Goal: Find contact information: Find contact information

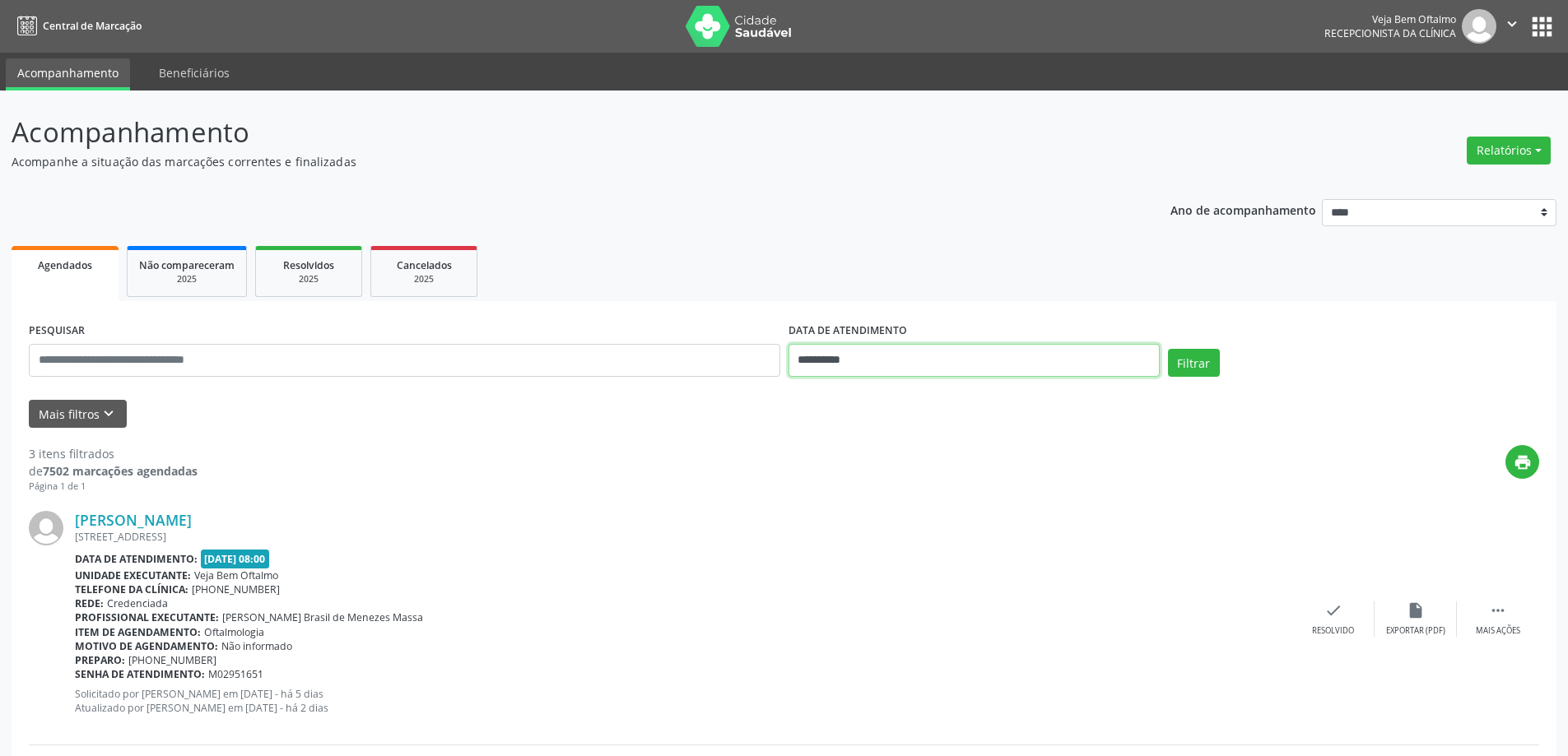
click at [998, 356] on input "**********" at bounding box center [973, 360] width 371 height 33
click at [915, 570] on span "1" at bounding box center [915, 578] width 32 height 32
type input "**********"
click at [915, 570] on span "1" at bounding box center [915, 578] width 32 height 32
click at [1194, 364] on button "Filtrar" at bounding box center [1194, 363] width 52 height 28
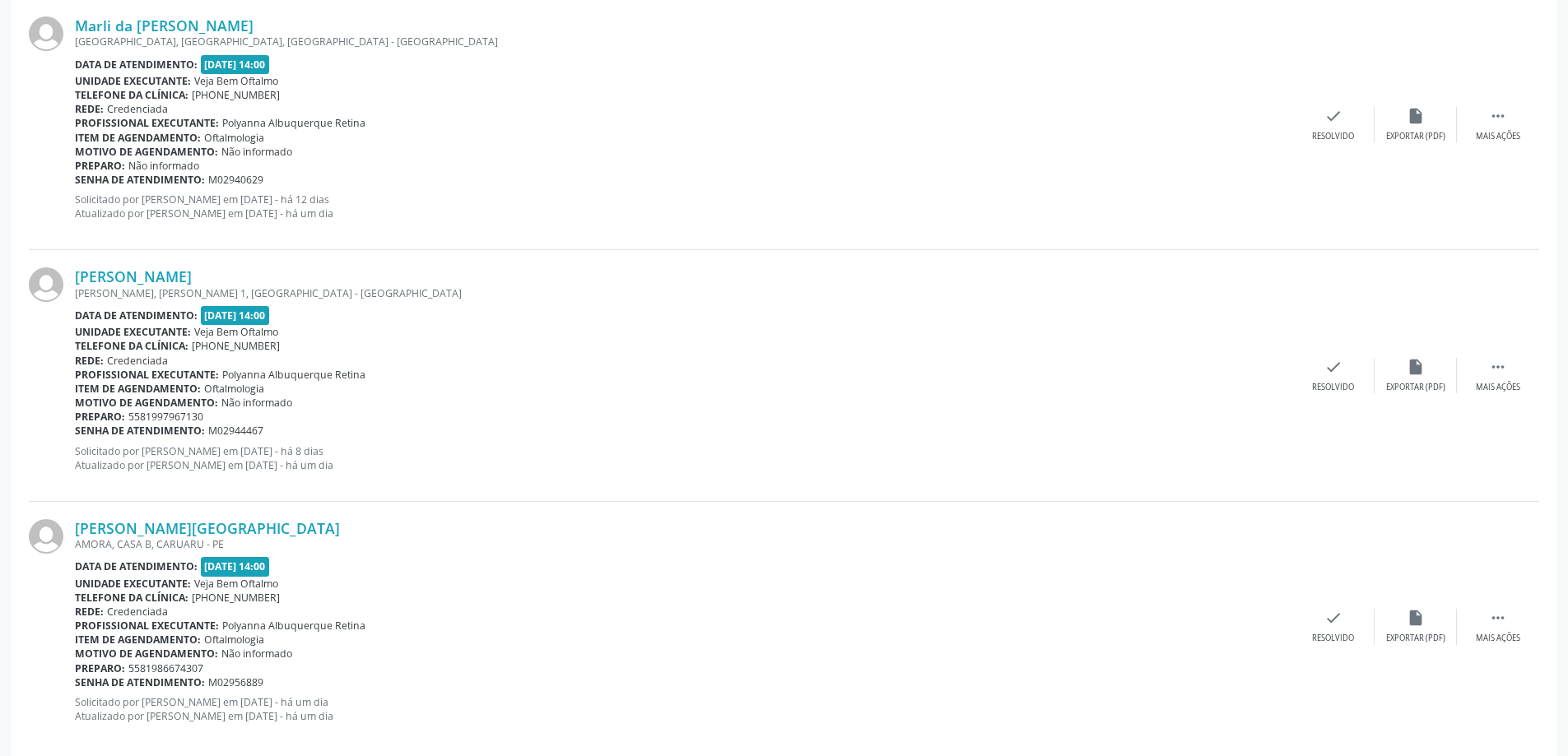
scroll to position [3582, 0]
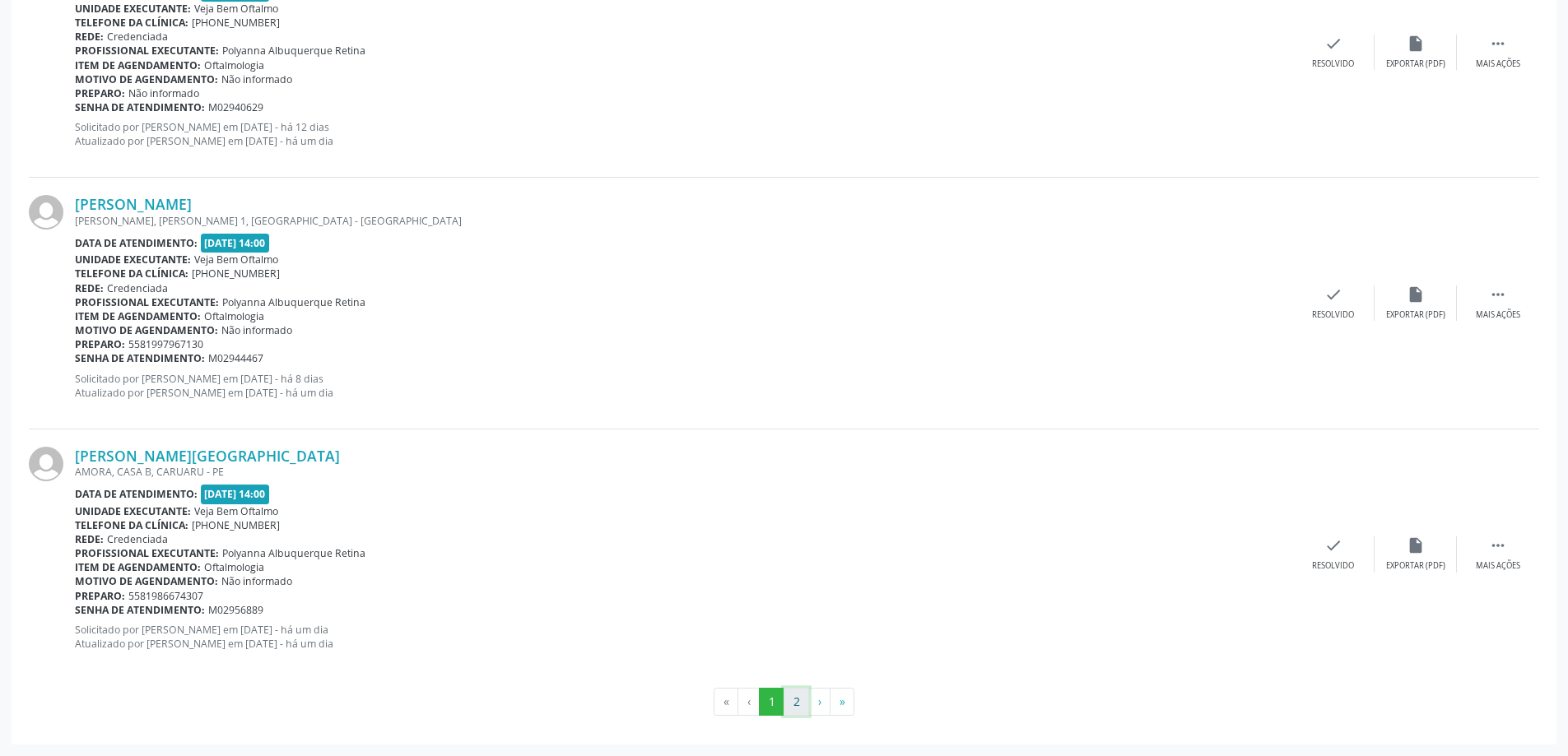
click at [794, 707] on button "2" at bounding box center [796, 702] width 26 height 28
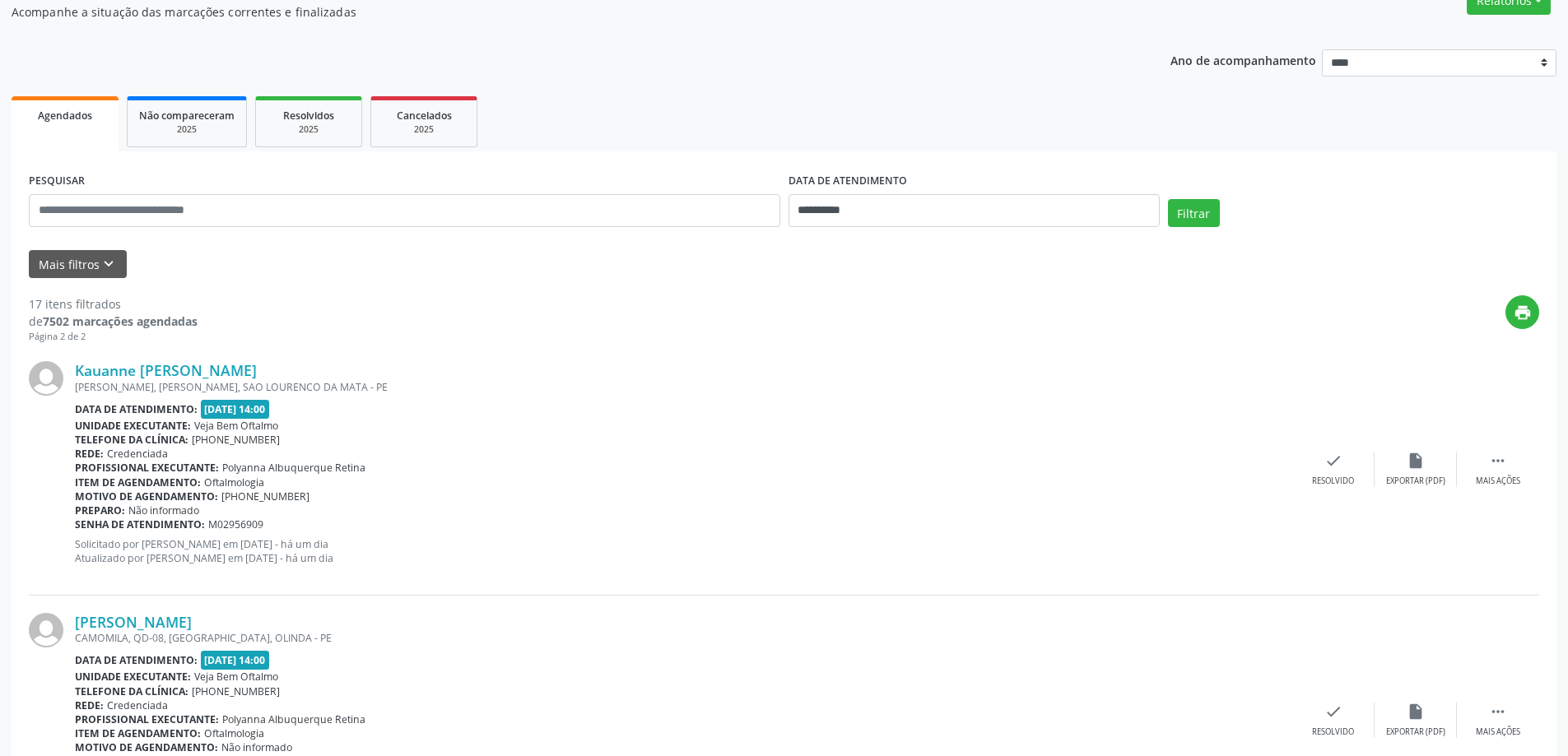
scroll to position [315, 0]
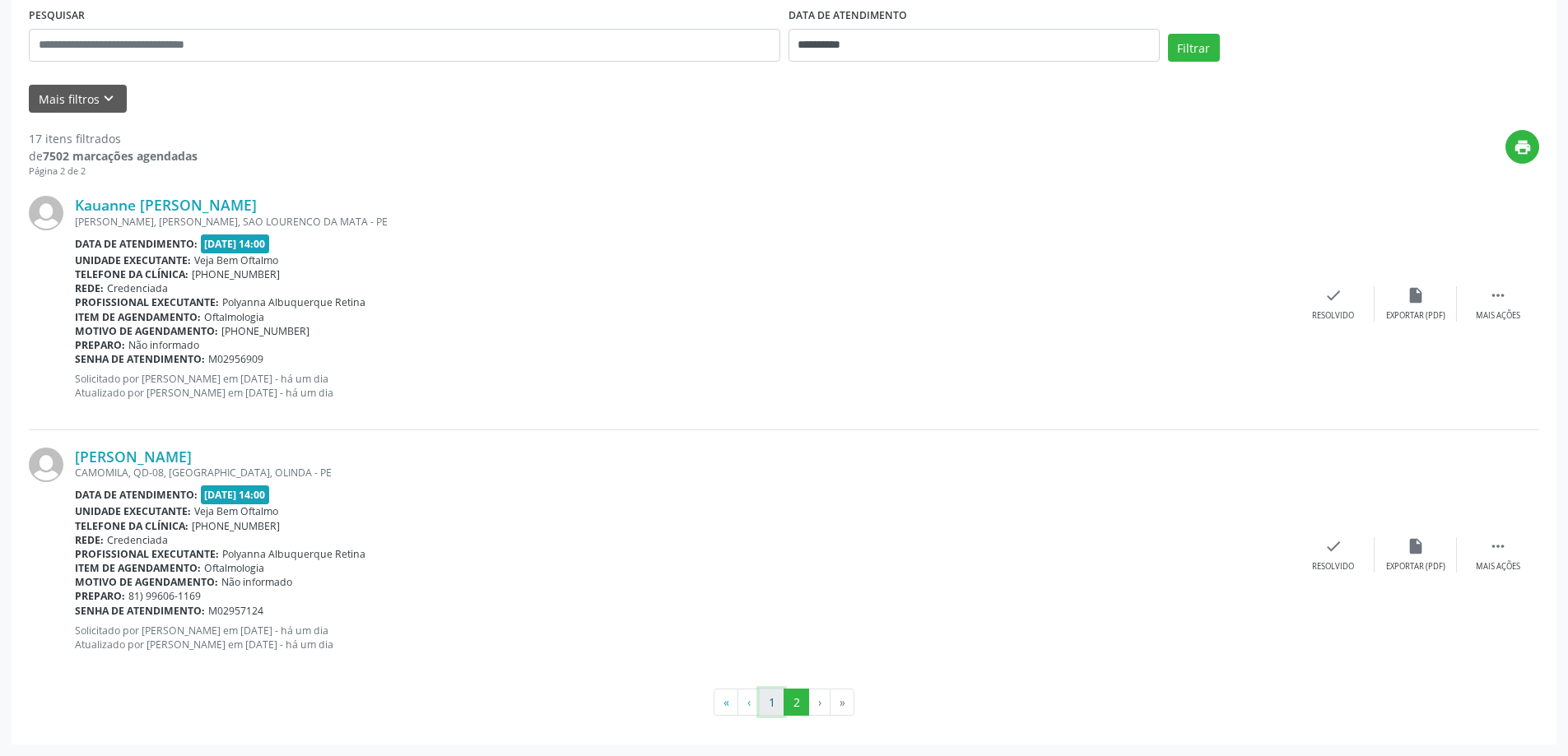
click at [770, 701] on button "1" at bounding box center [771, 703] width 26 height 28
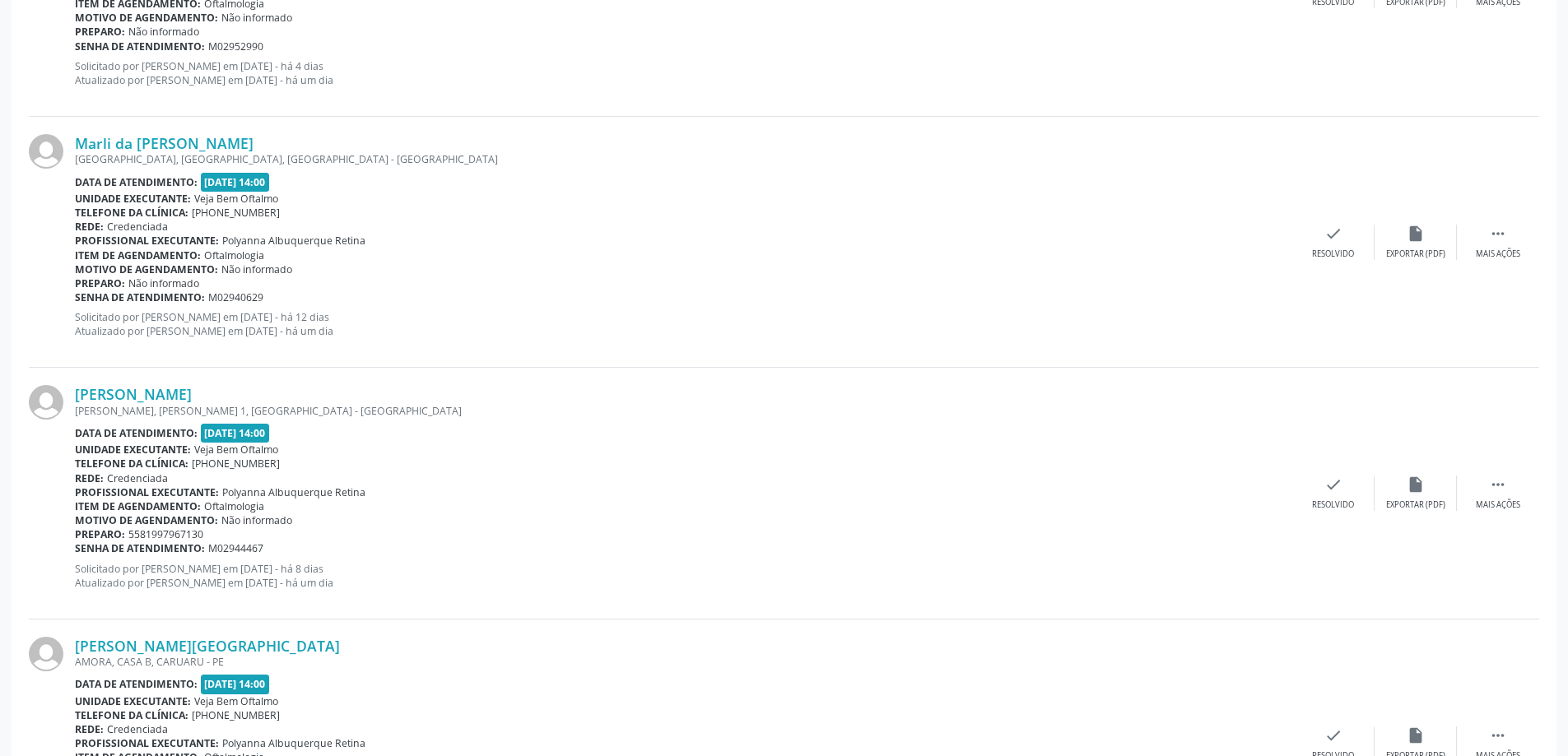
scroll to position [3582, 0]
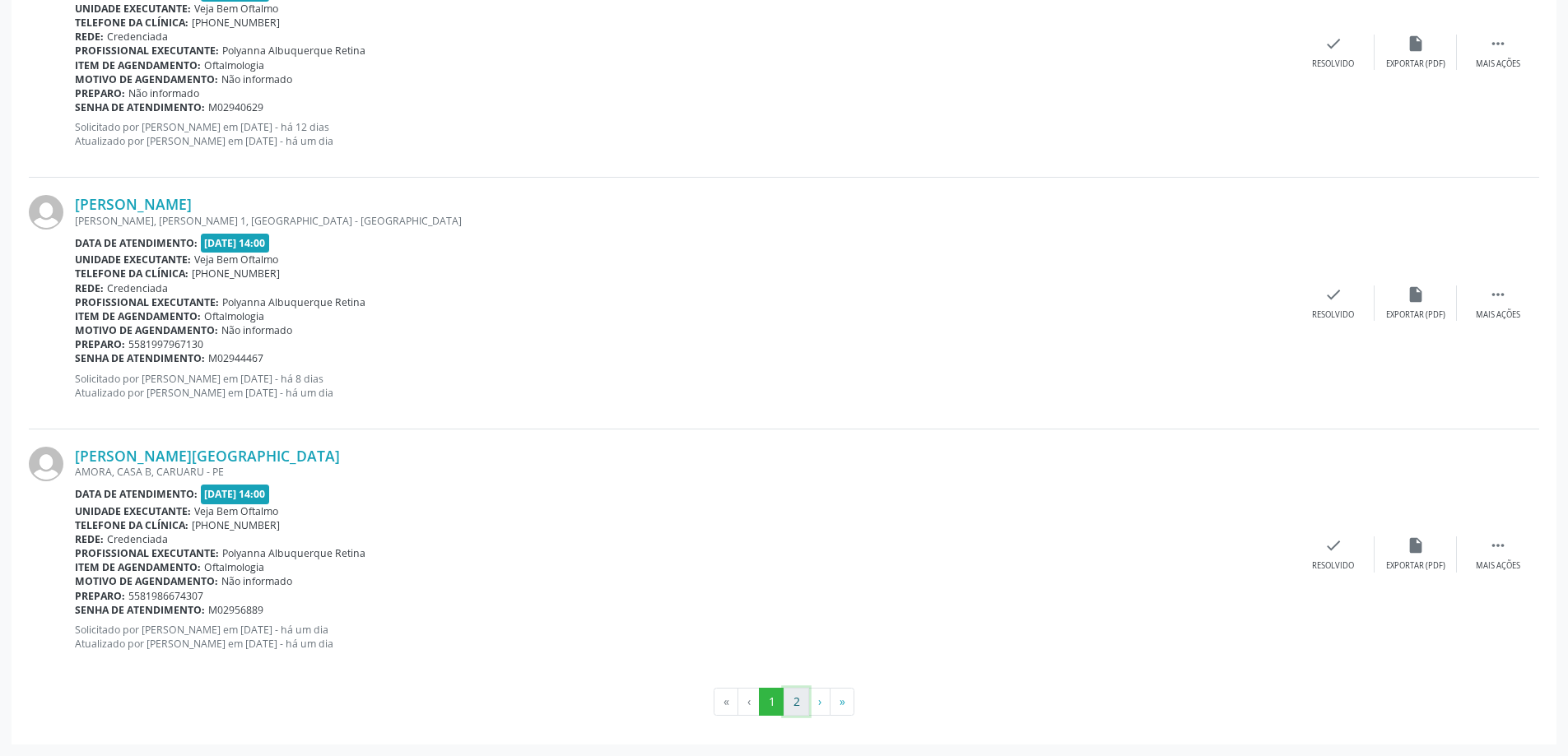
click at [792, 707] on button "2" at bounding box center [796, 702] width 26 height 28
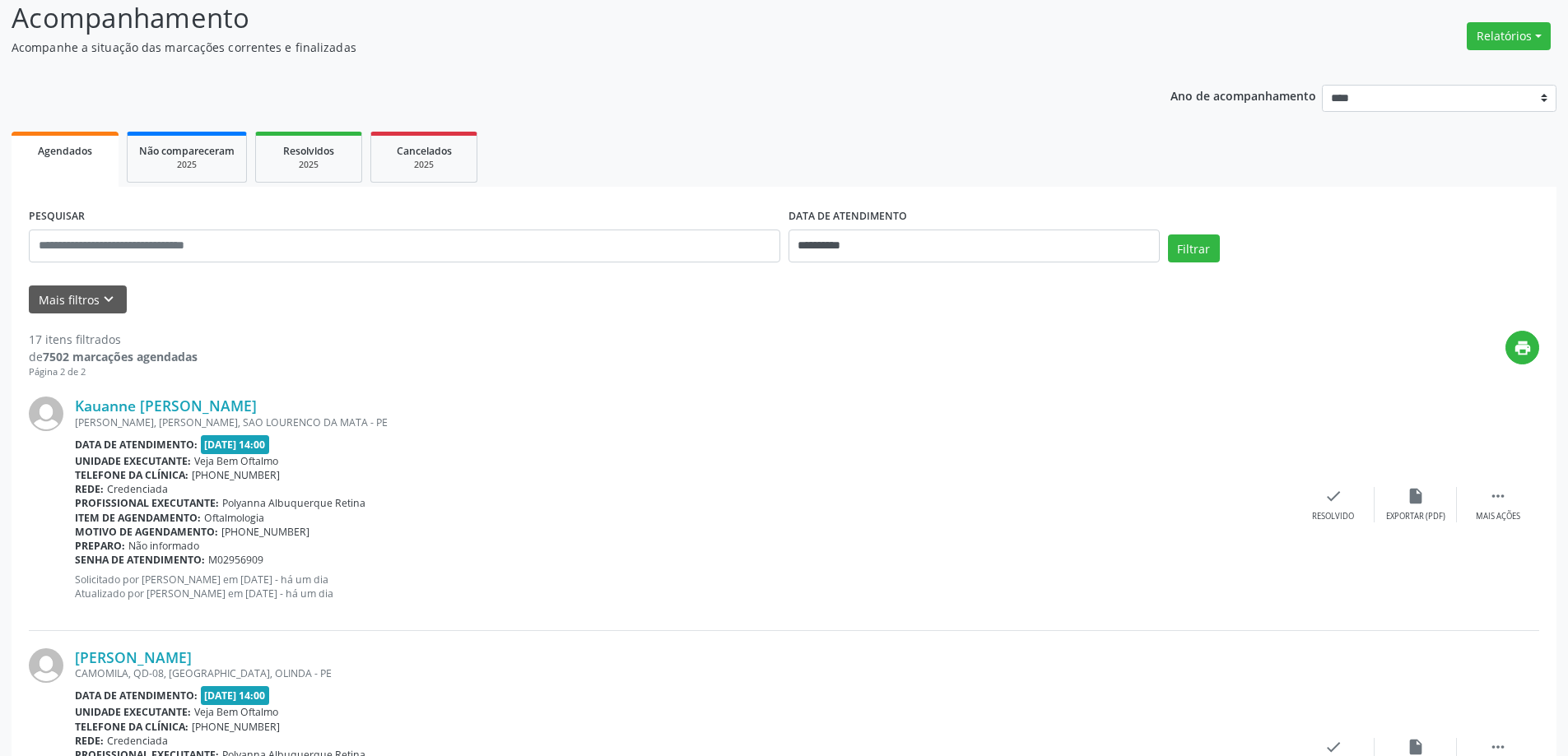
scroll to position [315, 0]
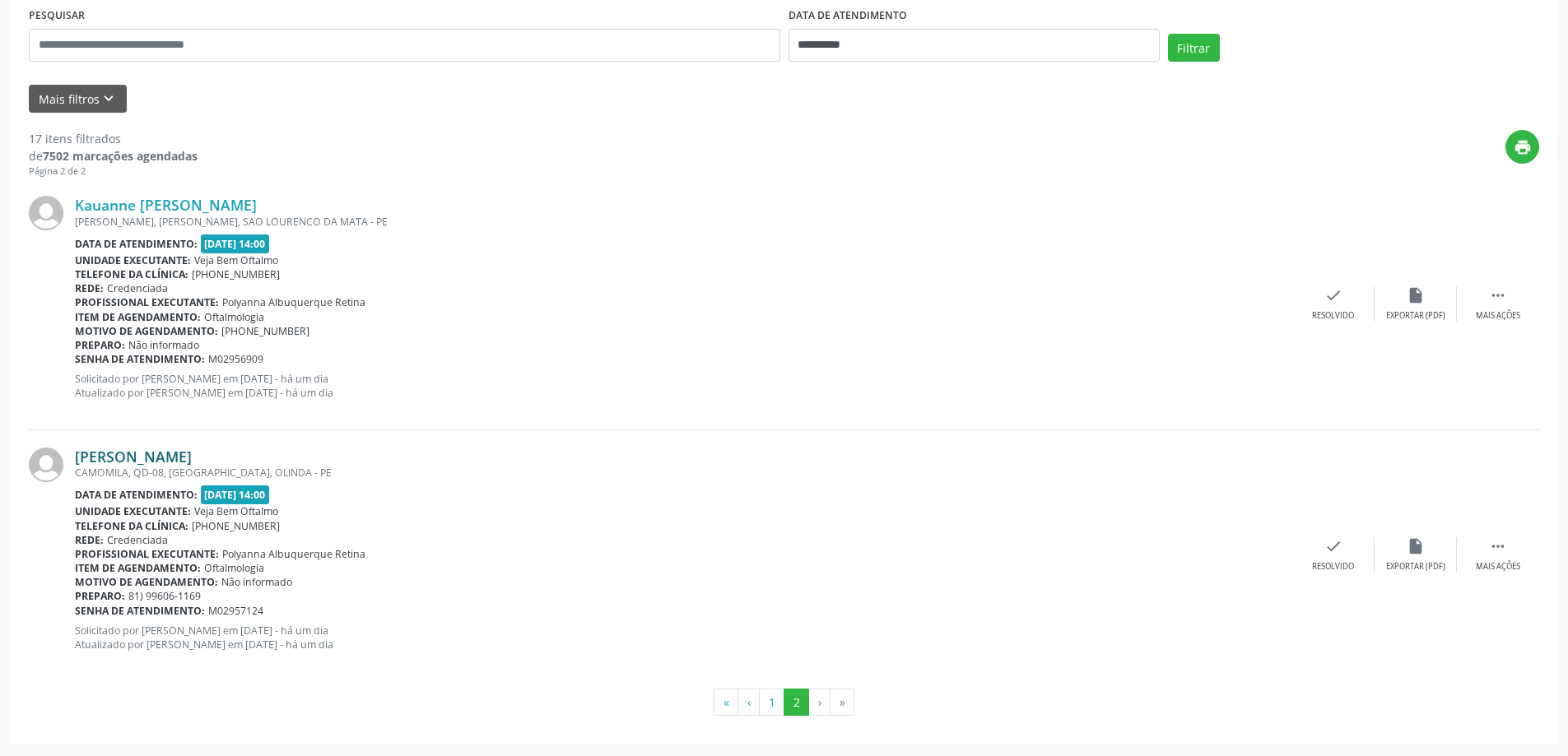
click at [177, 454] on link "[PERSON_NAME]" at bounding box center [133, 457] width 117 height 18
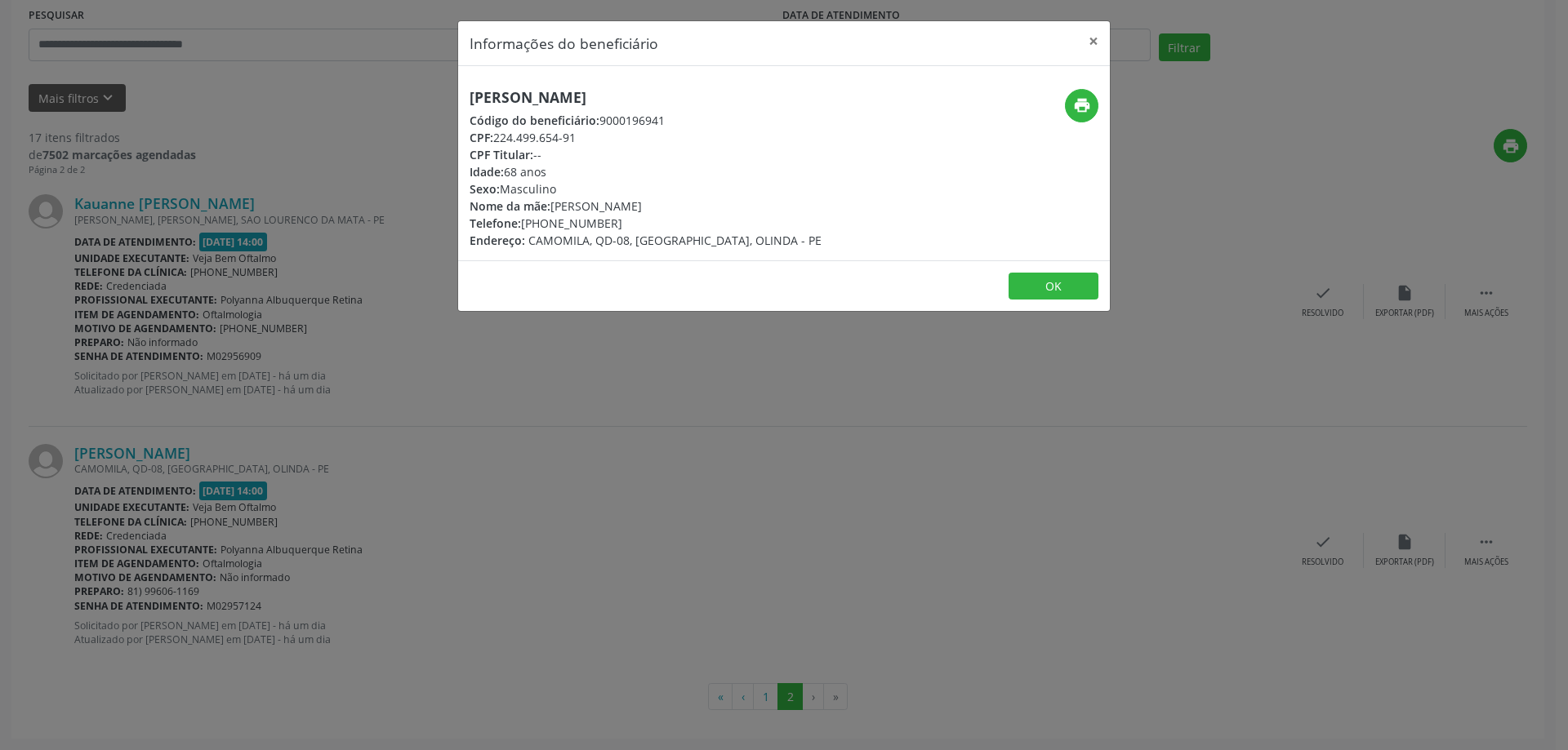
drag, startPoint x: 493, startPoint y: 93, endPoint x: 731, endPoint y: 86, distance: 238.1
click at [731, 86] on div "[PERSON_NAME] Código do beneficiário: 9000196941 CPF: 224.499.654-91 CPF Titula…" at bounding box center [784, 163] width 652 height 194
copy h5 "[PERSON_NAME]"
drag, startPoint x: 496, startPoint y: 136, endPoint x: 578, endPoint y: 134, distance: 82.0
click at [578, 134] on div "CPF: 224.499.654-91" at bounding box center [645, 137] width 352 height 17
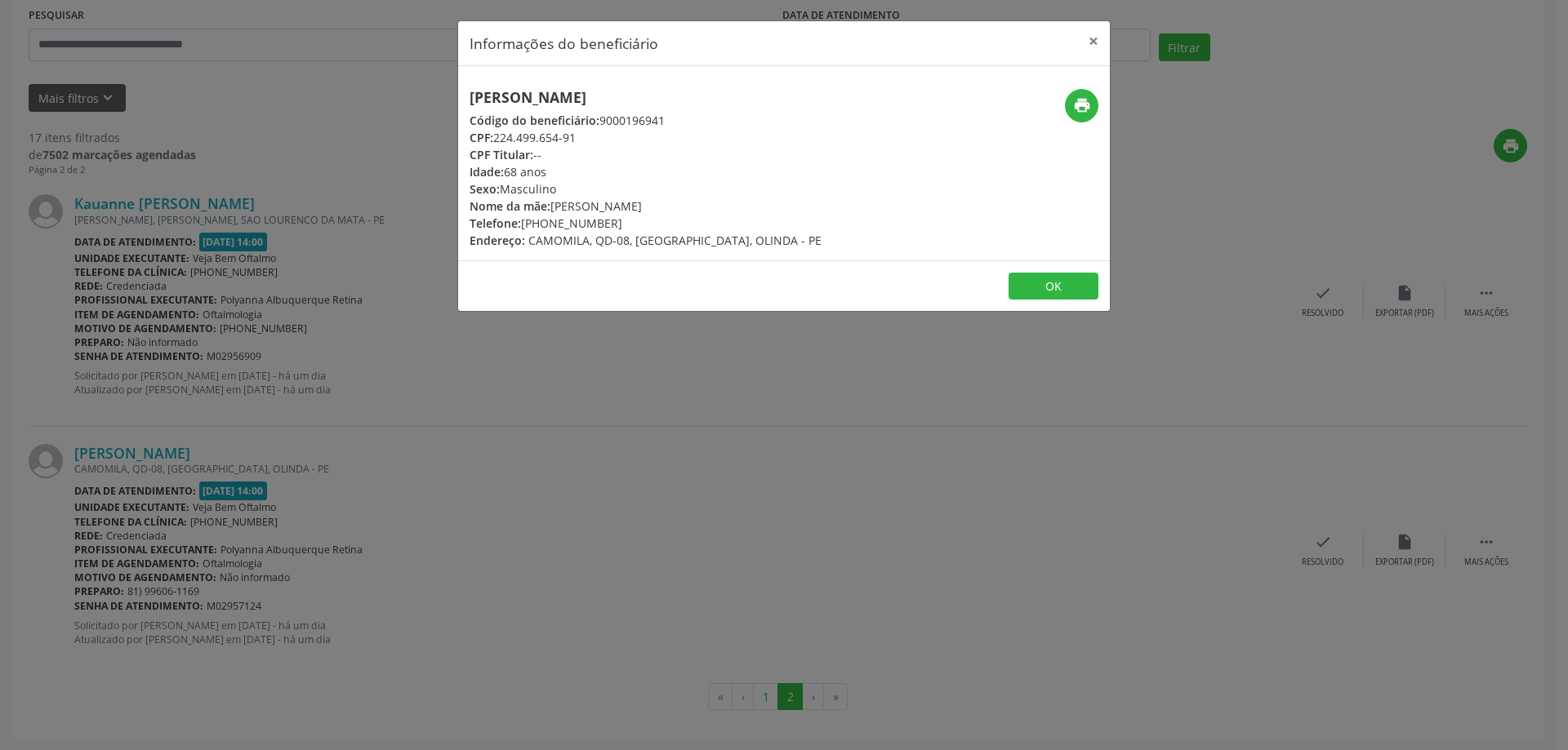
copy div "224.499.654-91"
drag, startPoint x: 544, startPoint y: 221, endPoint x: 609, endPoint y: 217, distance: 65.1
click at [609, 217] on div "Telefone: [PHONE_NUMBER]" at bounding box center [645, 223] width 352 height 17
drag, startPoint x: 604, startPoint y: 252, endPoint x: 580, endPoint y: 251, distance: 24.0
click at [603, 252] on div "[PERSON_NAME] Código do beneficiário: 9000196941 CPF: 224.499.654-91 CPF Titula…" at bounding box center [784, 163] width 652 height 194
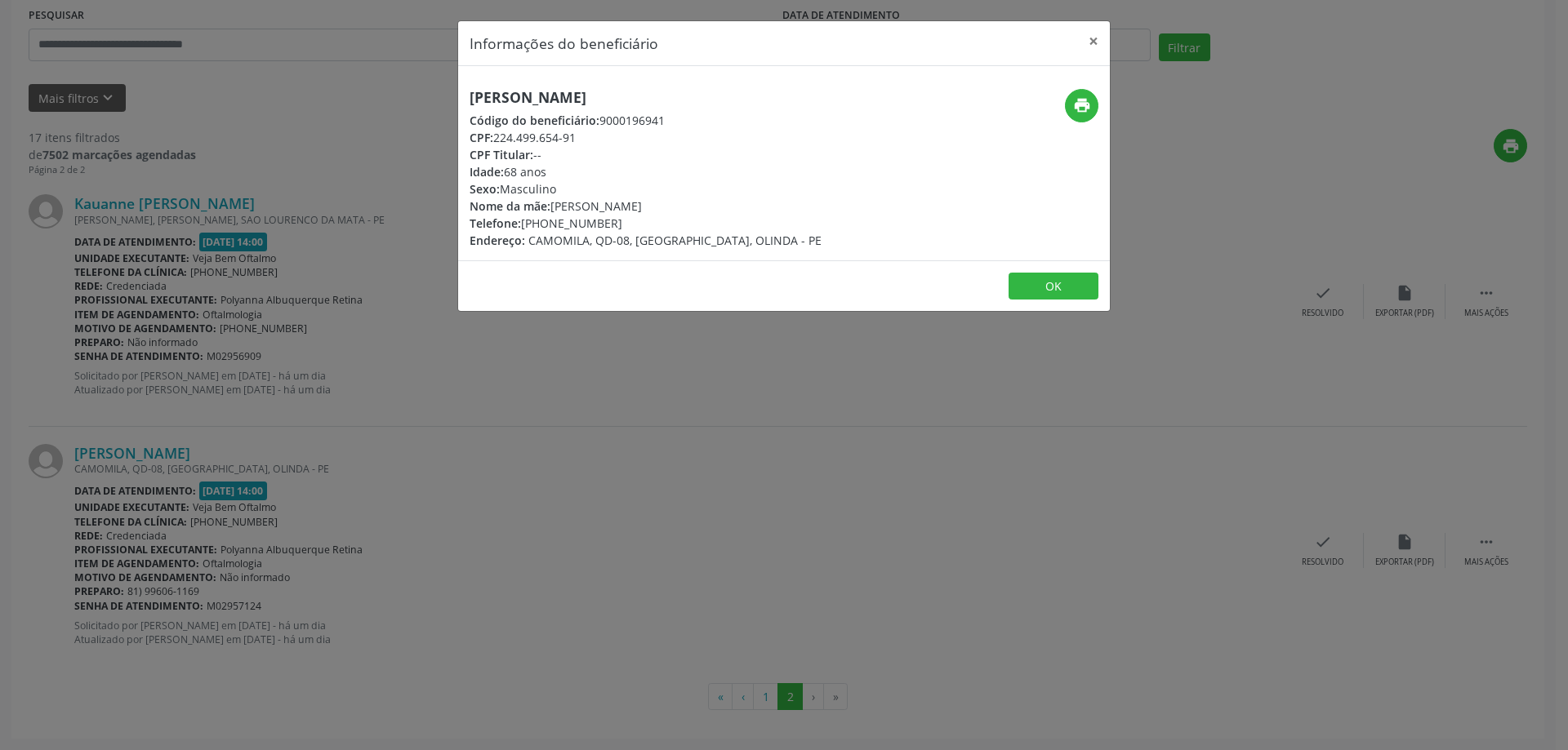
drag, startPoint x: 548, startPoint y: 222, endPoint x: 607, endPoint y: 222, distance: 59.0
click at [607, 222] on div "Telefone: [PHONE_NUMBER]" at bounding box center [645, 223] width 352 height 17
copy div "99606-1169"
click at [1089, 36] on button "×" at bounding box center [1093, 41] width 32 height 40
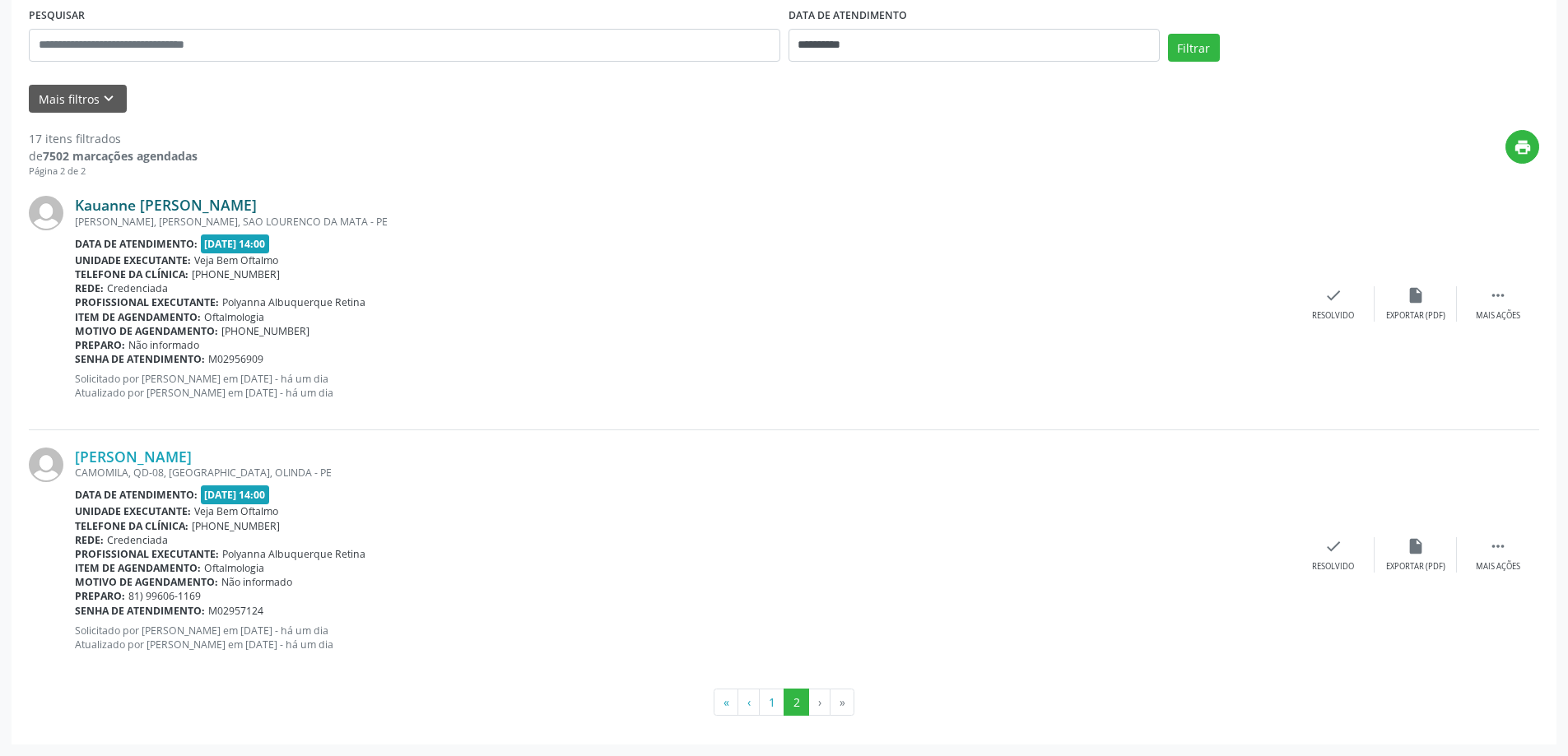
click at [146, 198] on link "Kauanne [PERSON_NAME]" at bounding box center [166, 205] width 182 height 18
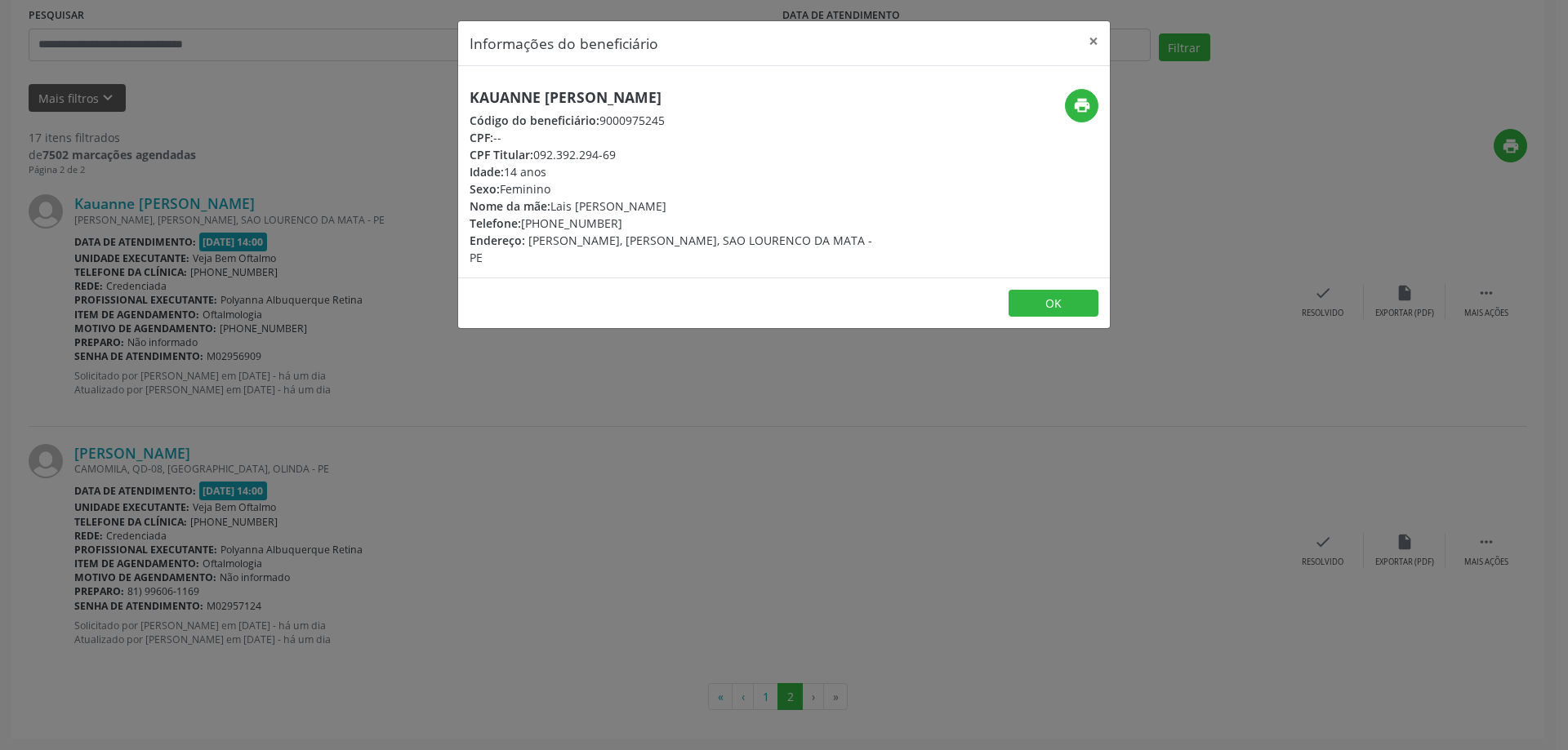
drag, startPoint x: 484, startPoint y: 103, endPoint x: 685, endPoint y: 94, distance: 201.2
click at [685, 94] on h5 "Kauanne [PERSON_NAME]" at bounding box center [674, 98] width 411 height 17
copy h5 "Kauanne [PERSON_NAME]"
drag, startPoint x: 547, startPoint y: 223, endPoint x: 611, endPoint y: 219, distance: 64.1
click at [611, 219] on div "Telefone: [PHONE_NUMBER]" at bounding box center [674, 223] width 411 height 17
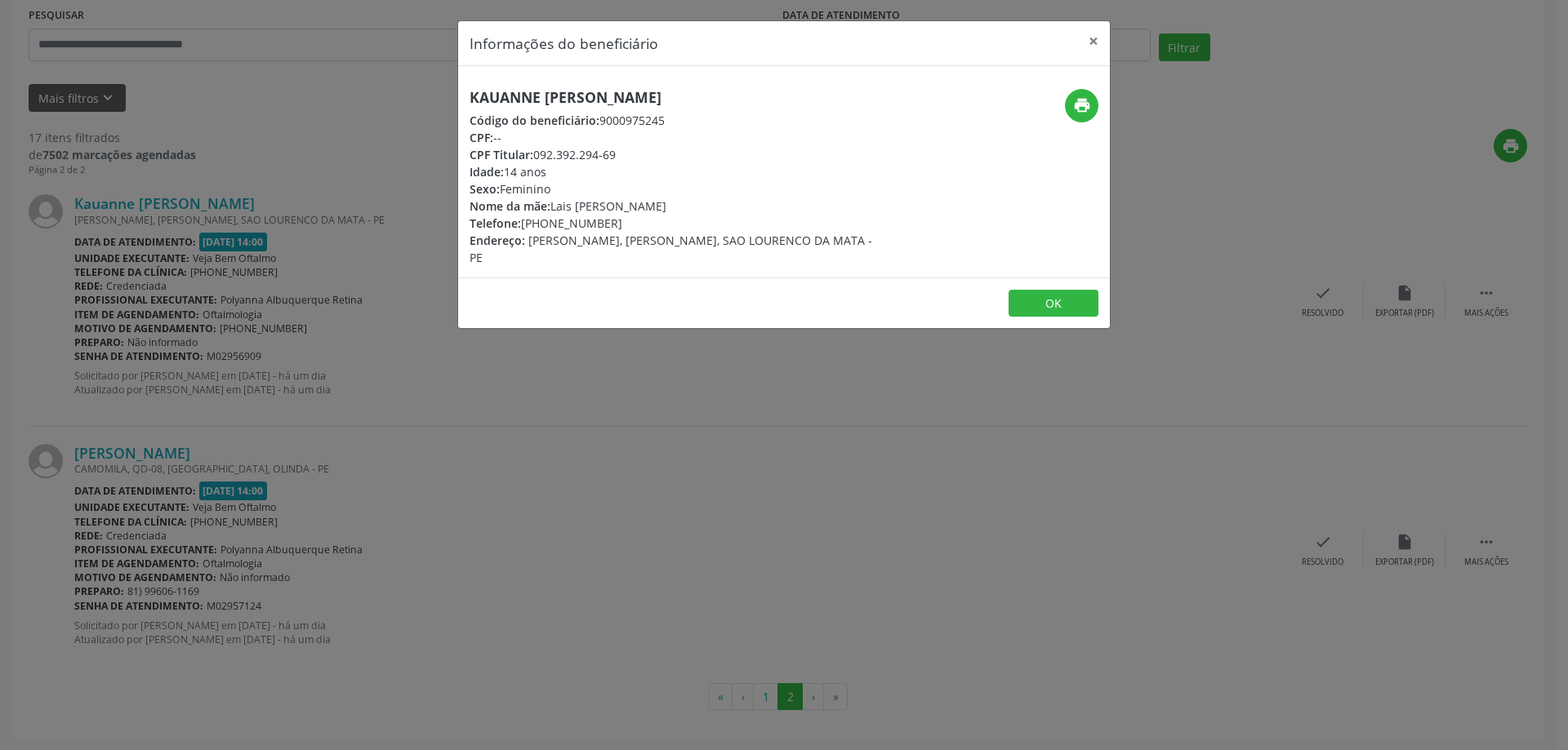
copy div "98320-9683"
click at [1096, 32] on button "×" at bounding box center [1093, 41] width 32 height 40
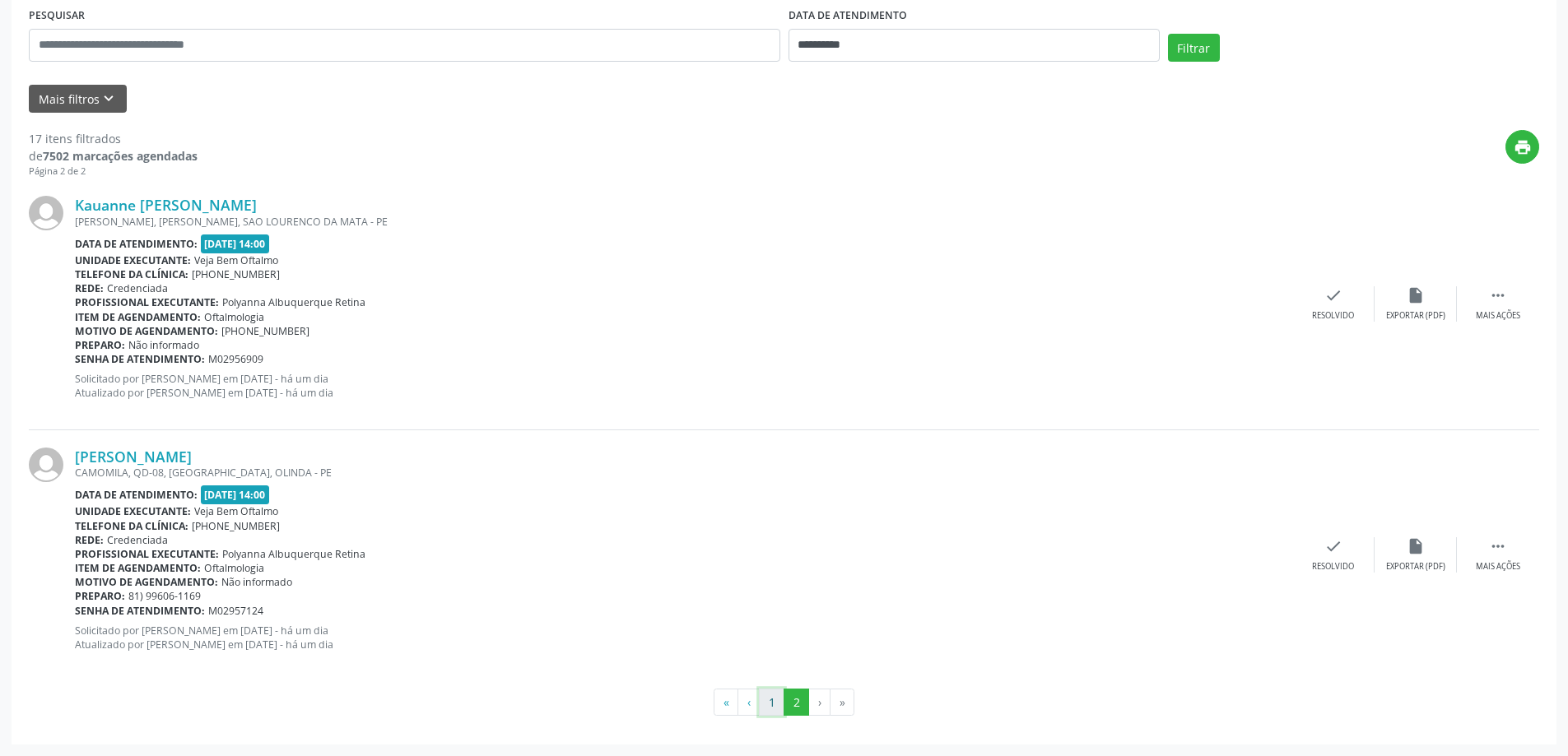
click at [771, 703] on button "1" at bounding box center [771, 703] width 26 height 28
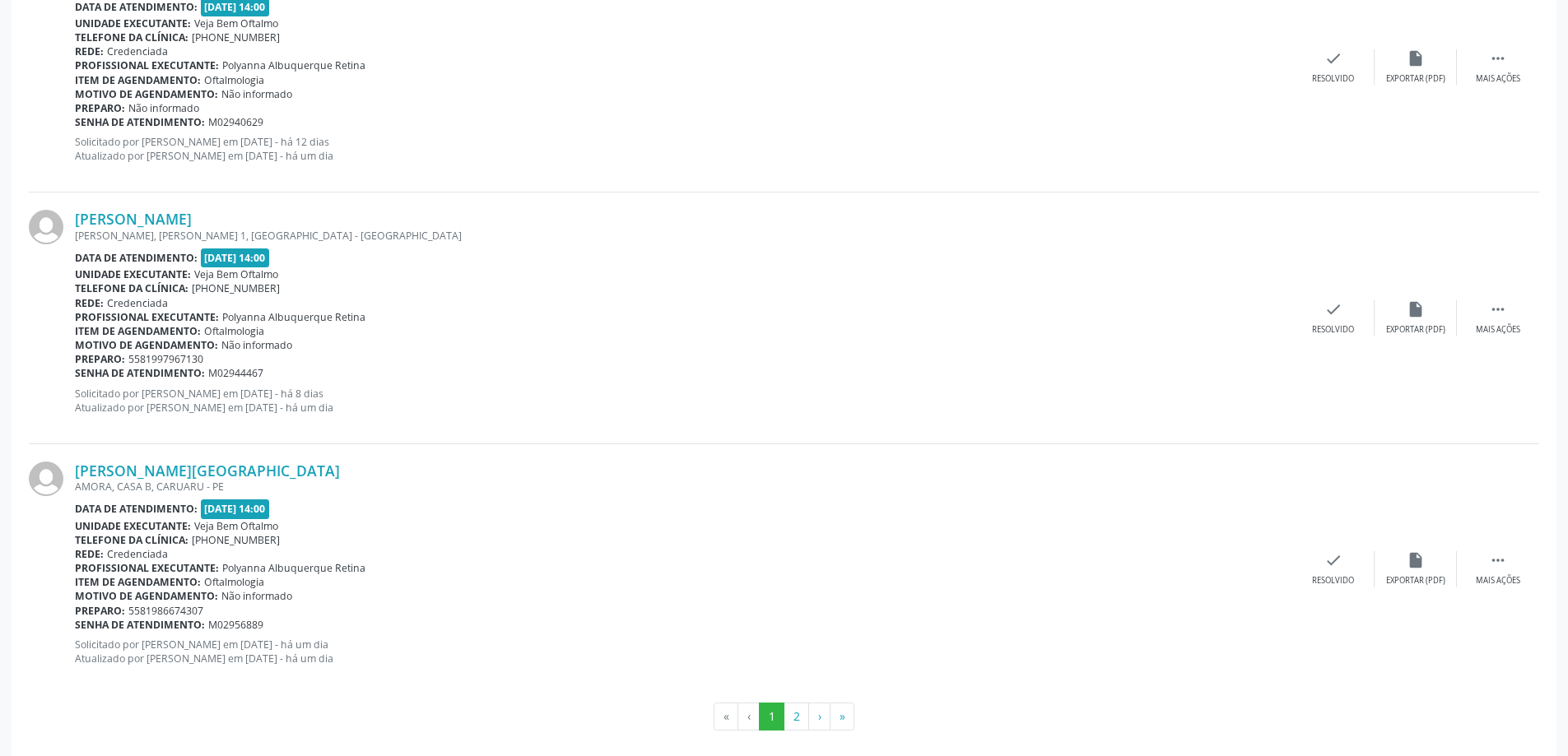
scroll to position [3582, 0]
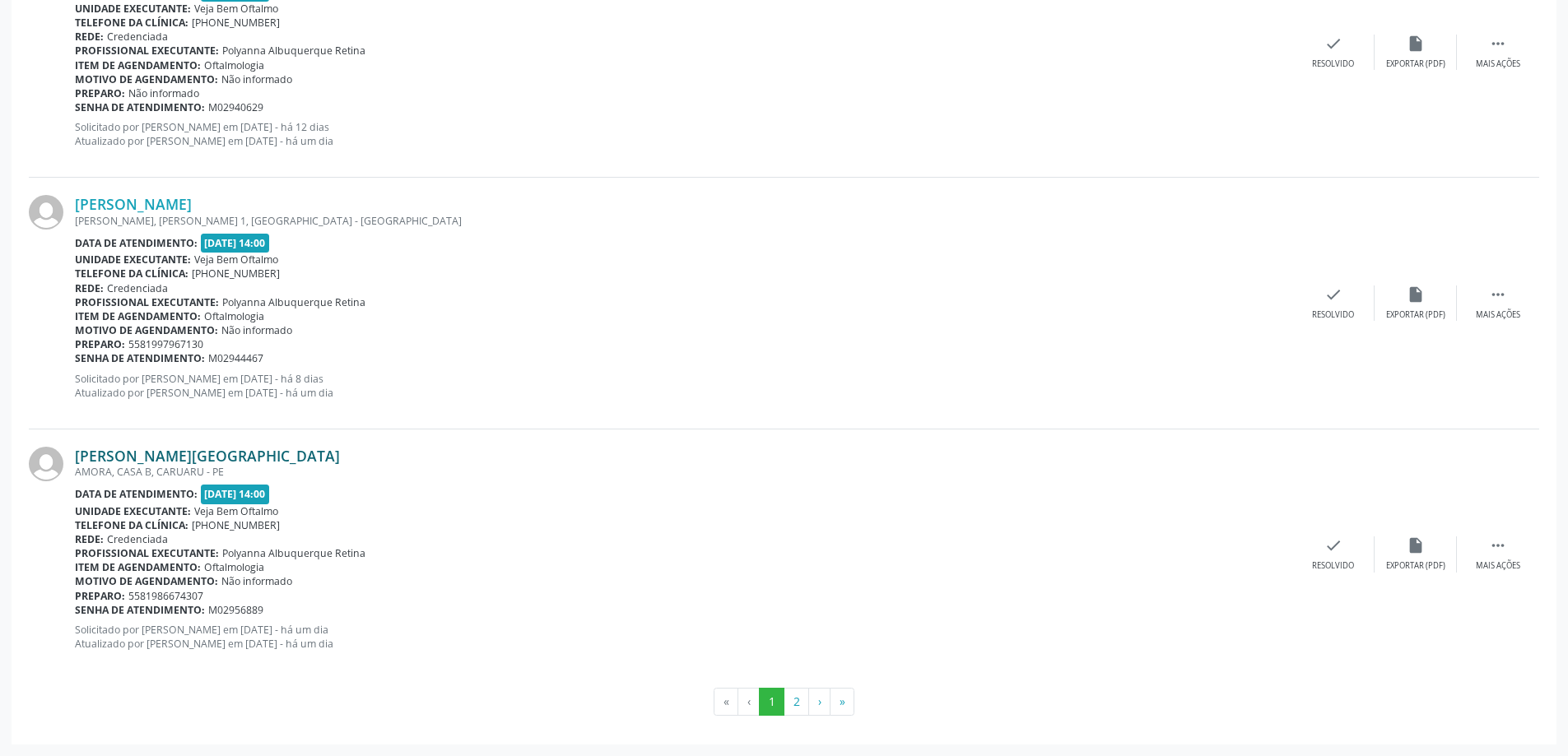
click at [166, 450] on link "[PERSON_NAME][GEOGRAPHIC_DATA]" at bounding box center [208, 456] width 265 height 18
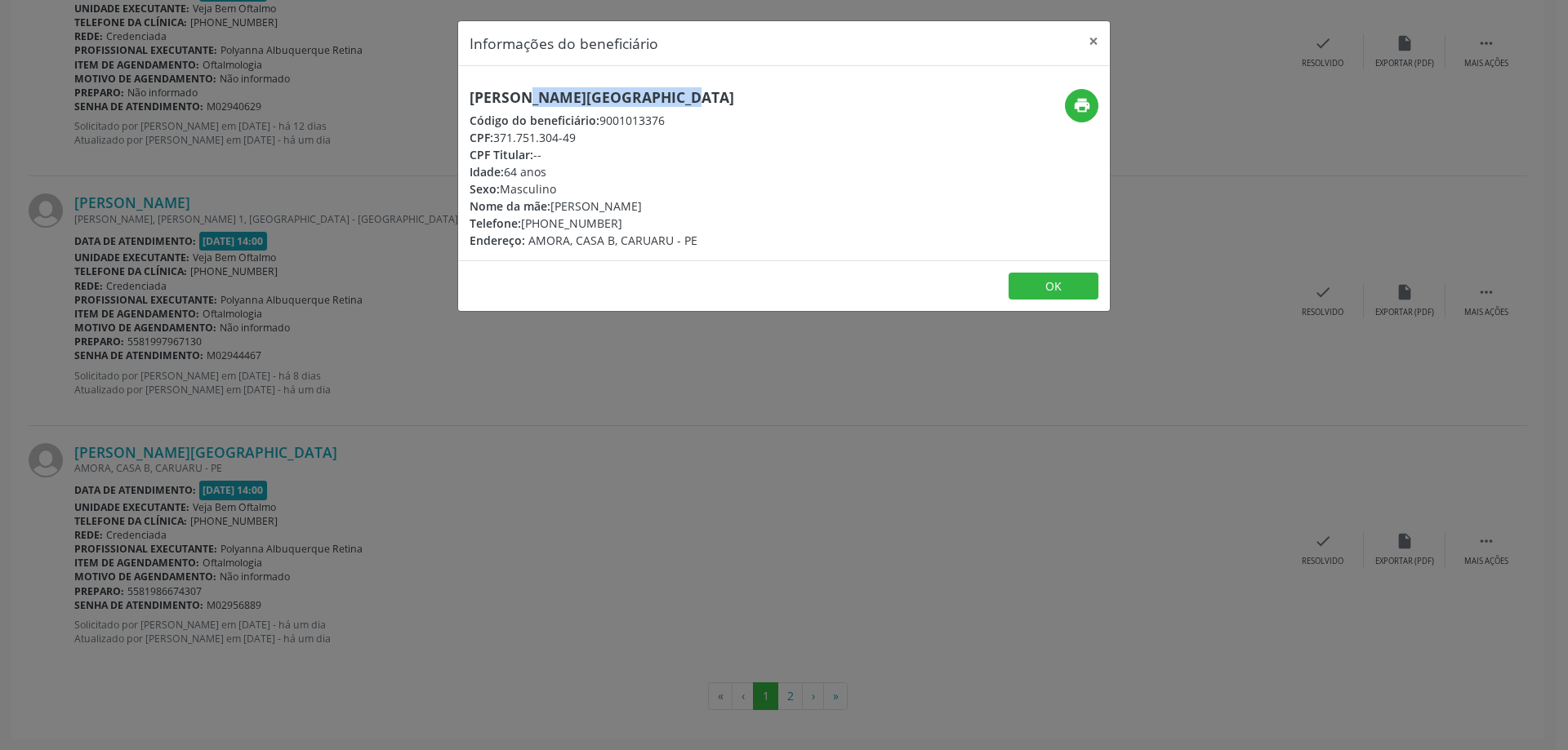
drag, startPoint x: 468, startPoint y: 99, endPoint x: 627, endPoint y: 93, distance: 159.1
click at [627, 93] on div "[PERSON_NAME][GEOGRAPHIC_DATA] Código do beneficiário: 9001013376 CPF: 371.751.…" at bounding box center [675, 169] width 434 height 160
copy h5 "[PERSON_NAME][GEOGRAPHIC_DATA]"
click at [1093, 43] on button "×" at bounding box center [1093, 41] width 32 height 40
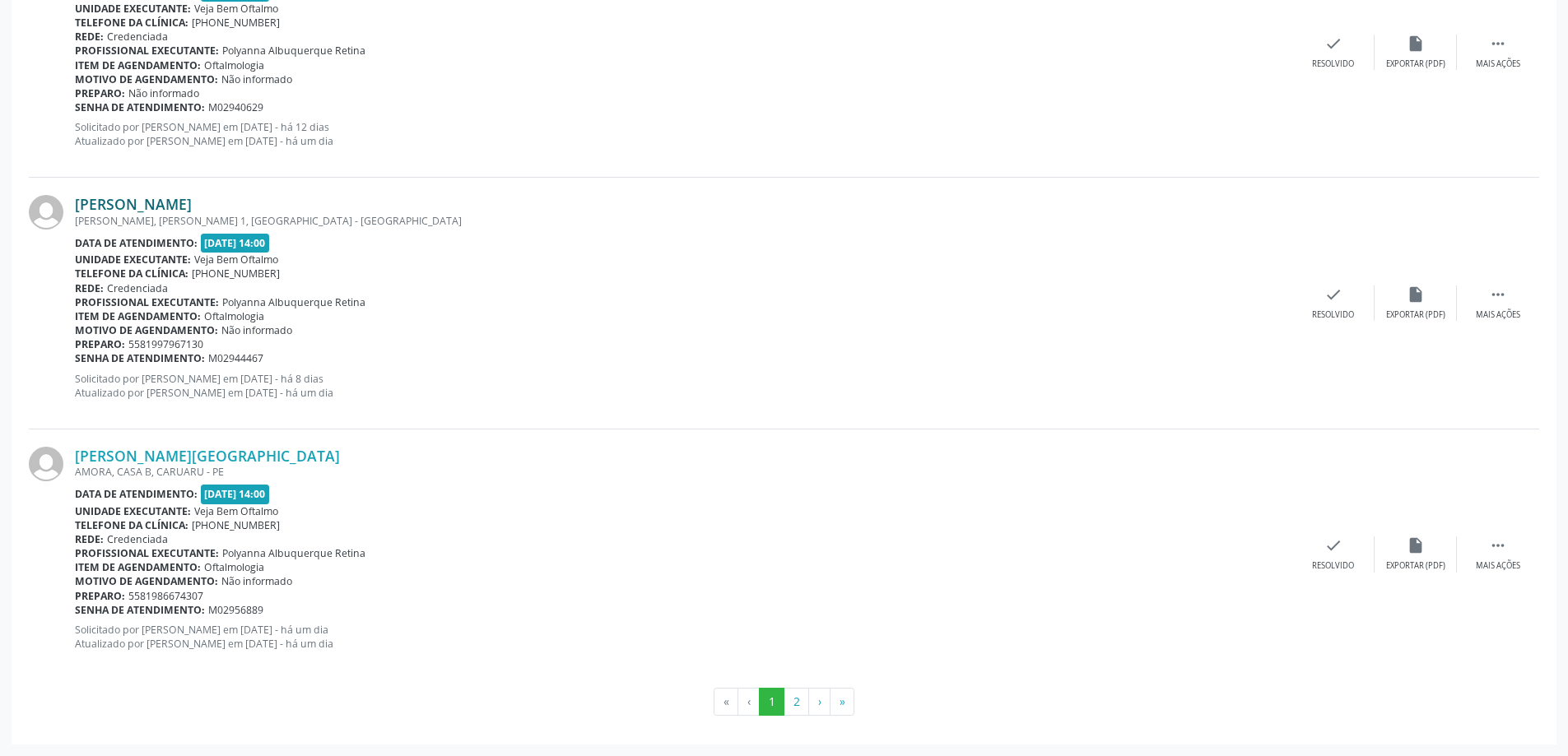
click at [133, 203] on link "[PERSON_NAME]" at bounding box center [133, 204] width 117 height 18
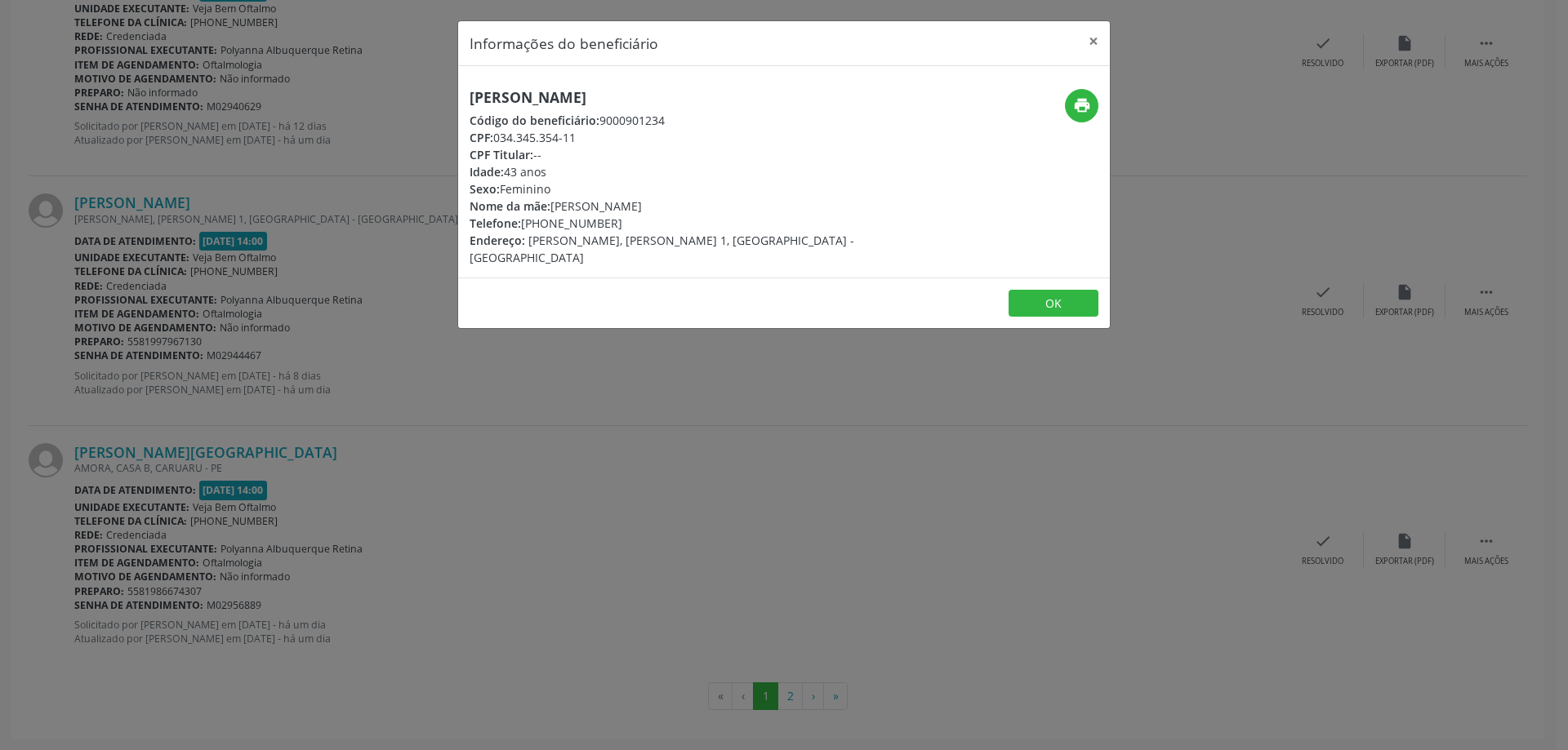
drag, startPoint x: 468, startPoint y: 101, endPoint x: 714, endPoint y: 89, distance: 246.3
click at [714, 89] on div "[PERSON_NAME] Código do beneficiário: 9000901234 CPF: 034.345.354-11 CPF Titula…" at bounding box center [675, 178] width 434 height 177
copy h5 "[PERSON_NAME]"
click at [1091, 42] on button "×" at bounding box center [1093, 41] width 32 height 40
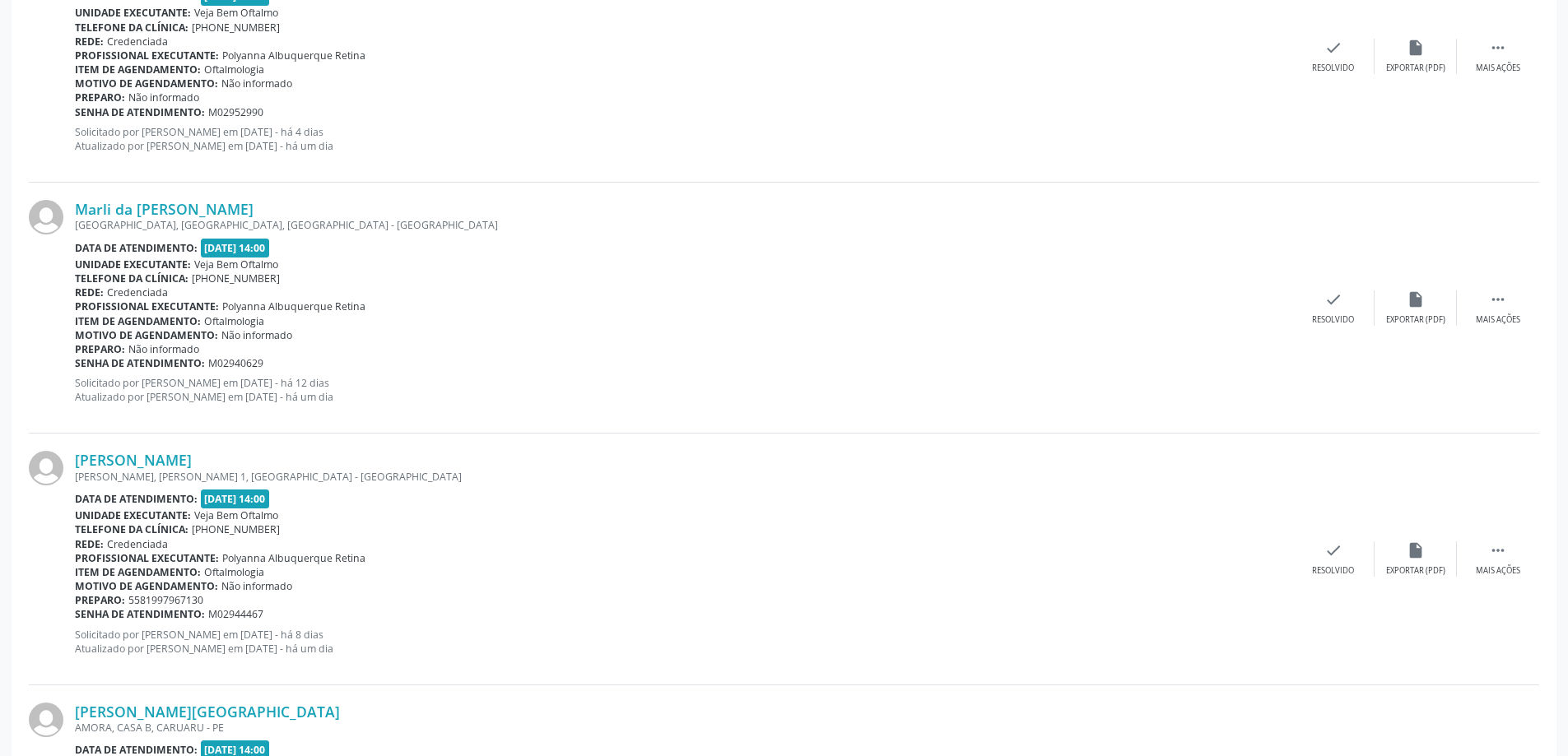
scroll to position [3252, 0]
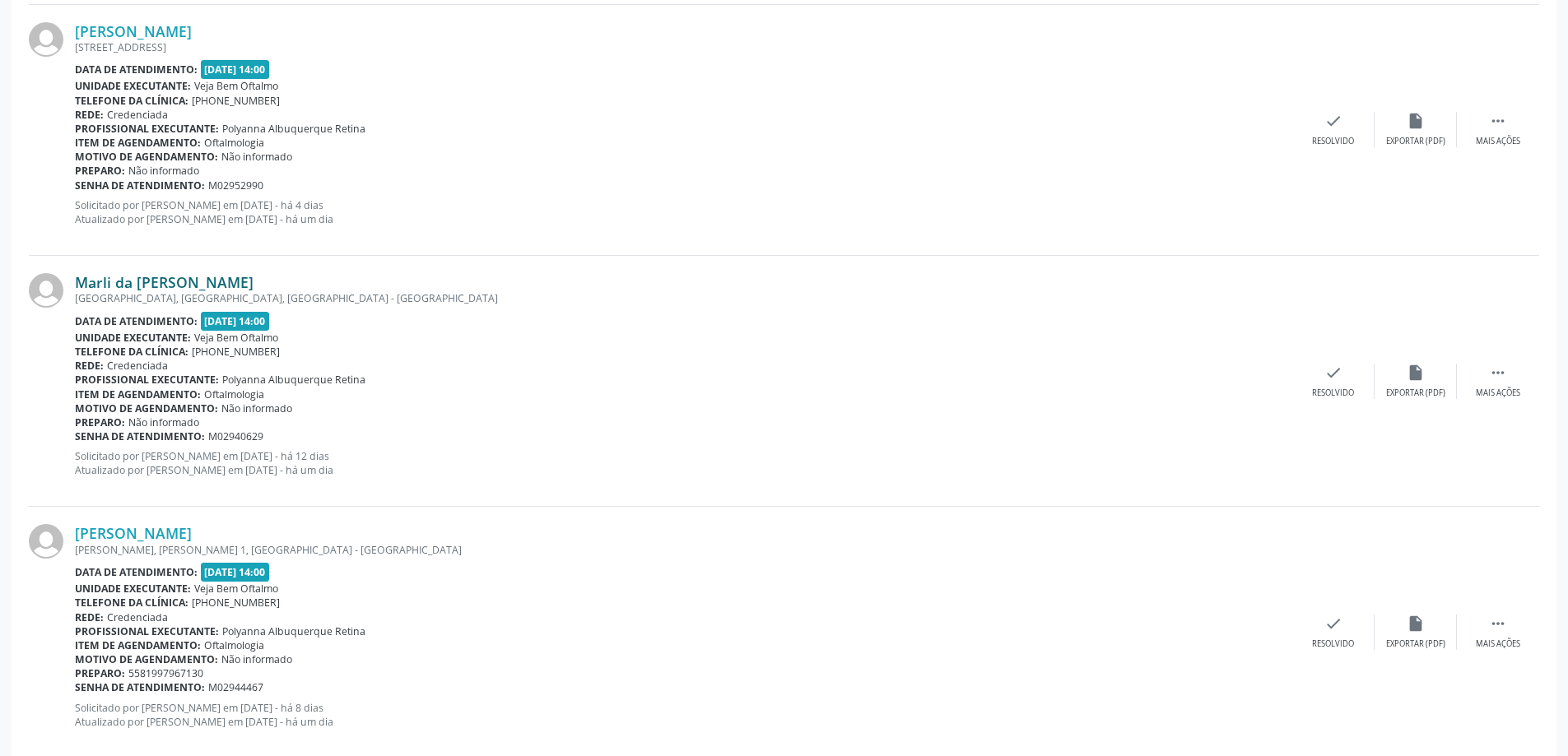
click at [183, 284] on link "Marli da [PERSON_NAME]" at bounding box center [164, 283] width 178 height 18
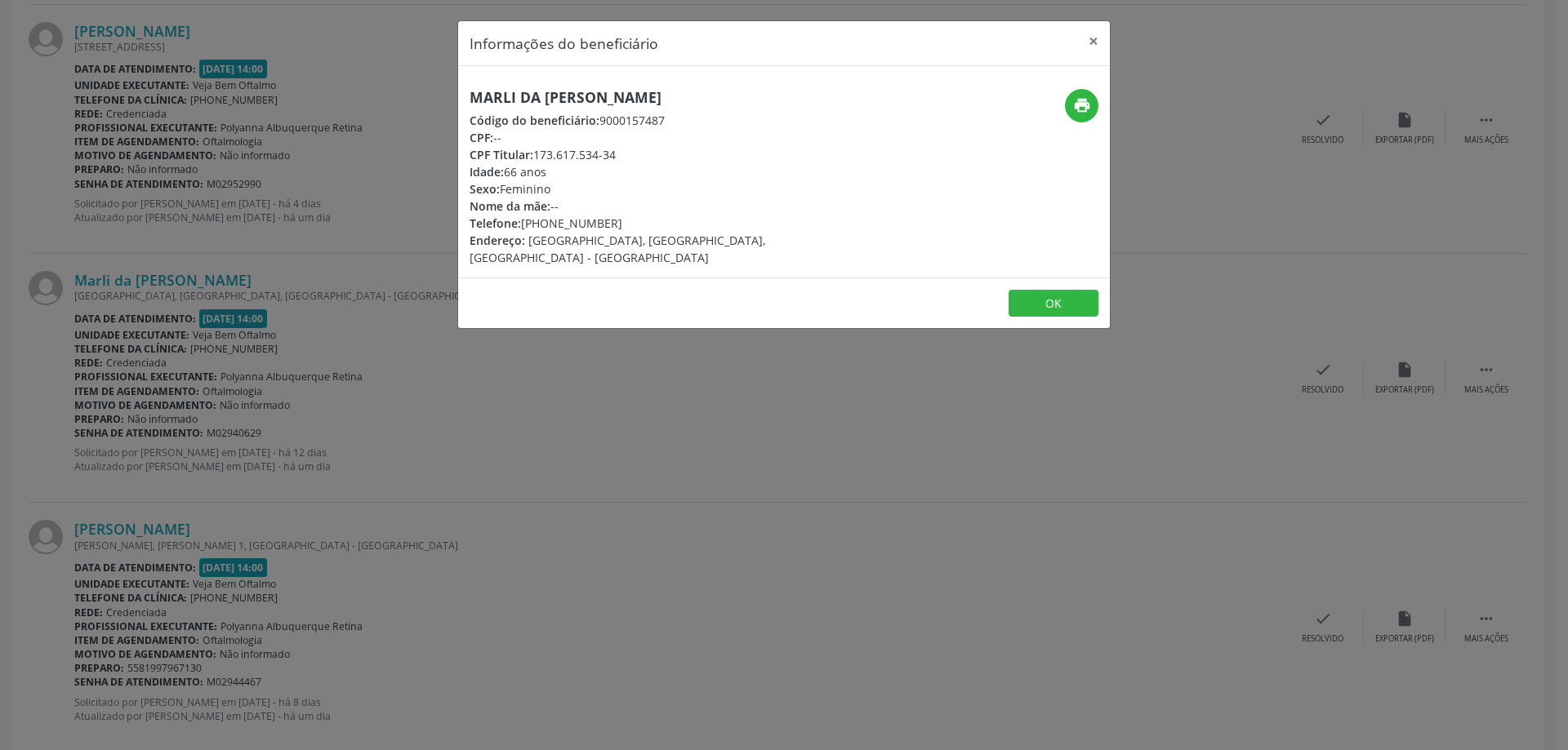
drag, startPoint x: 472, startPoint y: 97, endPoint x: 689, endPoint y: 84, distance: 217.4
click at [689, 84] on div "Marli da [PERSON_NAME] Código do beneficiário: 9000157487 CPF: -- CPF Titular: …" at bounding box center [784, 172] width 652 height 212
copy h5 "Marli da [PERSON_NAME]"
click at [1090, 41] on button "×" at bounding box center [1093, 41] width 32 height 40
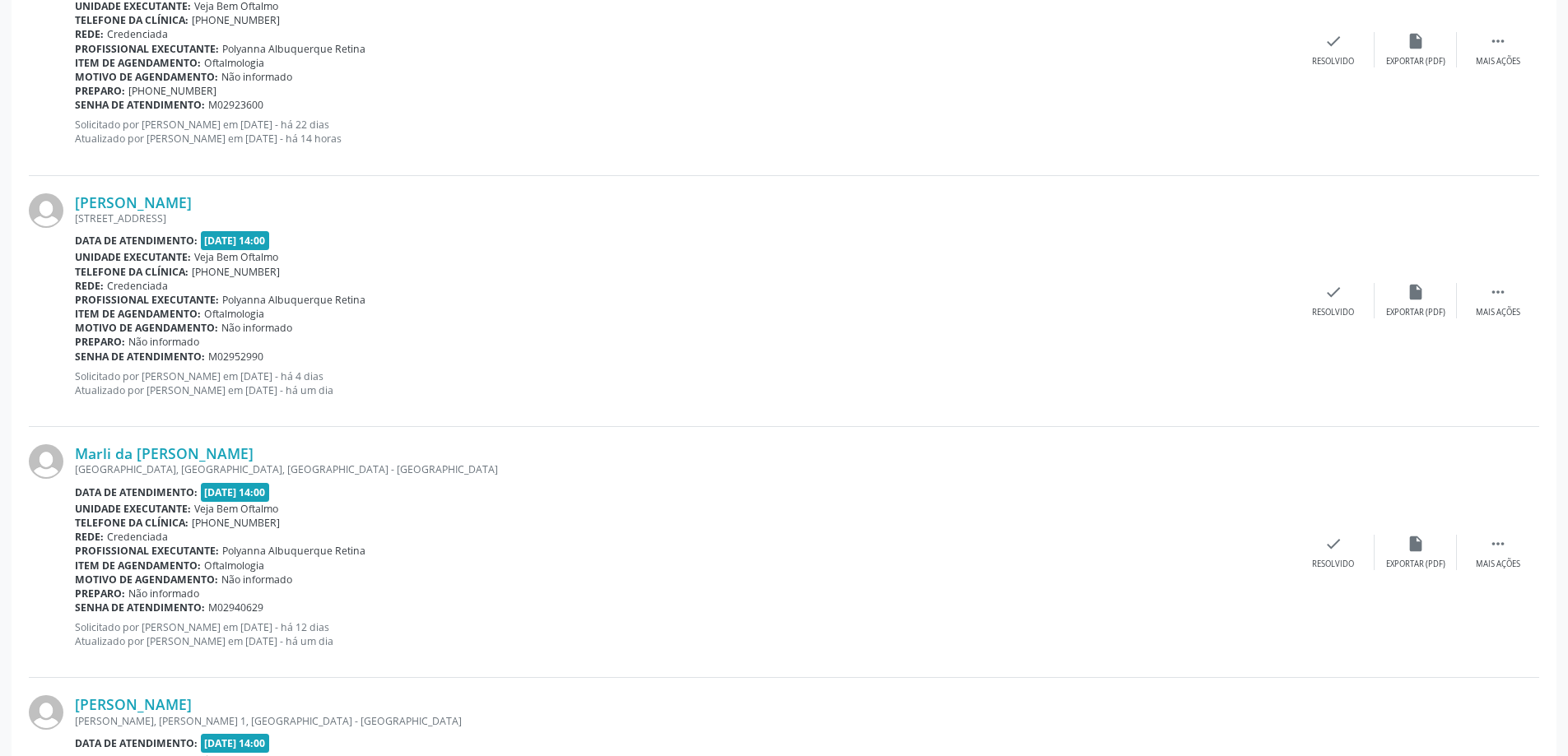
scroll to position [3006, 0]
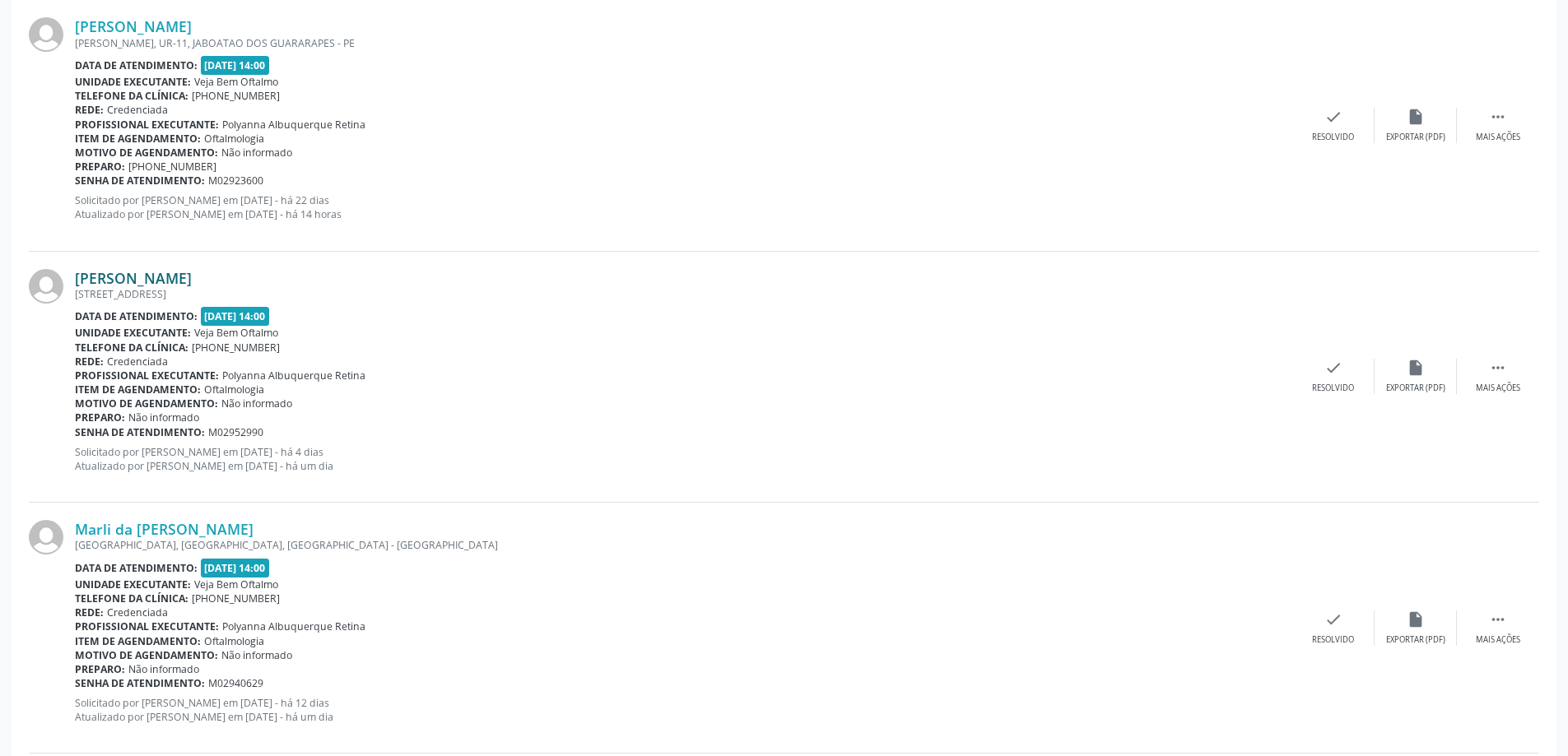
click at [192, 281] on link "[PERSON_NAME]" at bounding box center [133, 278] width 117 height 18
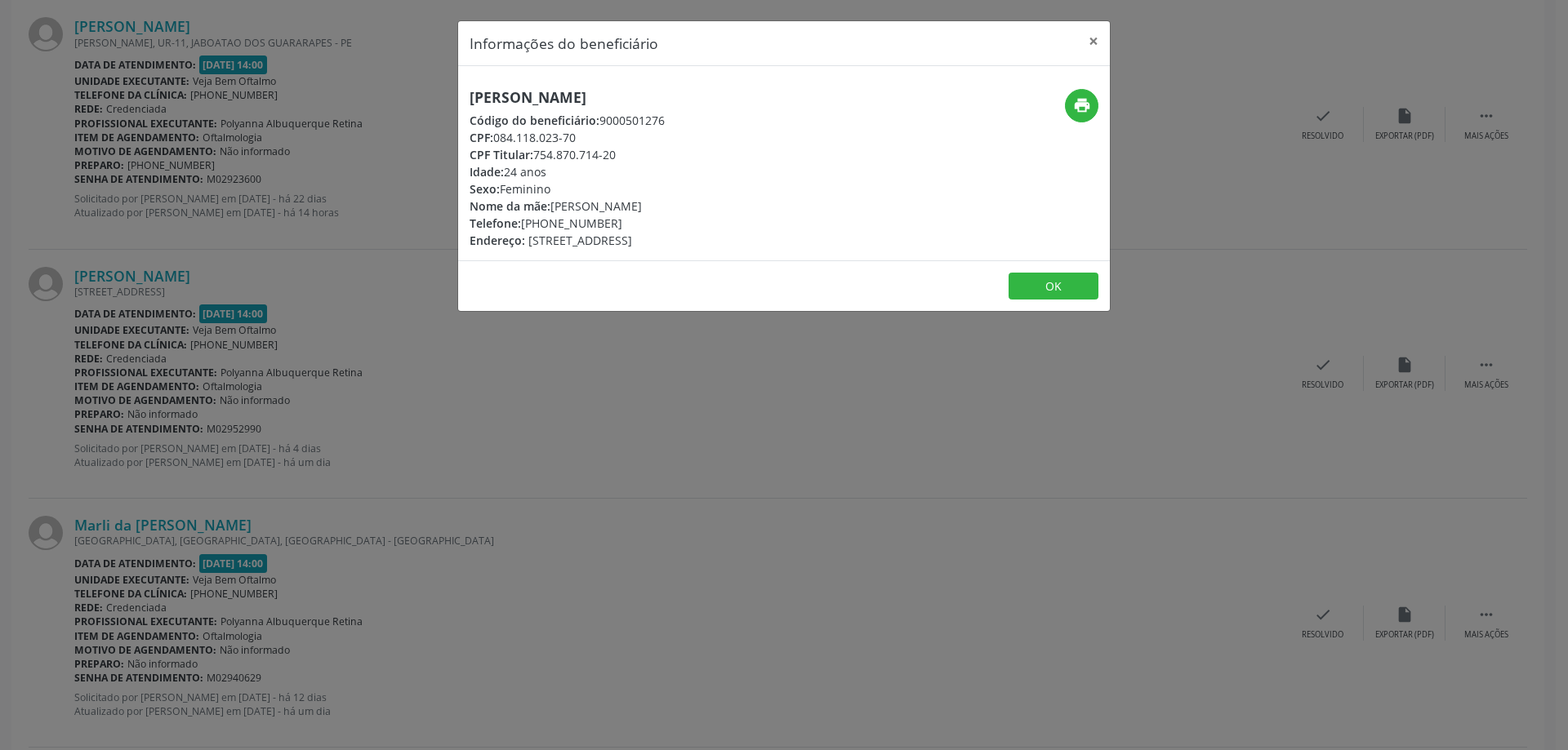
drag, startPoint x: 477, startPoint y: 96, endPoint x: 626, endPoint y: 70, distance: 151.3
click at [626, 70] on div "[PERSON_NAME] Código do beneficiário: 9000501276 CPF: 084.118.023-70 CPF Titula…" at bounding box center [784, 163] width 652 height 194
click at [515, 127] on span "Código do beneficiário:" at bounding box center [534, 120] width 130 height 16
drag, startPoint x: 466, startPoint y: 93, endPoint x: 743, endPoint y: 78, distance: 277.4
click at [743, 78] on div "[PERSON_NAME] Código do beneficiário: 9000501276 CPF: 084.118.023-70 CPF Titula…" at bounding box center [784, 163] width 652 height 194
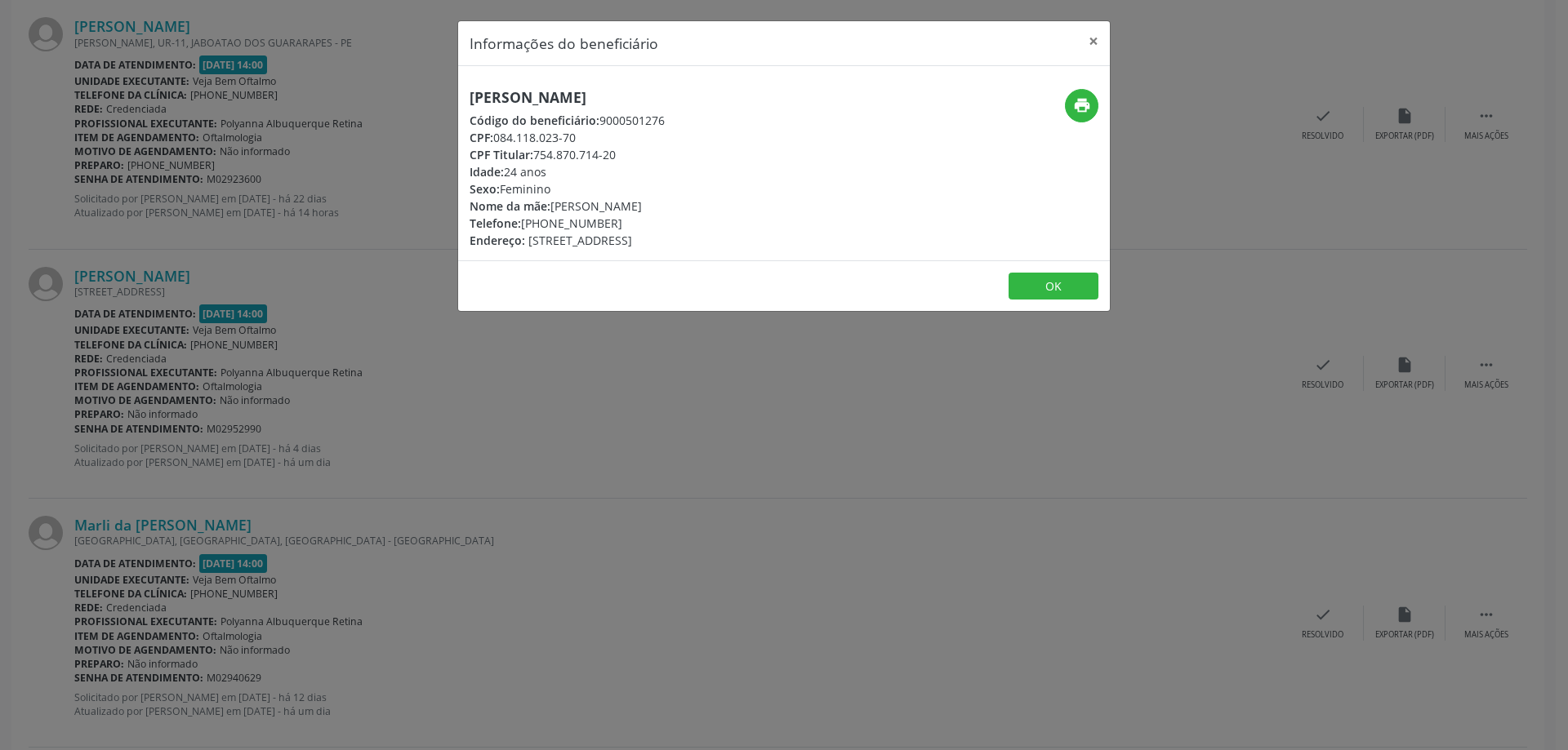
copy h5 "[PERSON_NAME]"
drag, startPoint x: 566, startPoint y: 227, endPoint x: 619, endPoint y: 227, distance: 53.0
click at [619, 227] on div "Telefone: [PHONE_NUMBER]" at bounding box center [567, 223] width 195 height 17
copy div "99275-9889"
drag, startPoint x: 510, startPoint y: 136, endPoint x: 576, endPoint y: 141, distance: 66.2
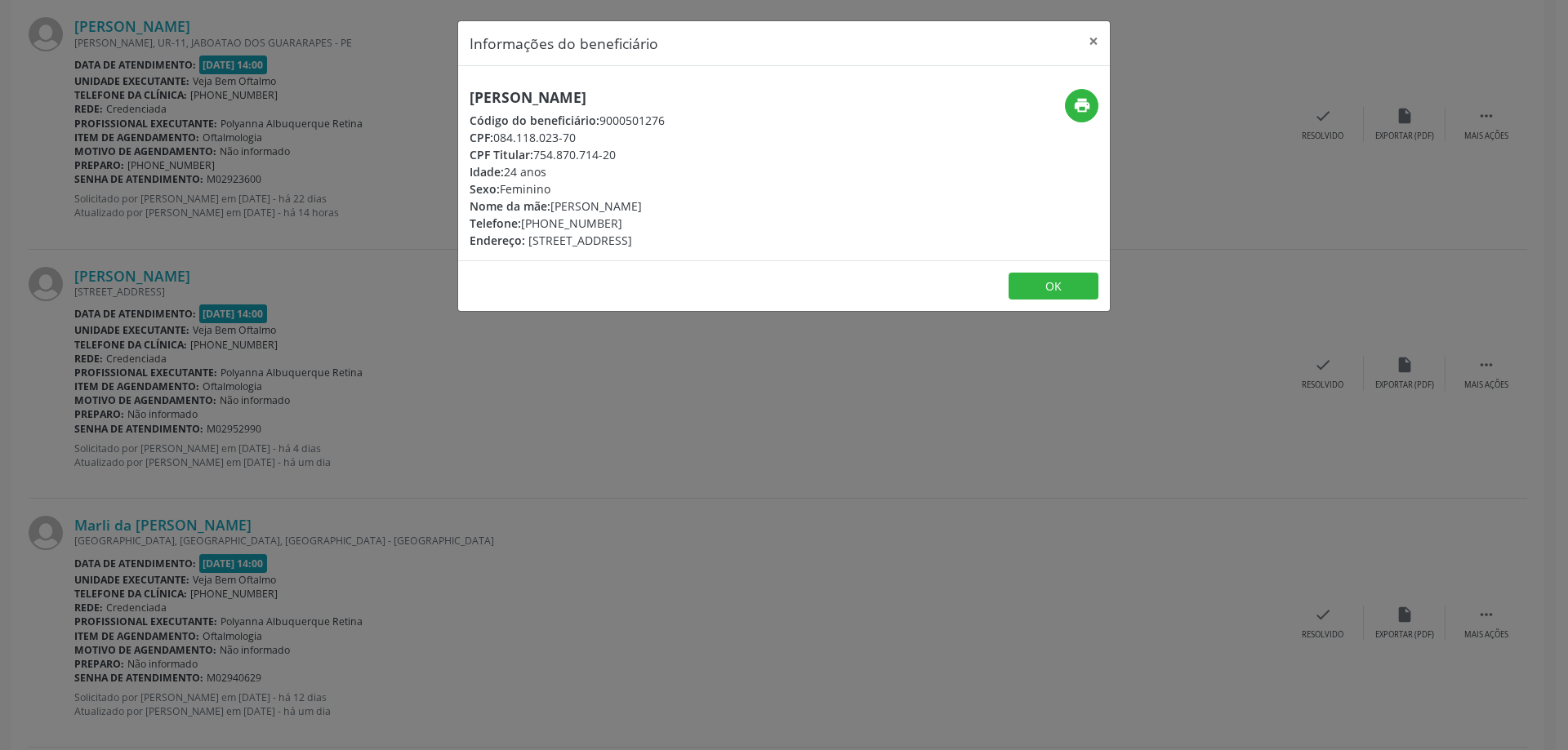
click at [576, 141] on div "CPF: 084.118.023-70" at bounding box center [567, 137] width 195 height 17
click at [1096, 43] on button "×" at bounding box center [1093, 41] width 32 height 40
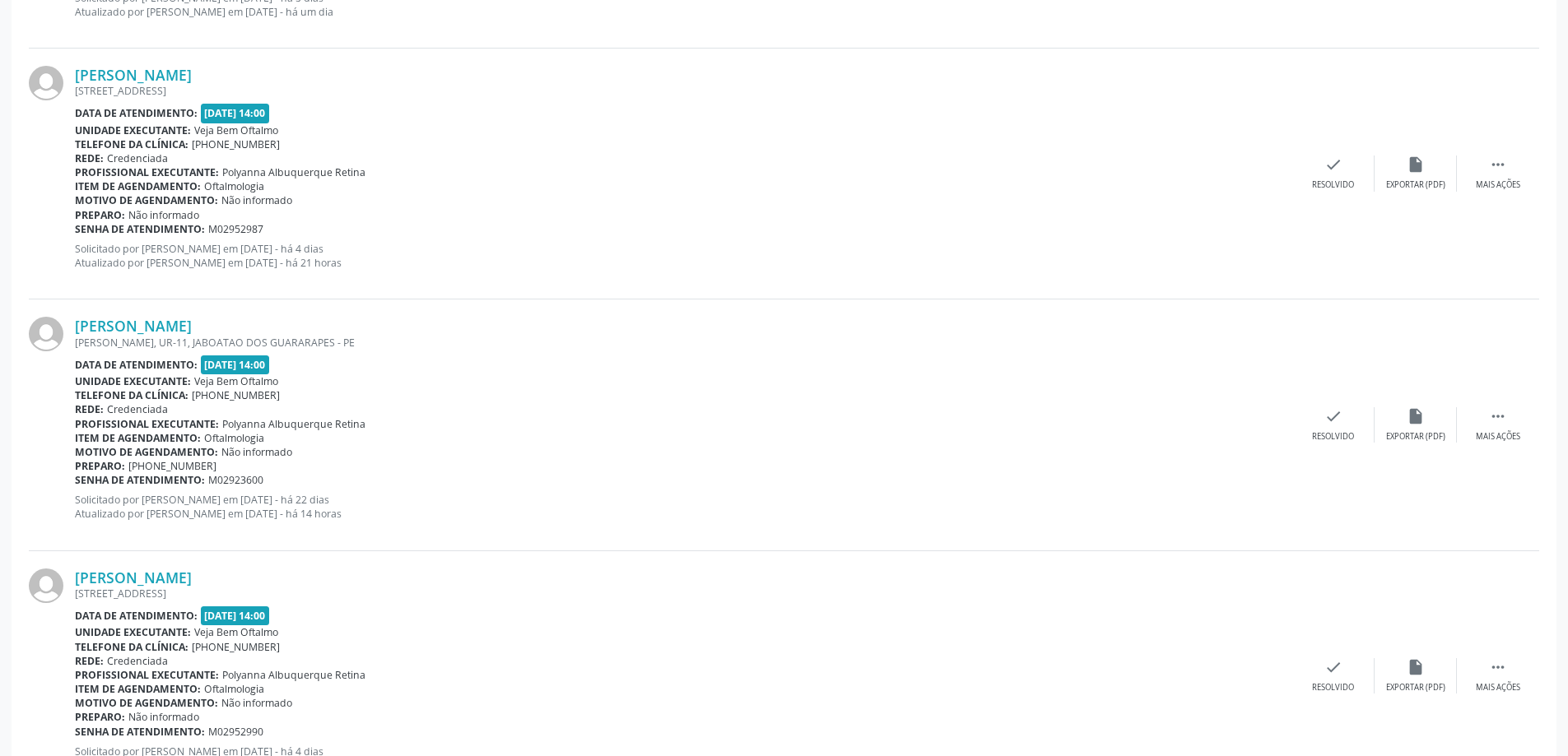
scroll to position [2676, 0]
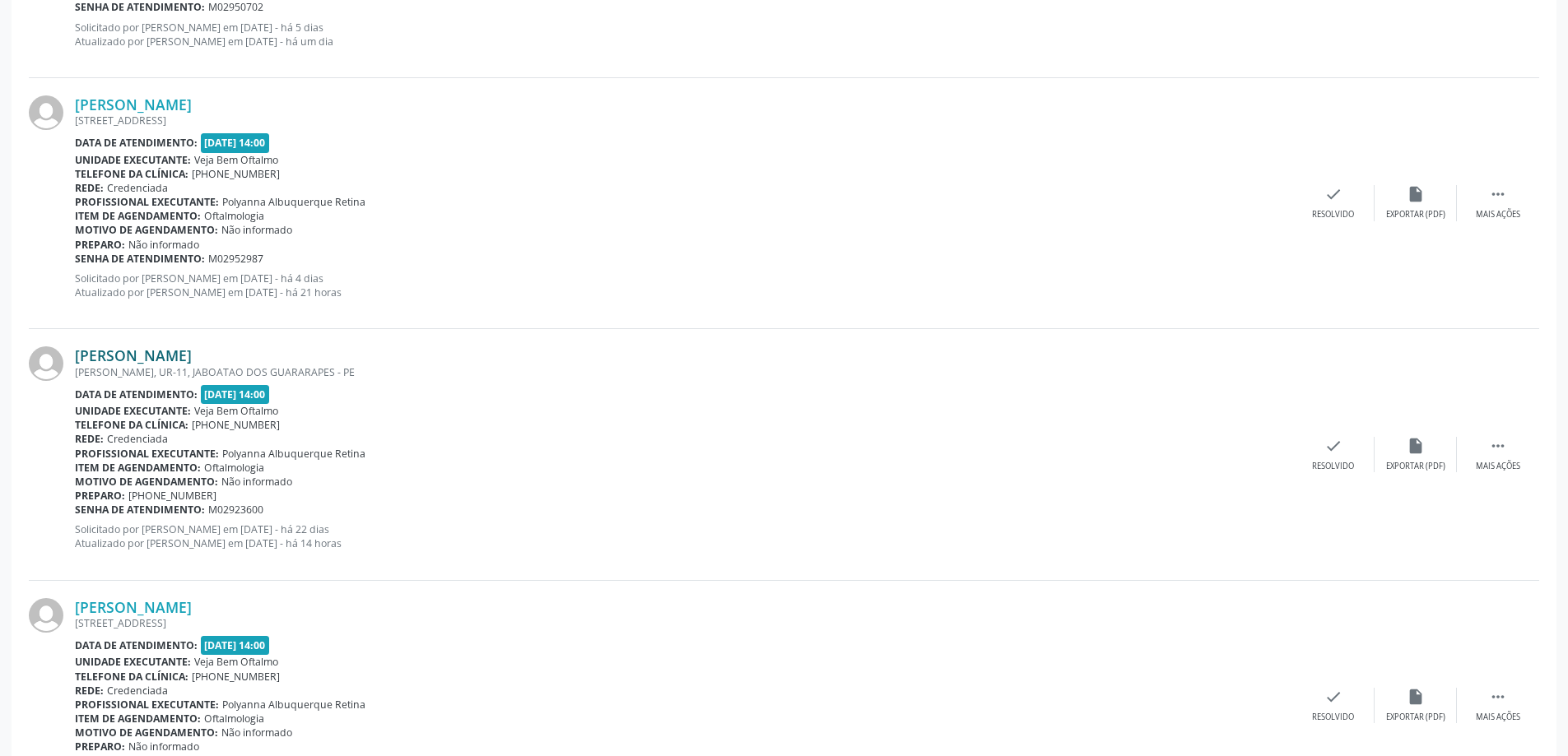
click at [162, 354] on link "[PERSON_NAME]" at bounding box center [133, 355] width 117 height 18
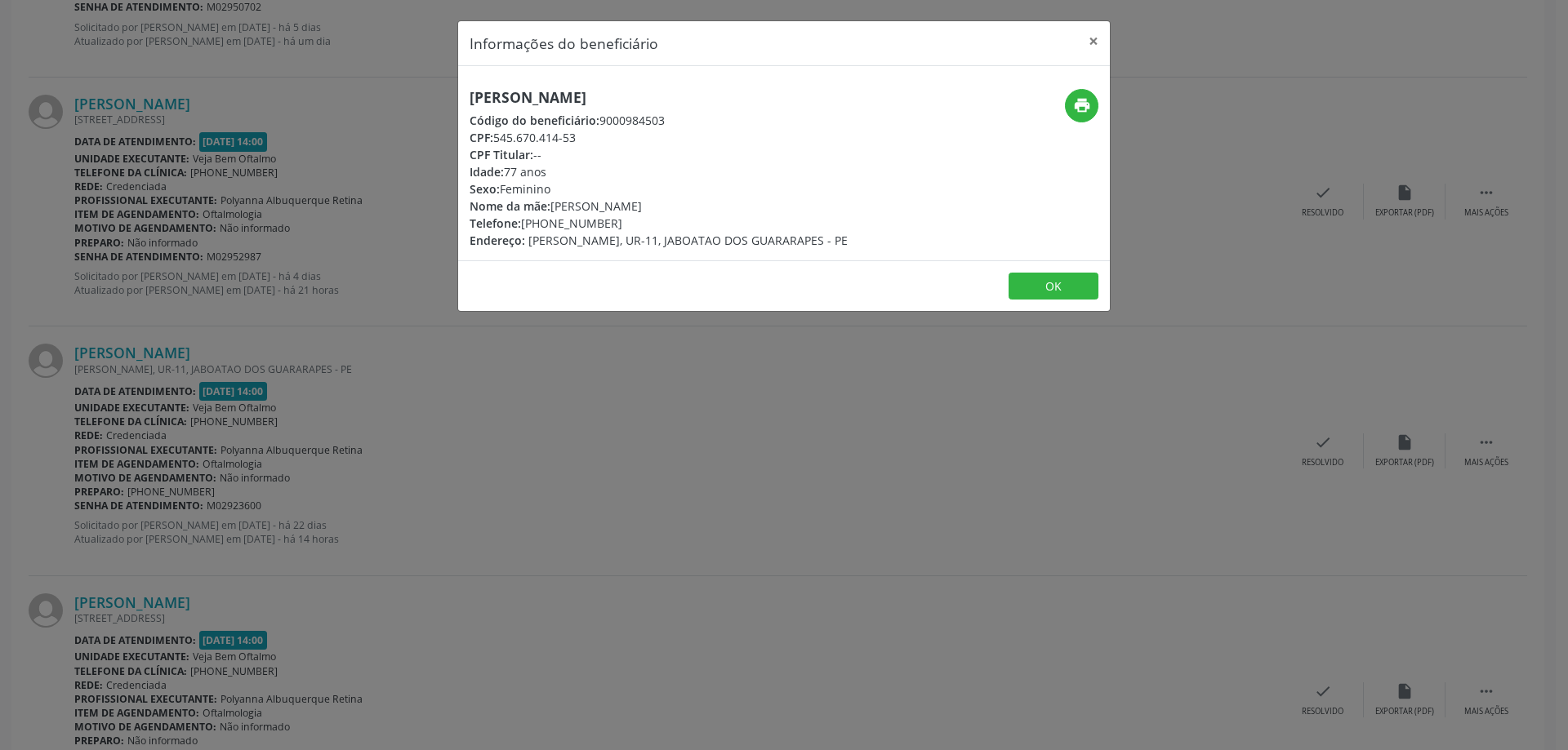
drag, startPoint x: 470, startPoint y: 93, endPoint x: 666, endPoint y: 88, distance: 196.1
click at [666, 89] on h5 "[PERSON_NAME]" at bounding box center [658, 98] width 378 height 17
drag, startPoint x: 551, startPoint y: 222, endPoint x: 620, endPoint y: 217, distance: 69.2
click at [620, 217] on div "Telefone: [PHONE_NUMBER]" at bounding box center [658, 223] width 378 height 17
drag, startPoint x: 497, startPoint y: 140, endPoint x: 587, endPoint y: 136, distance: 90.1
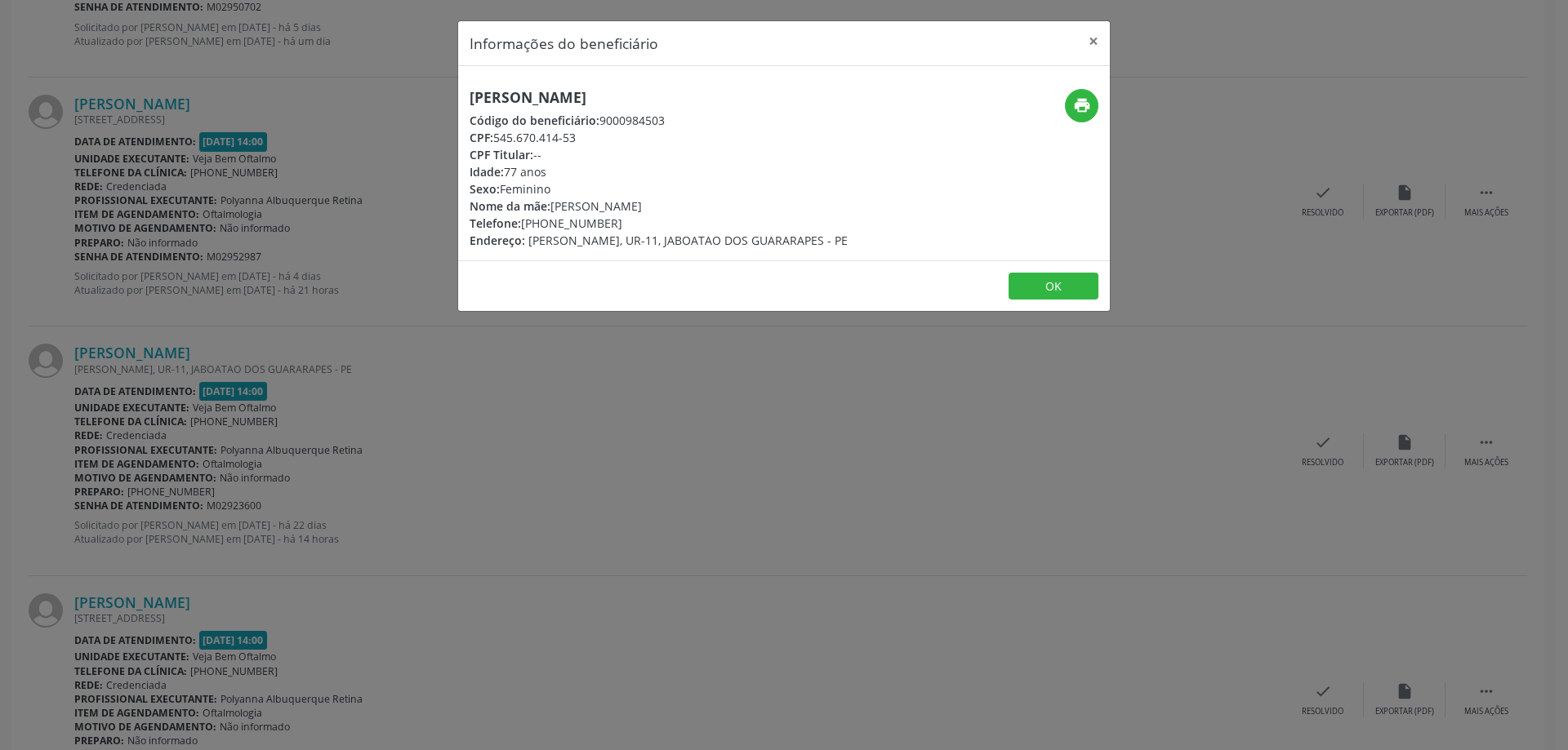
click at [587, 136] on div "CPF: 545.670.414-53" at bounding box center [658, 137] width 378 height 17
click at [1096, 41] on button "×" at bounding box center [1093, 41] width 32 height 40
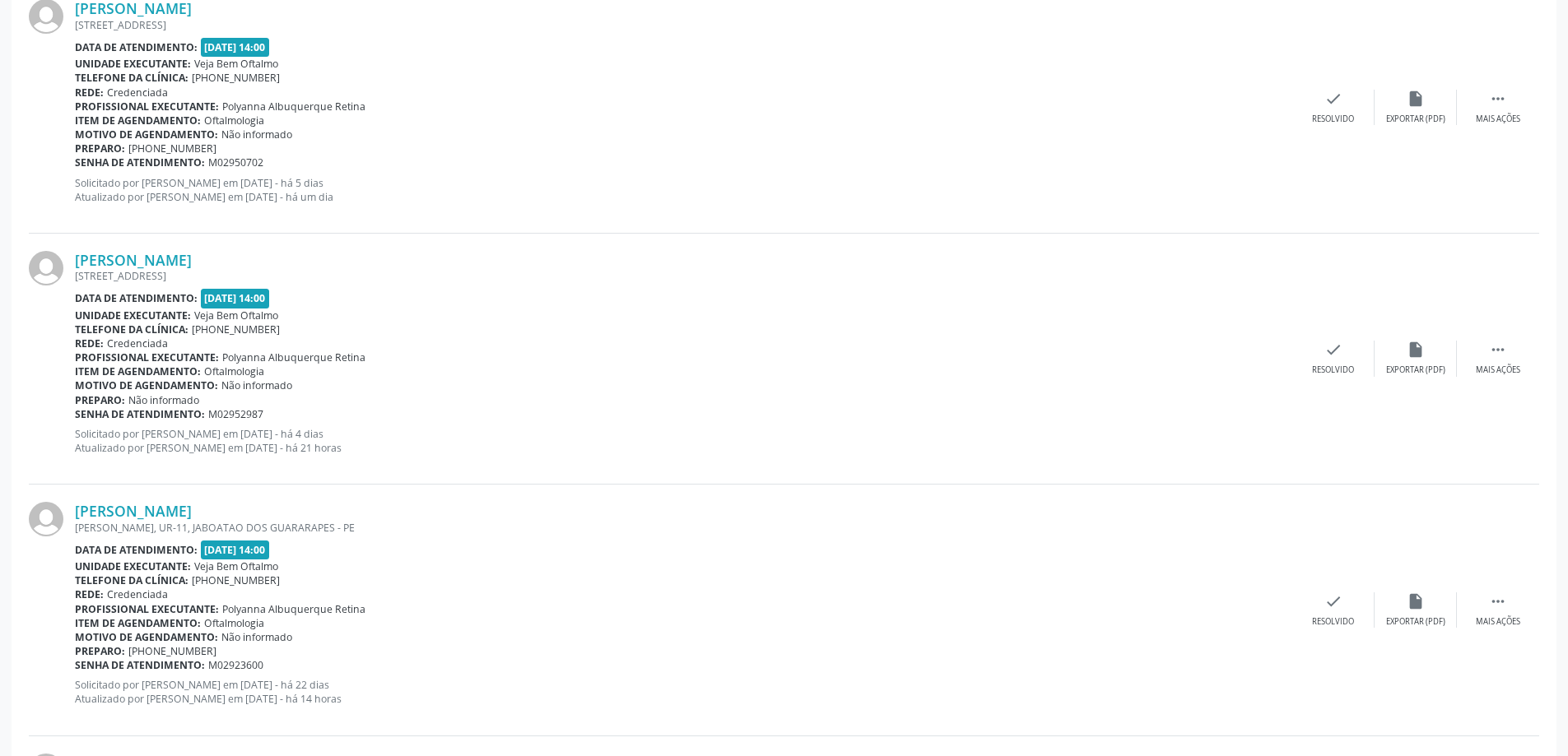
scroll to position [2512, 0]
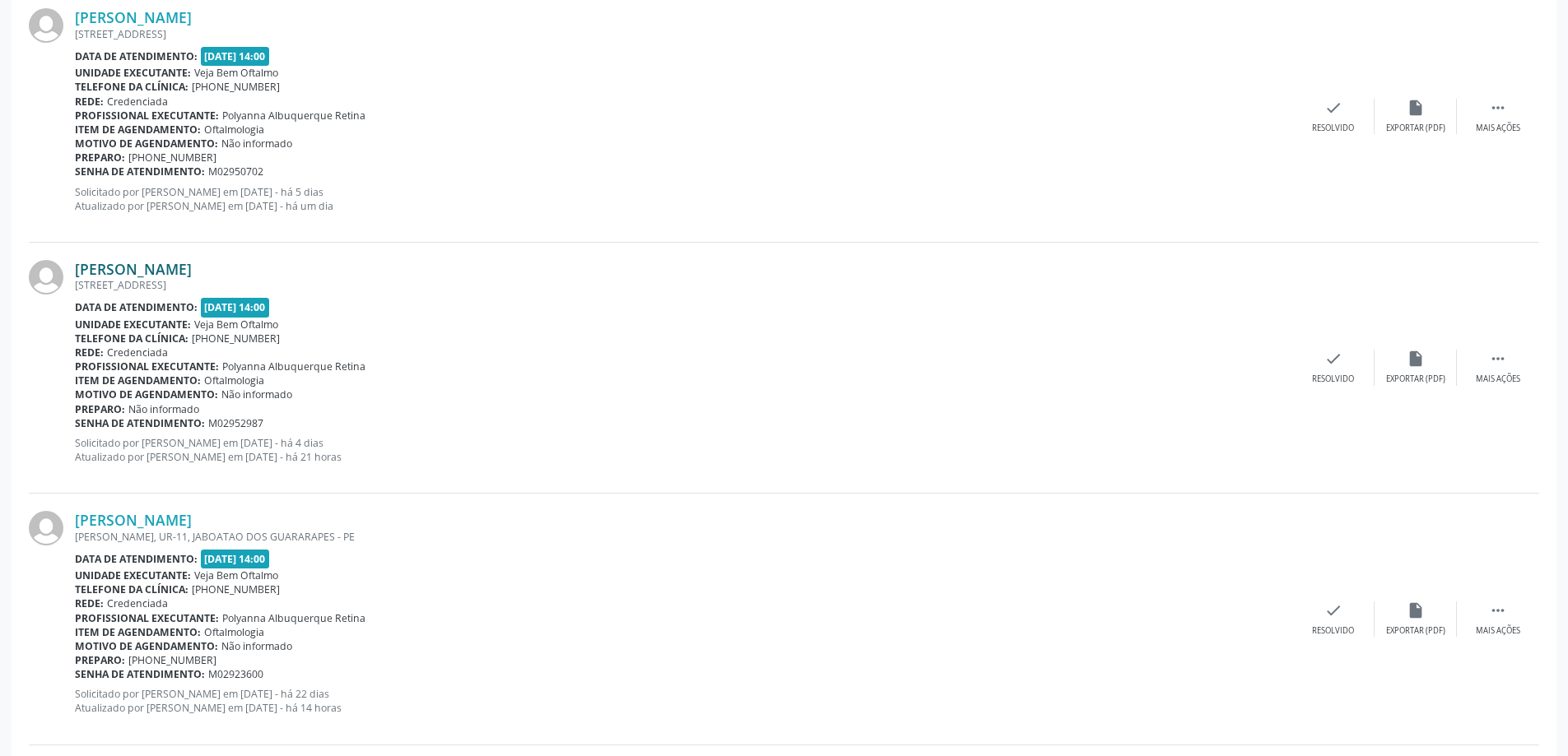
click at [192, 265] on link "[PERSON_NAME]" at bounding box center [133, 269] width 117 height 18
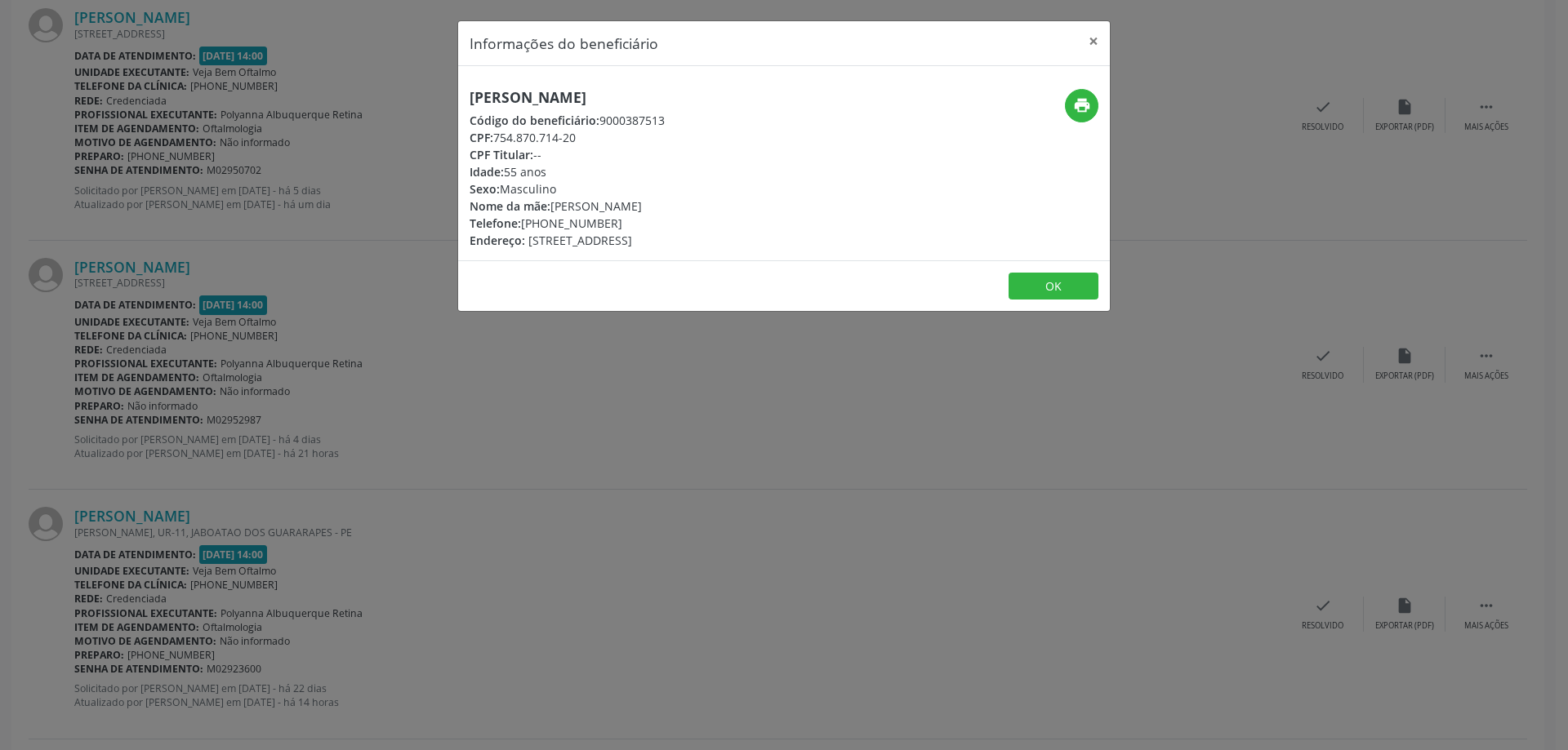
drag, startPoint x: 538, startPoint y: 91, endPoint x: 746, endPoint y: 93, distance: 208.0
click at [664, 93] on h5 "[PERSON_NAME]" at bounding box center [567, 98] width 195 height 17
drag, startPoint x: 546, startPoint y: 227, endPoint x: 607, endPoint y: 222, distance: 61.2
click at [607, 222] on div "Telefone: [PHONE_NUMBER]" at bounding box center [567, 223] width 195 height 17
drag, startPoint x: 469, startPoint y: 99, endPoint x: 721, endPoint y: 77, distance: 253.0
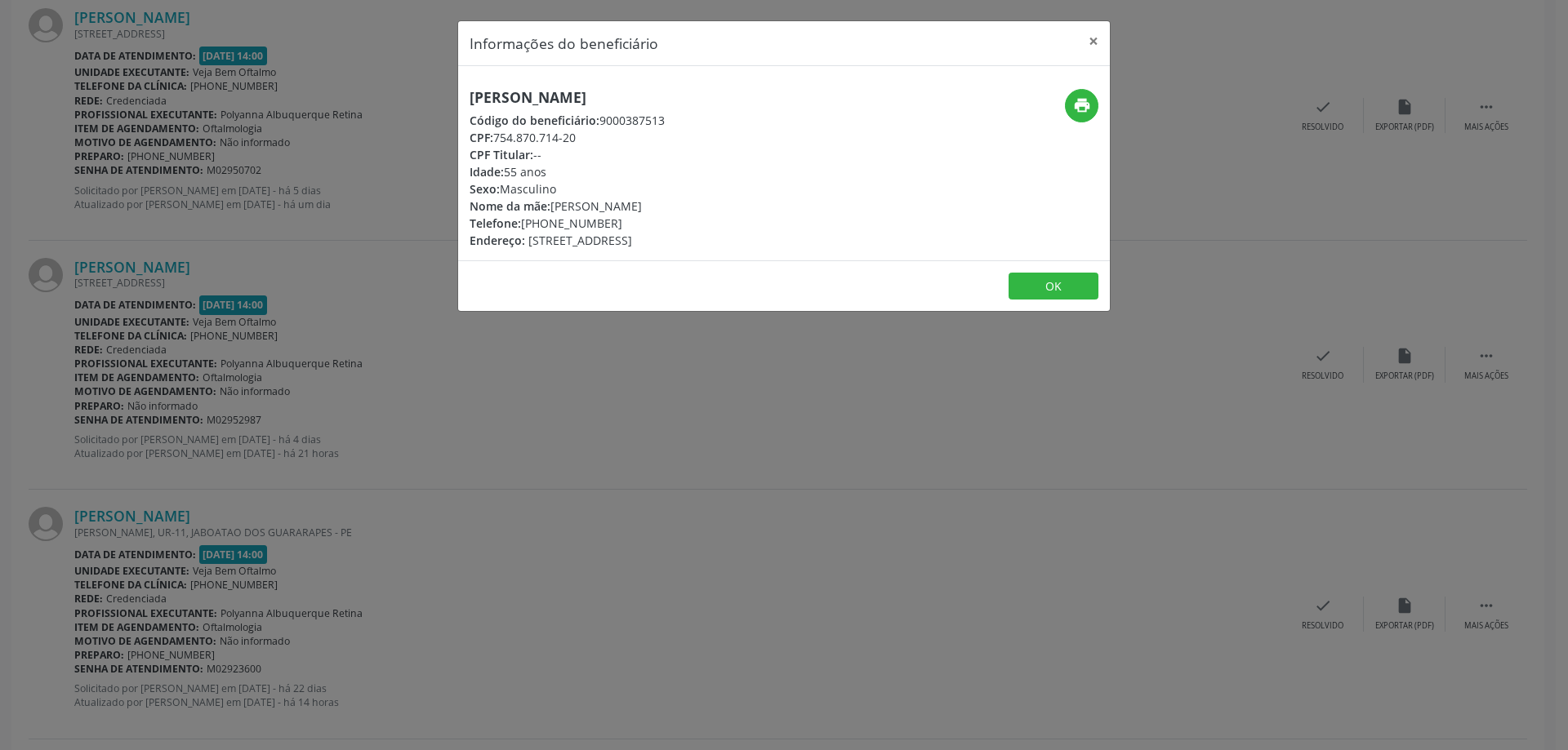
click at [721, 77] on div "[PERSON_NAME] Código do beneficiário: 9000387513 CPF: 754.870.714-20 CPF Titula…" at bounding box center [784, 163] width 652 height 194
drag, startPoint x: 498, startPoint y: 136, endPoint x: 587, endPoint y: 131, distance: 89.1
click at [587, 131] on div "CPF: 754.870.714-20" at bounding box center [567, 137] width 195 height 17
click at [1093, 39] on button "×" at bounding box center [1093, 41] width 32 height 40
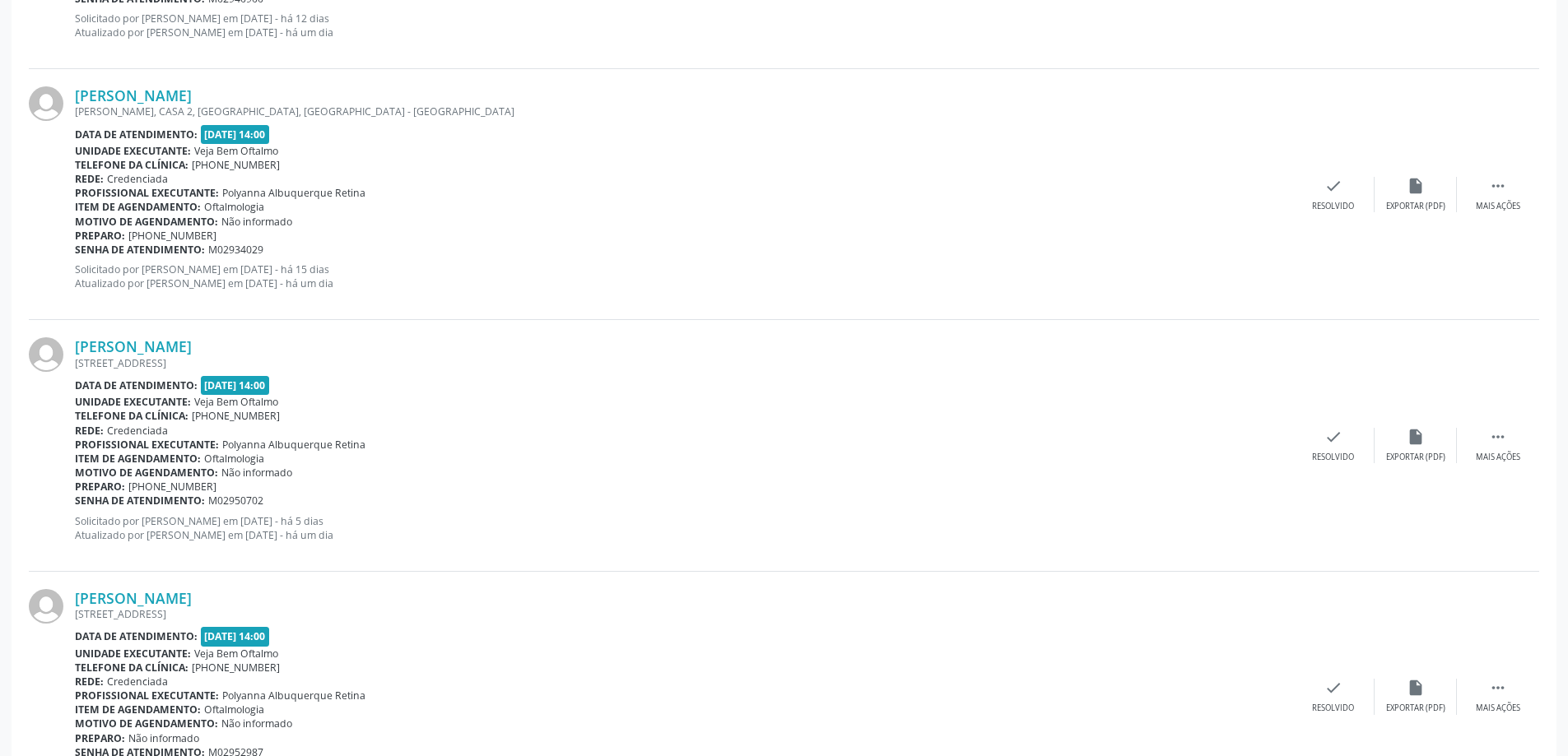
scroll to position [2100, 0]
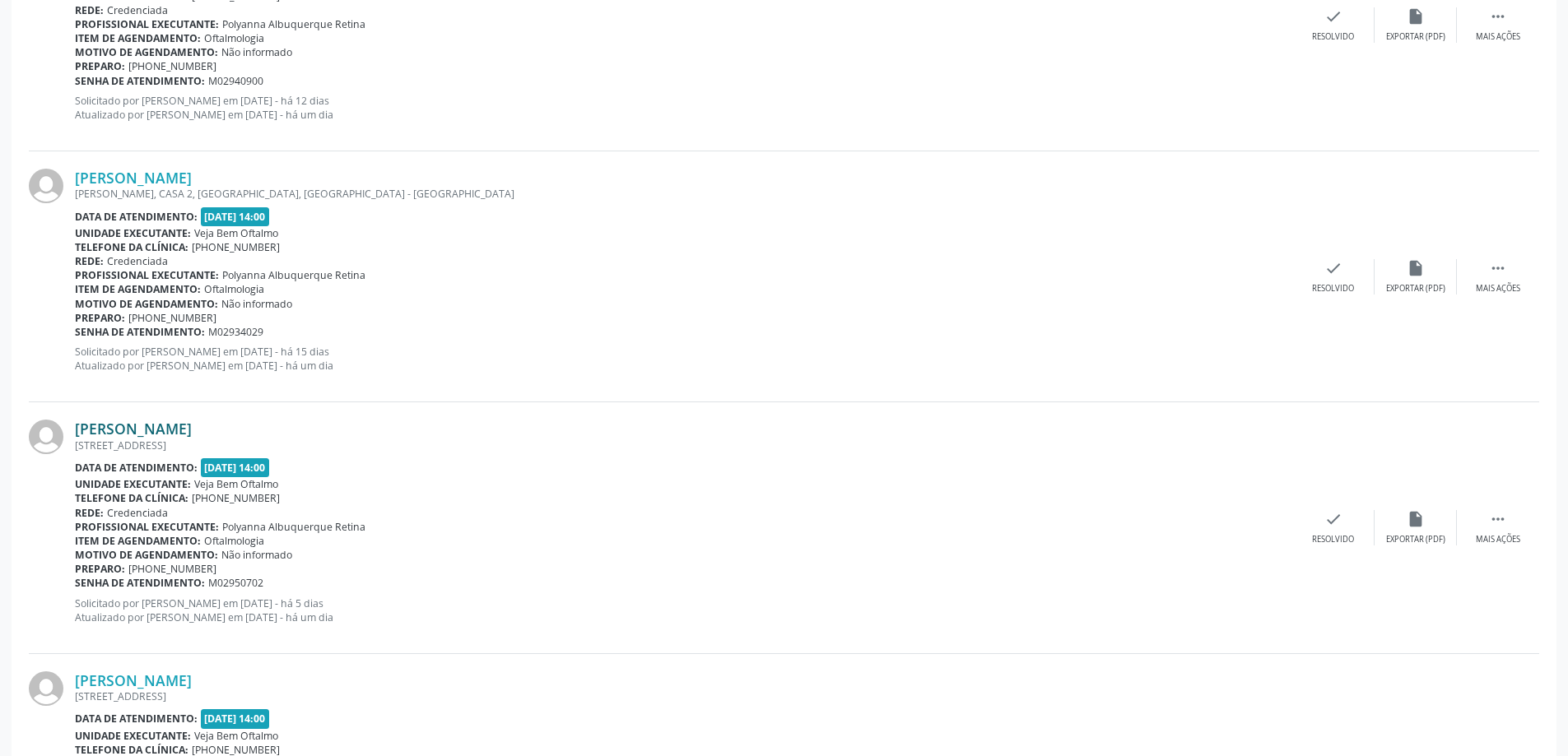
click at [192, 427] on link "[PERSON_NAME]" at bounding box center [133, 428] width 117 height 18
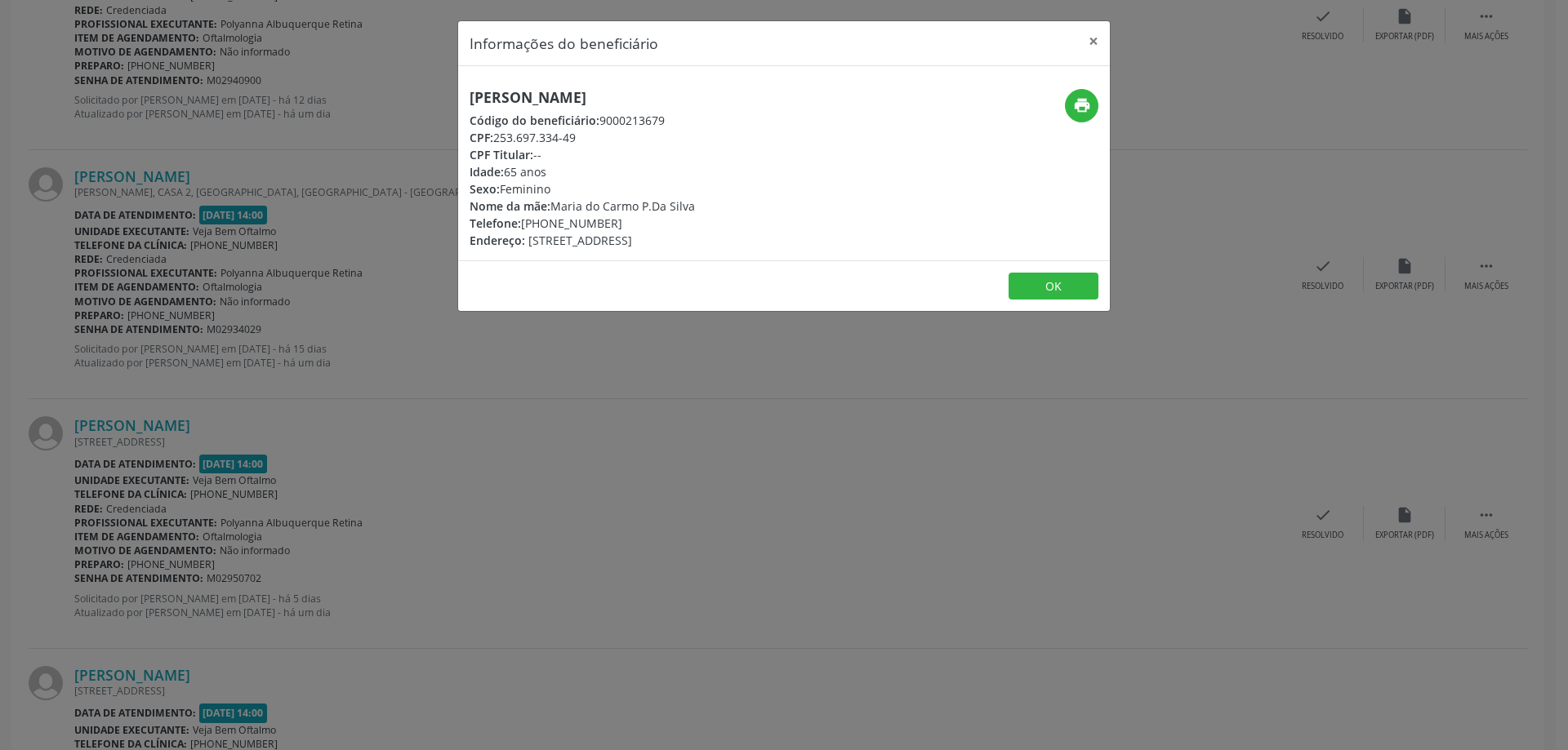
drag, startPoint x: 475, startPoint y: 99, endPoint x: 669, endPoint y: 82, distance: 194.7
click at [669, 82] on div "[PERSON_NAME] Código do beneficiário: 9000213679 CPF: 253.697.334-49 CPF Titula…" at bounding box center [784, 163] width 652 height 194
drag, startPoint x: 546, startPoint y: 225, endPoint x: 611, endPoint y: 231, distance: 65.3
click at [611, 231] on div "[PERSON_NAME] Código do beneficiário: 9000213679 CPF: 253.697.334-49 CPF Titula…" at bounding box center [582, 169] width 225 height 160
click at [610, 232] on div "Endereço: [STREET_ADDRESS]" at bounding box center [582, 240] width 225 height 17
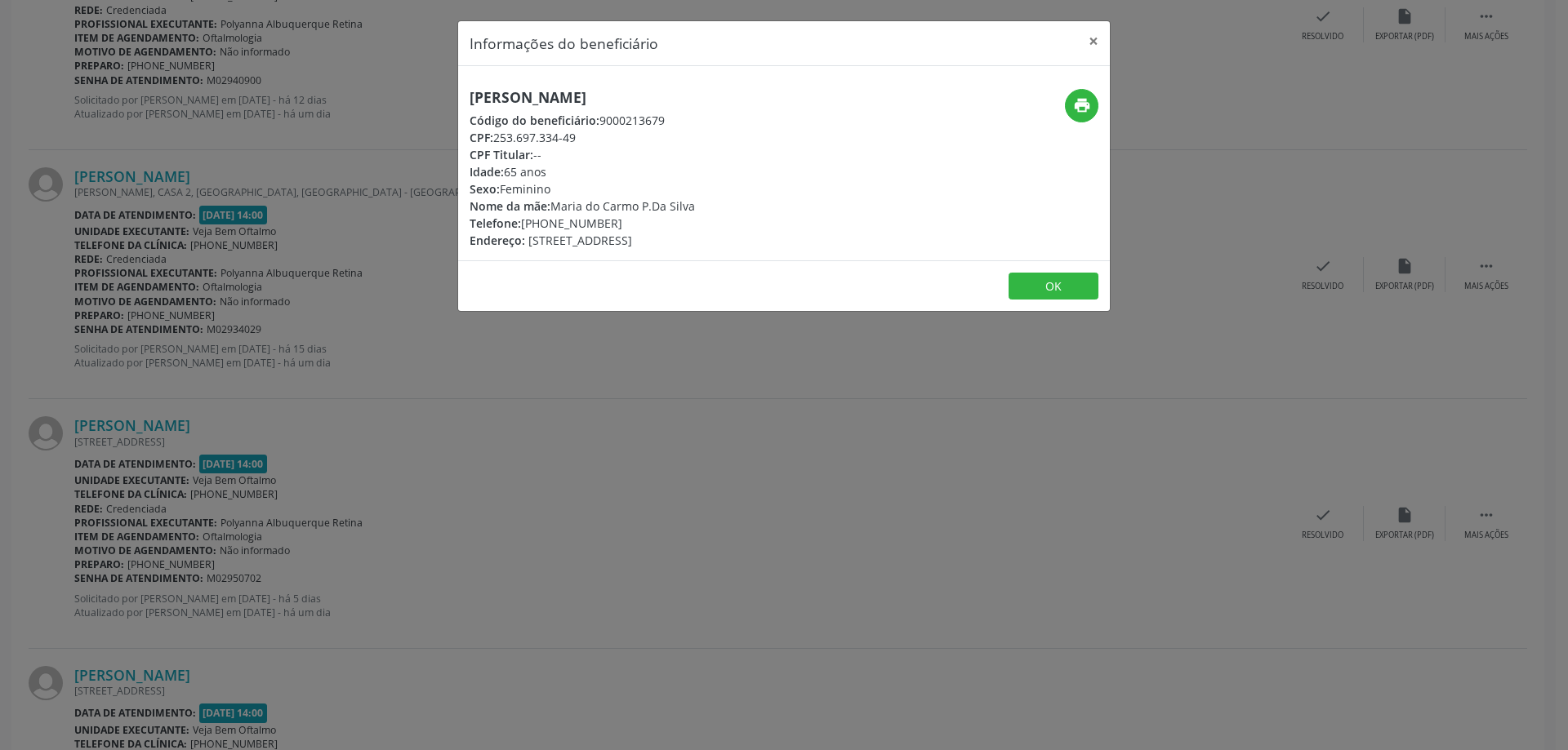
click at [549, 228] on div "Telefone: [PHONE_NUMBER]" at bounding box center [582, 223] width 225 height 17
drag, startPoint x: 546, startPoint y: 223, endPoint x: 607, endPoint y: 223, distance: 61.0
click at [607, 223] on div "Telefone: [PHONE_NUMBER]" at bounding box center [582, 223] width 225 height 17
drag, startPoint x: 499, startPoint y: 136, endPoint x: 580, endPoint y: 135, distance: 81.0
click at [580, 135] on div "CPF: 253.697.334-49" at bounding box center [582, 137] width 225 height 17
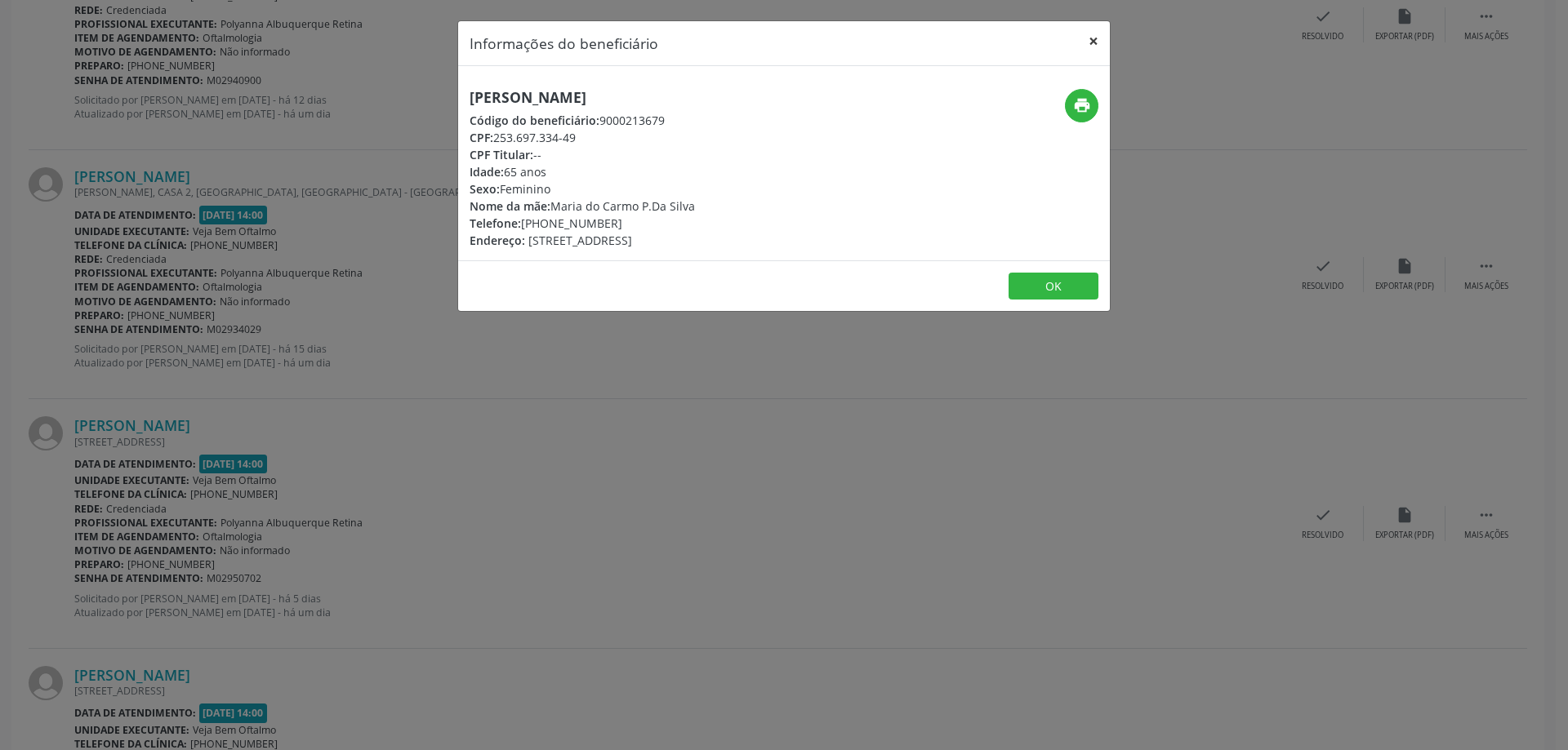
click at [1097, 39] on button "×" at bounding box center [1093, 41] width 32 height 40
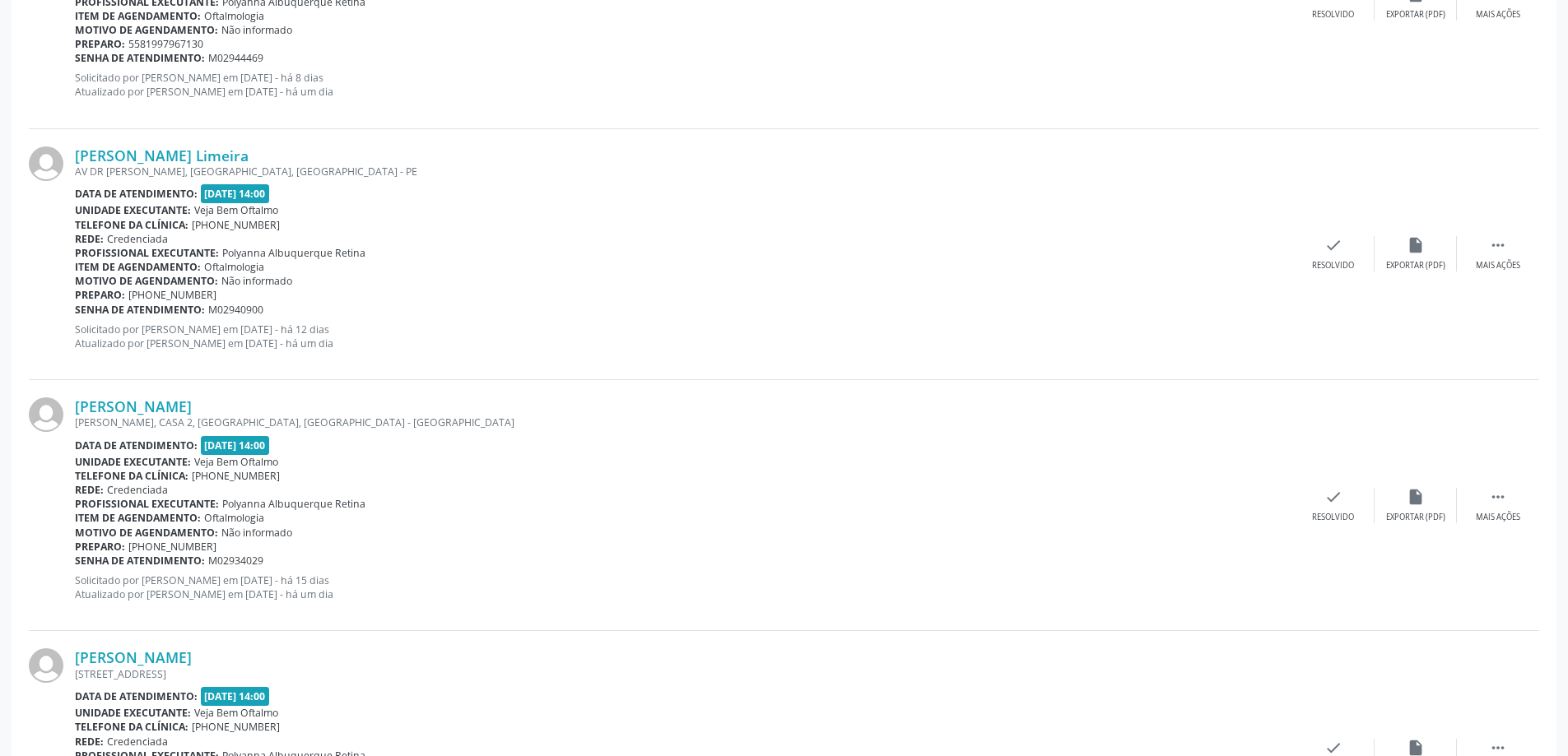
scroll to position [1772, 0]
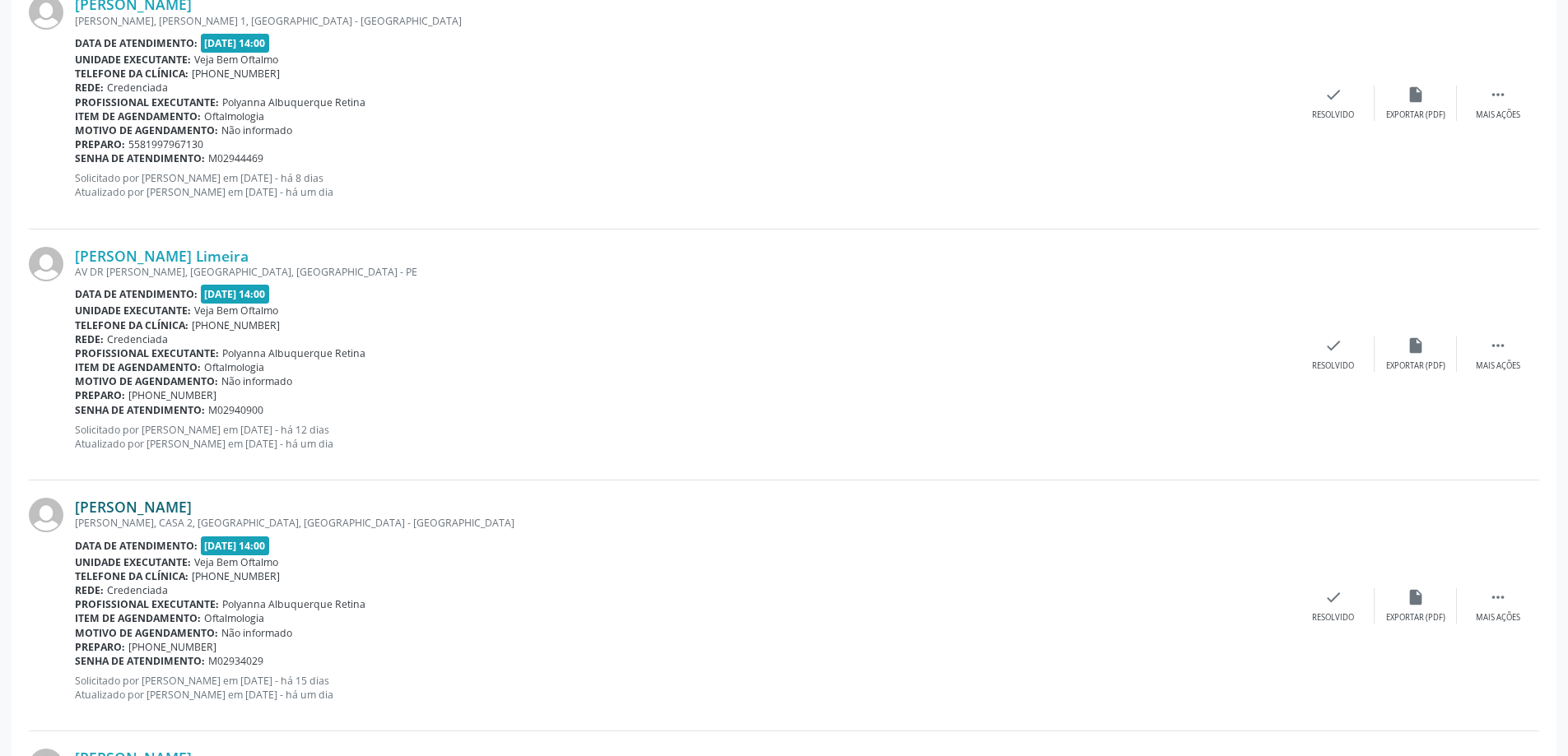
click at [192, 499] on link "[PERSON_NAME]" at bounding box center [133, 507] width 117 height 18
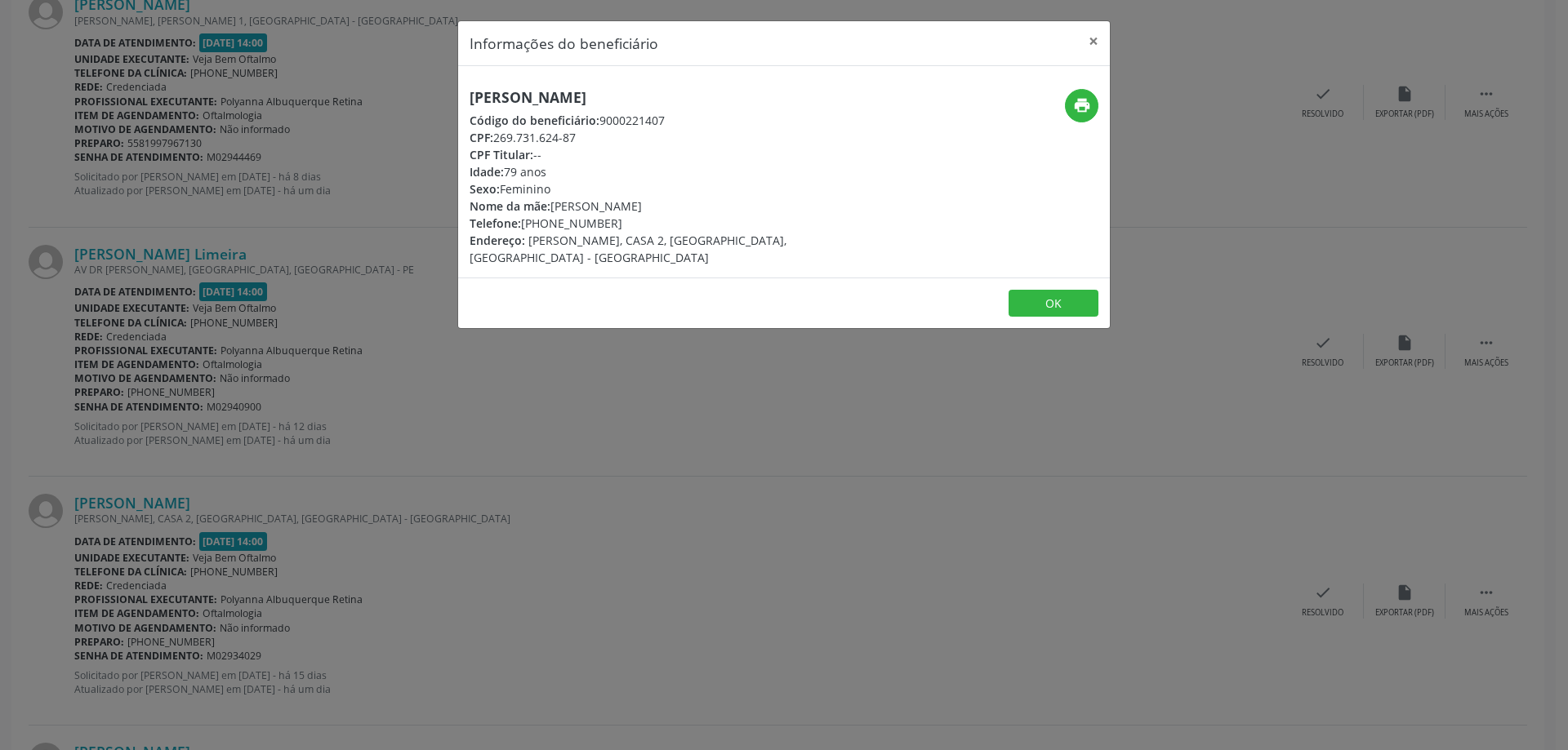
drag, startPoint x: 487, startPoint y: 92, endPoint x: 650, endPoint y: 73, distance: 164.1
click at [650, 73] on div "[PERSON_NAME] Código do beneficiário: 9000221407 CPF: 269.731.624-87 CPF Titula…" at bounding box center [784, 172] width 652 height 212
click at [1090, 36] on button "×" at bounding box center [1093, 41] width 32 height 40
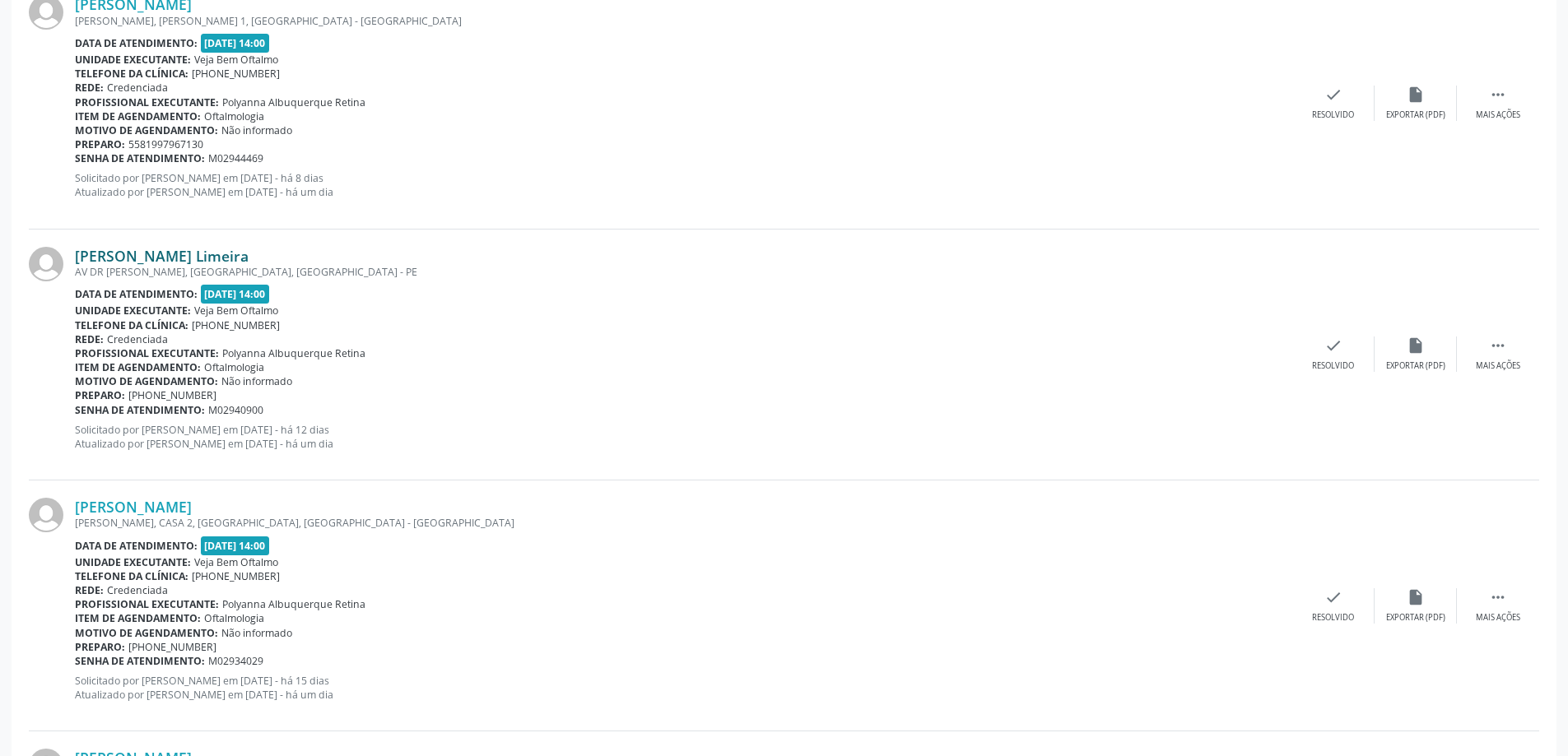
click at [184, 249] on link "[PERSON_NAME] Limeira" at bounding box center [162, 256] width 173 height 18
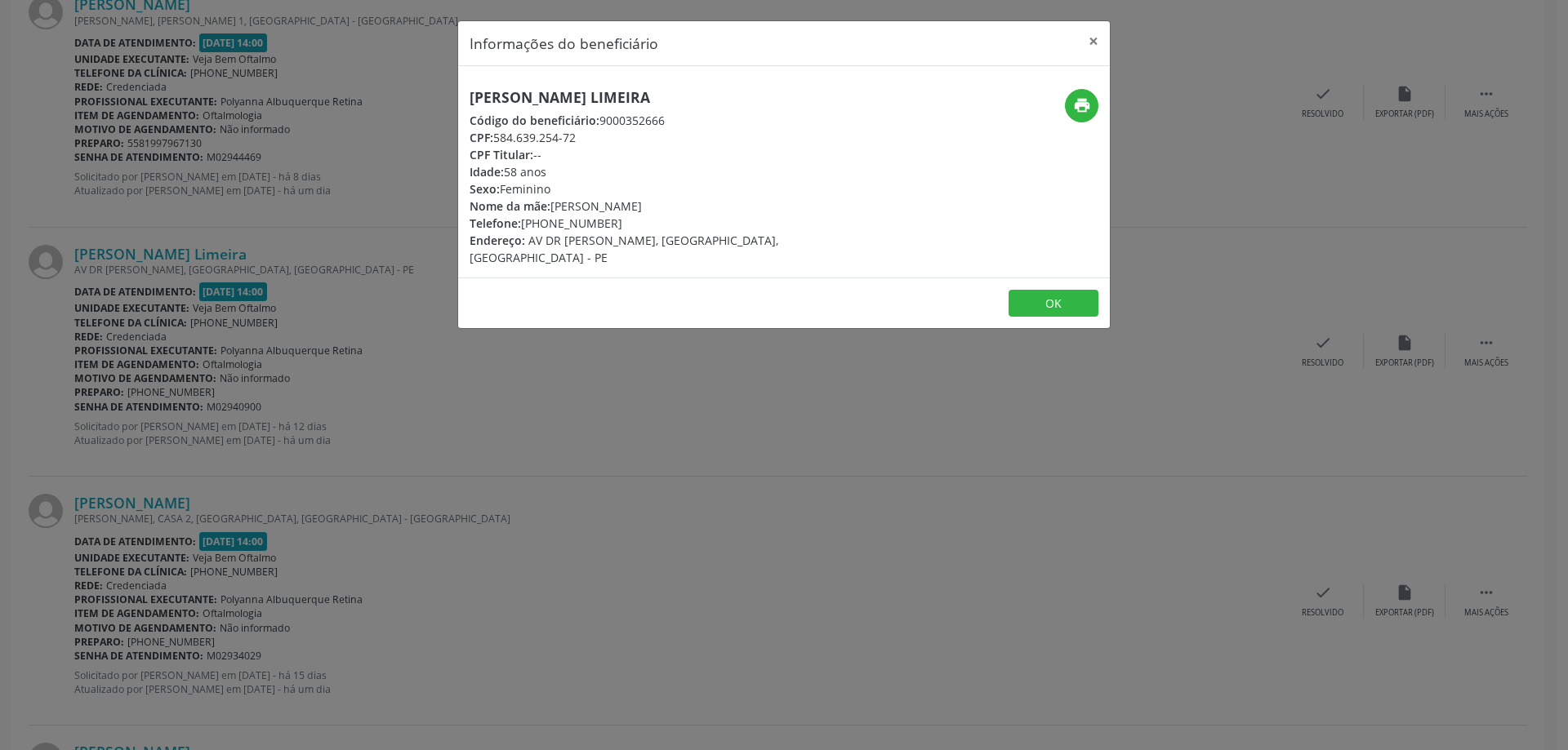
drag, startPoint x: 477, startPoint y: 94, endPoint x: 613, endPoint y: 92, distance: 136.0
click at [613, 92] on h5 "[PERSON_NAME] Limeira" at bounding box center [674, 98] width 411 height 17
click at [1099, 41] on button "×" at bounding box center [1093, 41] width 32 height 40
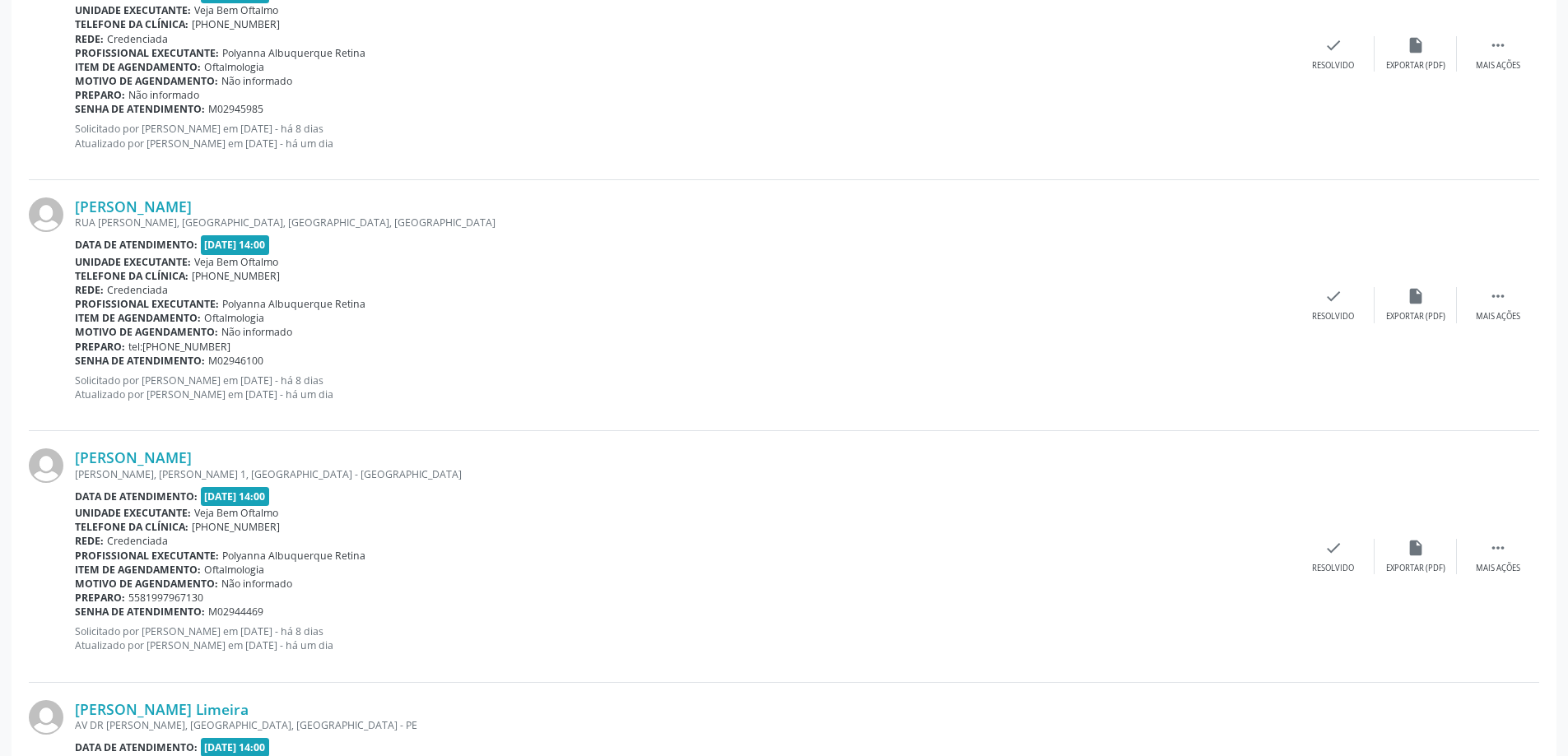
scroll to position [1279, 0]
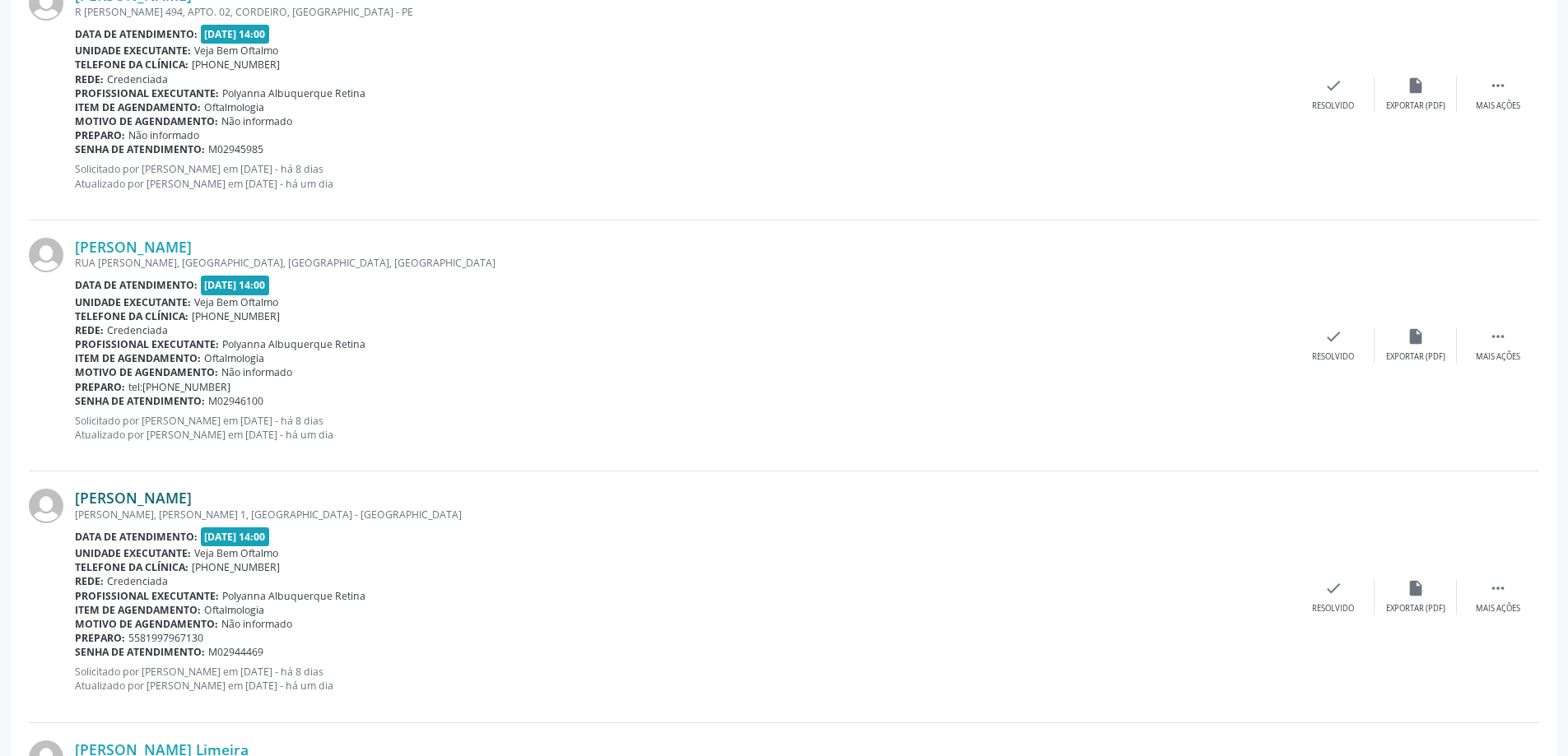
click at [192, 497] on link "[PERSON_NAME]" at bounding box center [133, 498] width 117 height 18
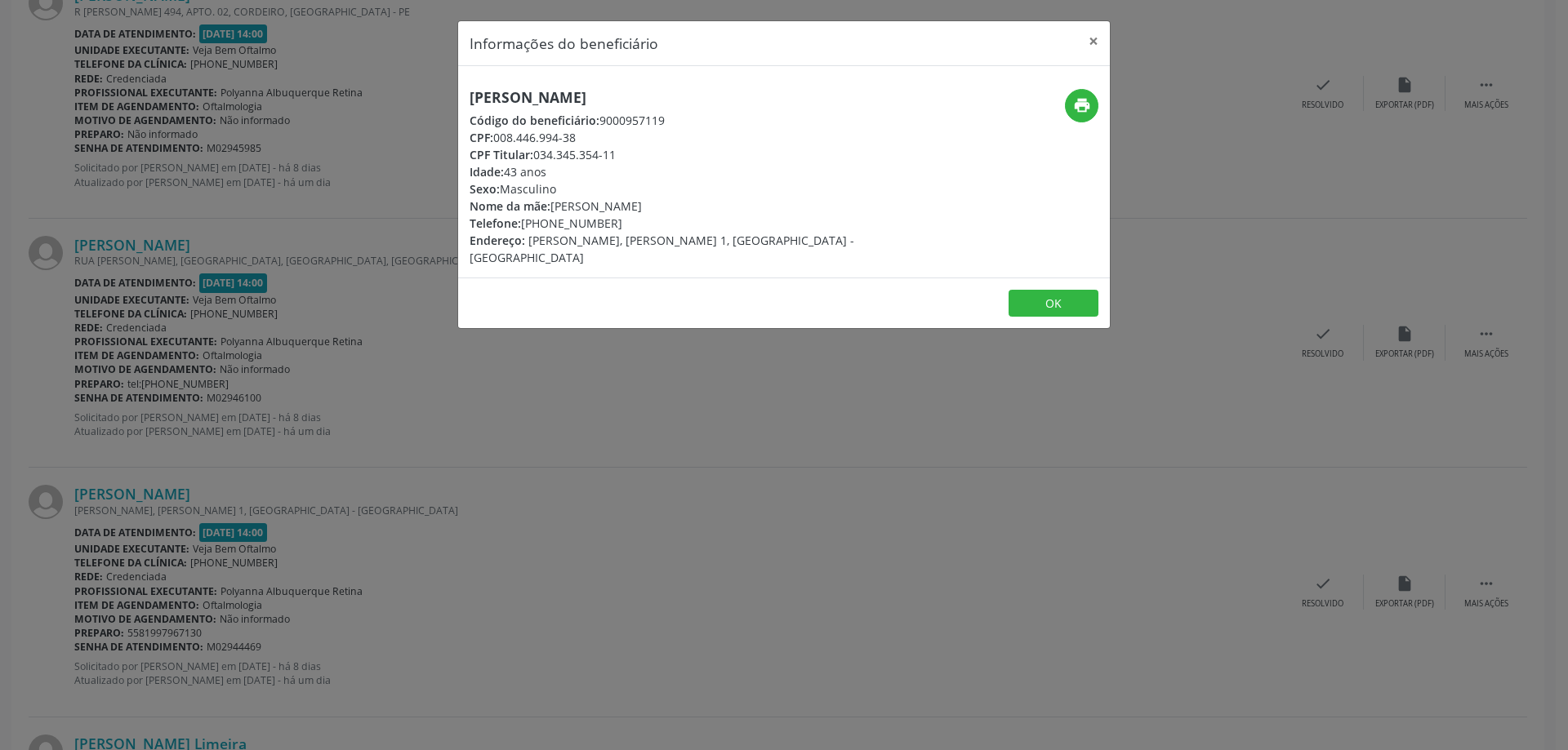
drag, startPoint x: 468, startPoint y: 96, endPoint x: 717, endPoint y: 94, distance: 249.0
click at [717, 94] on div "[PERSON_NAME] Código do beneficiário: 9000957119 CPF: 008.446.994-38 CPF Titula…" at bounding box center [675, 178] width 434 height 177
click at [1091, 41] on button "×" at bounding box center [1093, 41] width 32 height 40
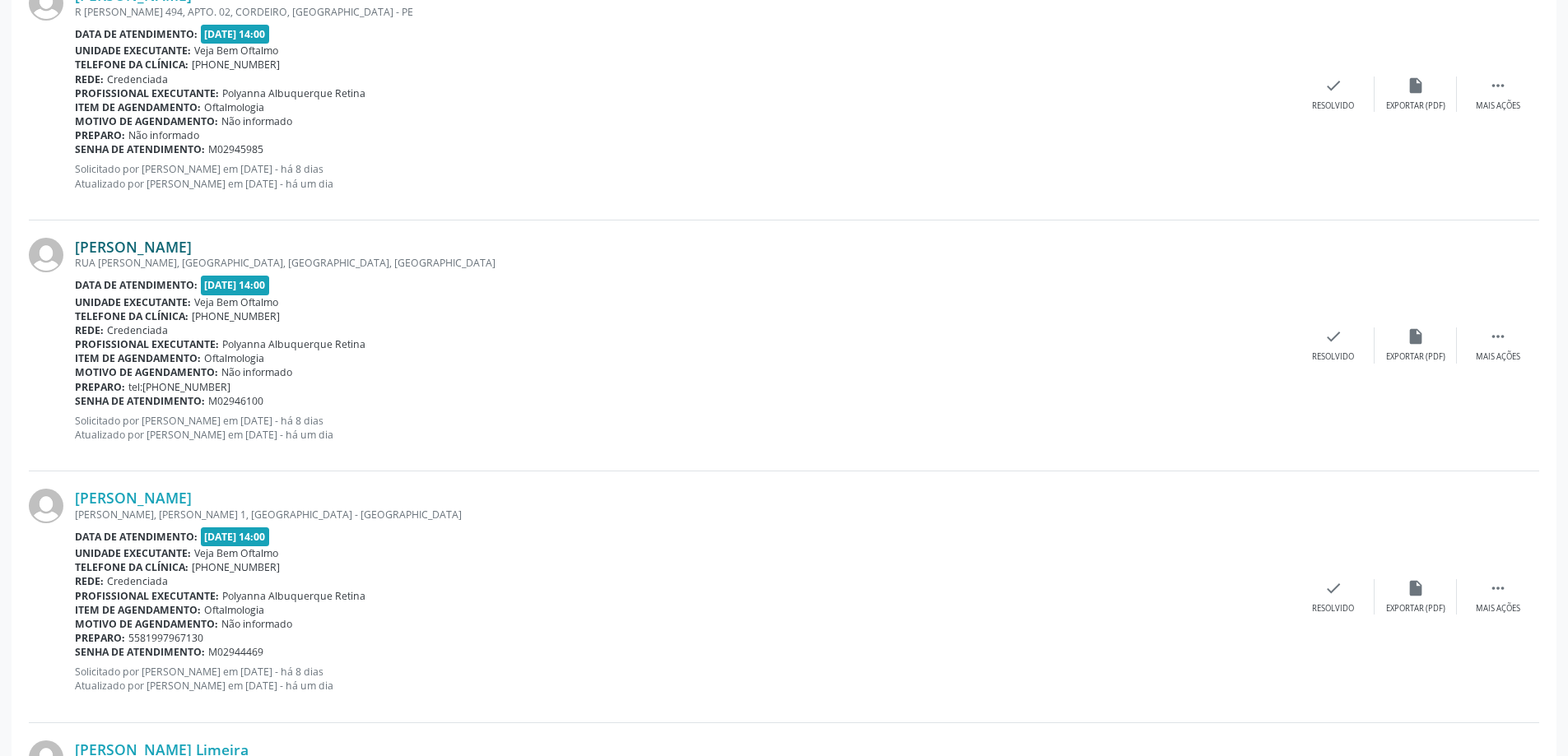
click at [179, 243] on link "[PERSON_NAME]" at bounding box center [133, 247] width 117 height 18
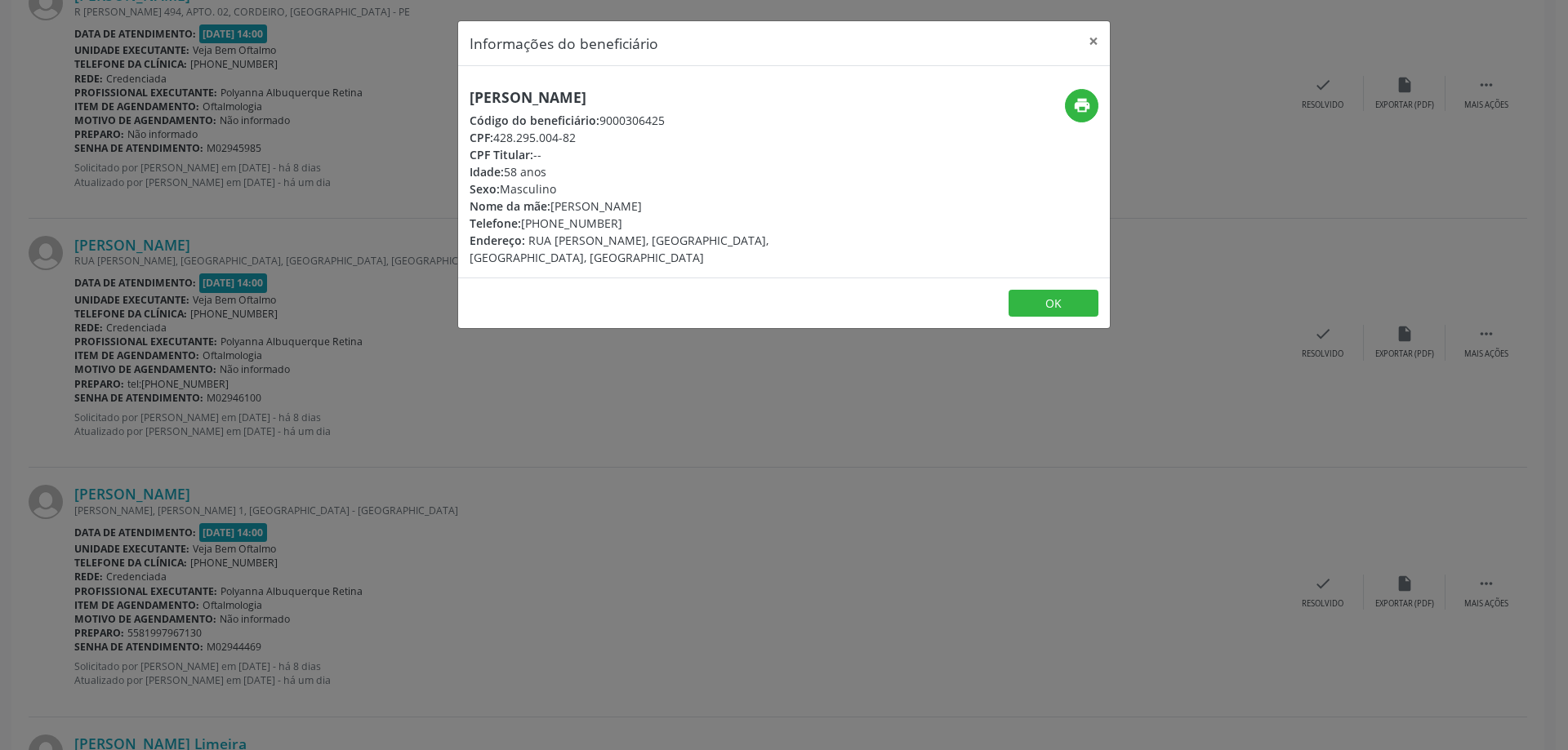
drag, startPoint x: 473, startPoint y: 95, endPoint x: 523, endPoint y: 85, distance: 51.0
click at [523, 85] on div "[PERSON_NAME] Código do beneficiário: 9000306425 CPF: 428.295.004-82 CPF Titula…" at bounding box center [784, 172] width 652 height 212
click at [468, 98] on div "[PERSON_NAME] Código do beneficiário: 9000306425 CPF: 428.295.004-82 CPF Titula…" at bounding box center [675, 178] width 434 height 177
drag, startPoint x: 465, startPoint y: 95, endPoint x: 662, endPoint y: 94, distance: 197.0
click at [662, 94] on div "[PERSON_NAME] Código do beneficiário: 9000306425 CPF: 428.295.004-82 CPF Titula…" at bounding box center [675, 178] width 434 height 177
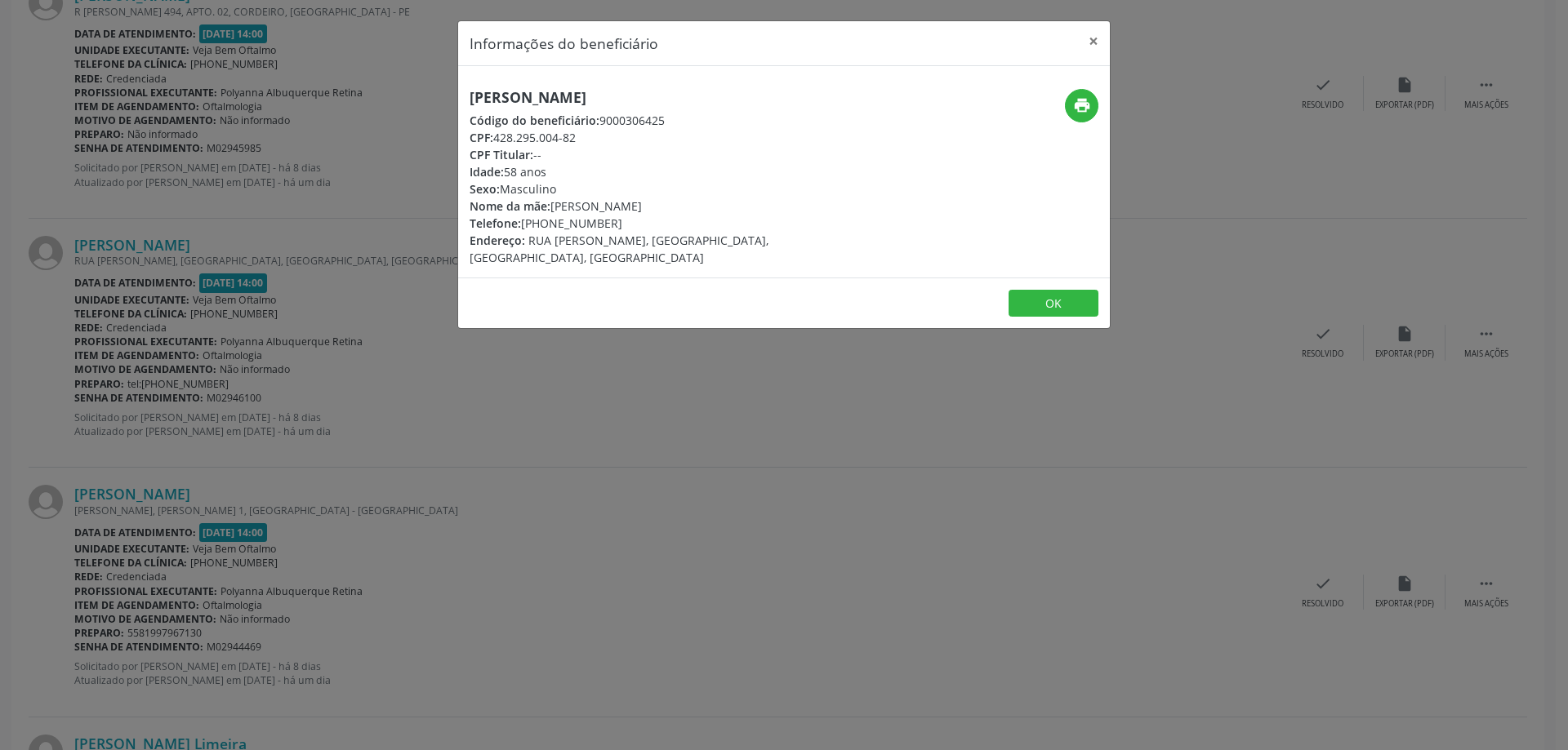
drag, startPoint x: 571, startPoint y: 226, endPoint x: 611, endPoint y: 227, distance: 40.0
click at [611, 227] on div "Telefone: [PHONE_NUMBER]" at bounding box center [674, 223] width 411 height 17
drag, startPoint x: 493, startPoint y: 136, endPoint x: 589, endPoint y: 131, distance: 96.1
click at [589, 131] on div "CPF: 428.295.004-82" at bounding box center [674, 137] width 411 height 17
click at [1090, 43] on button "×" at bounding box center [1093, 41] width 32 height 40
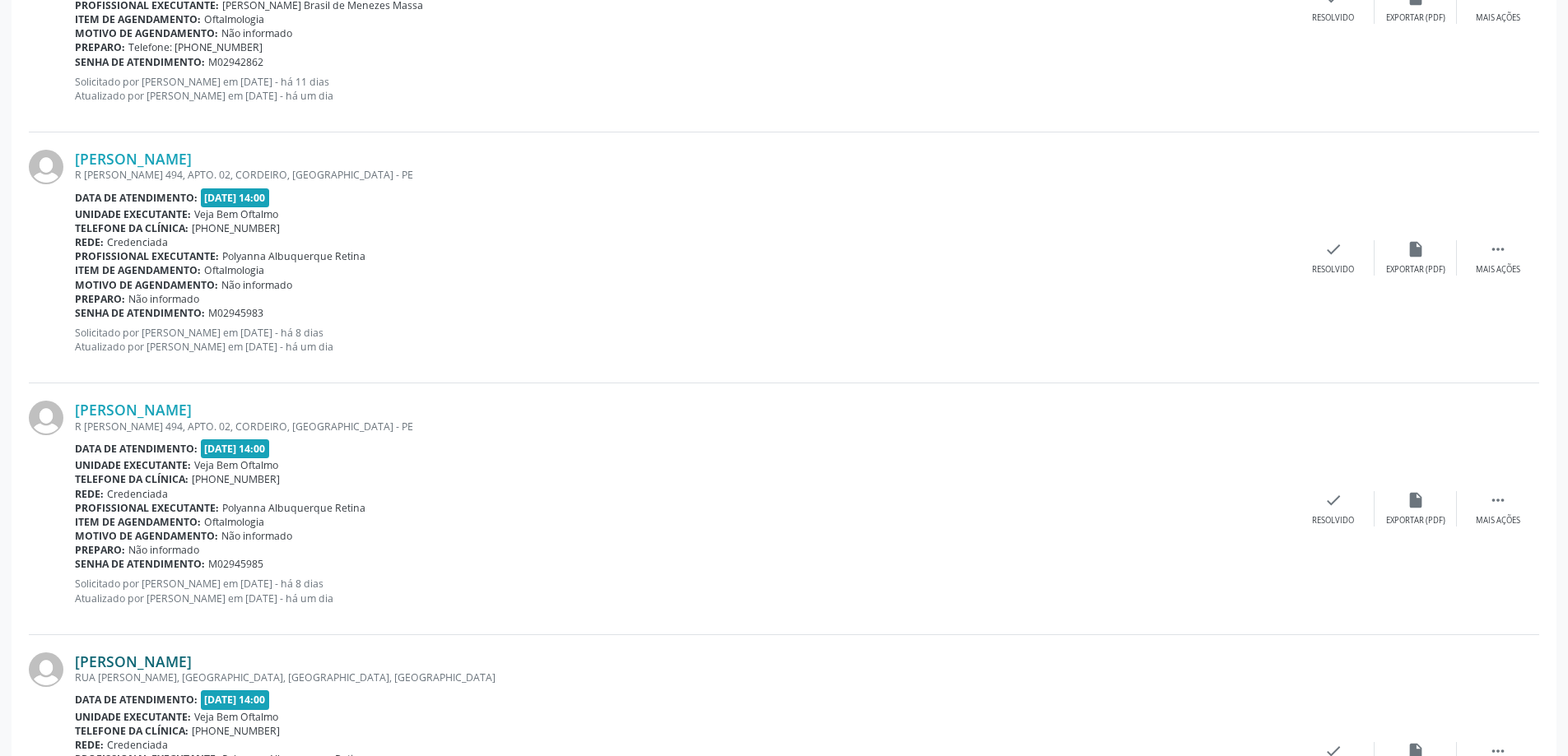
scroll to position [784, 0]
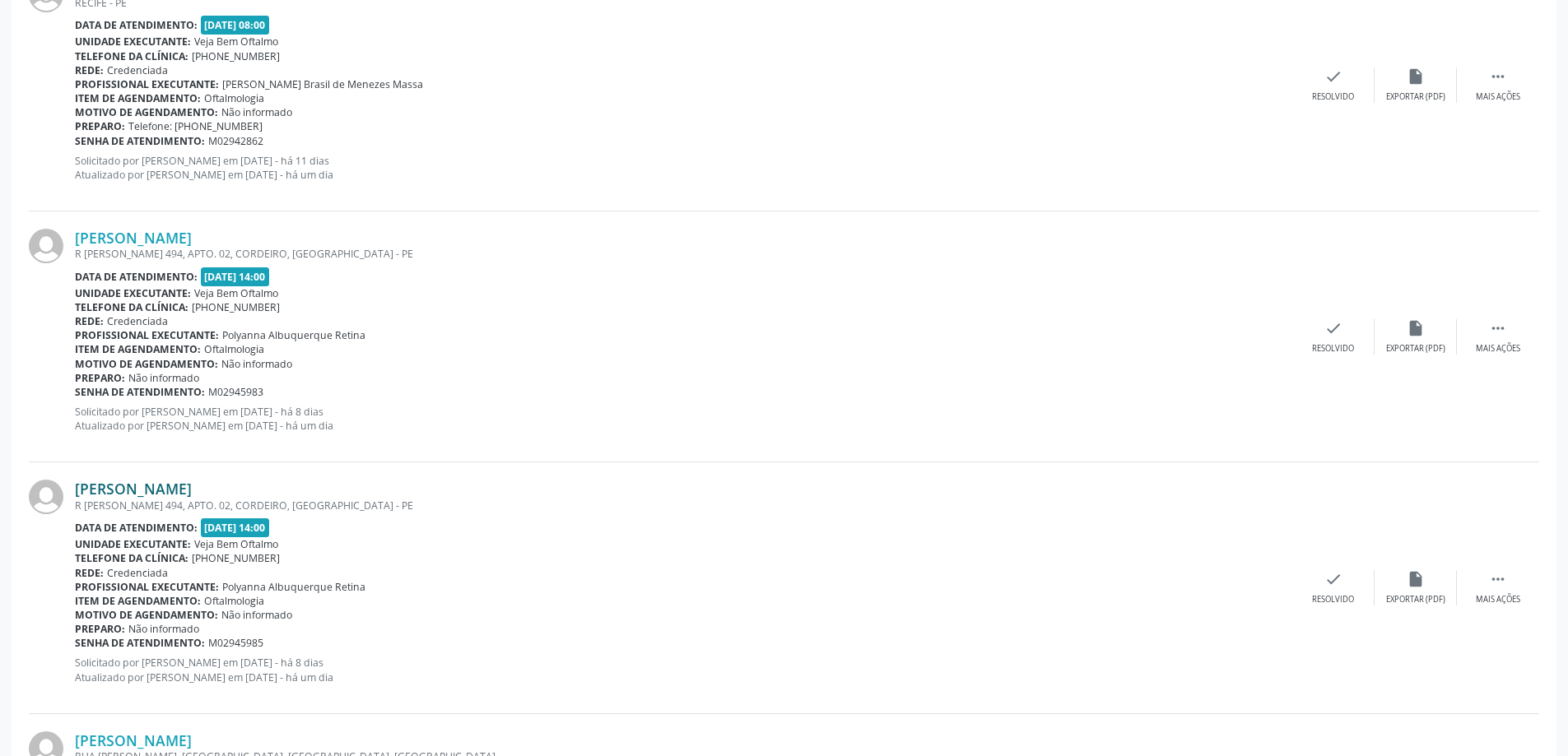
click at [121, 491] on link "[PERSON_NAME]" at bounding box center [133, 488] width 117 height 18
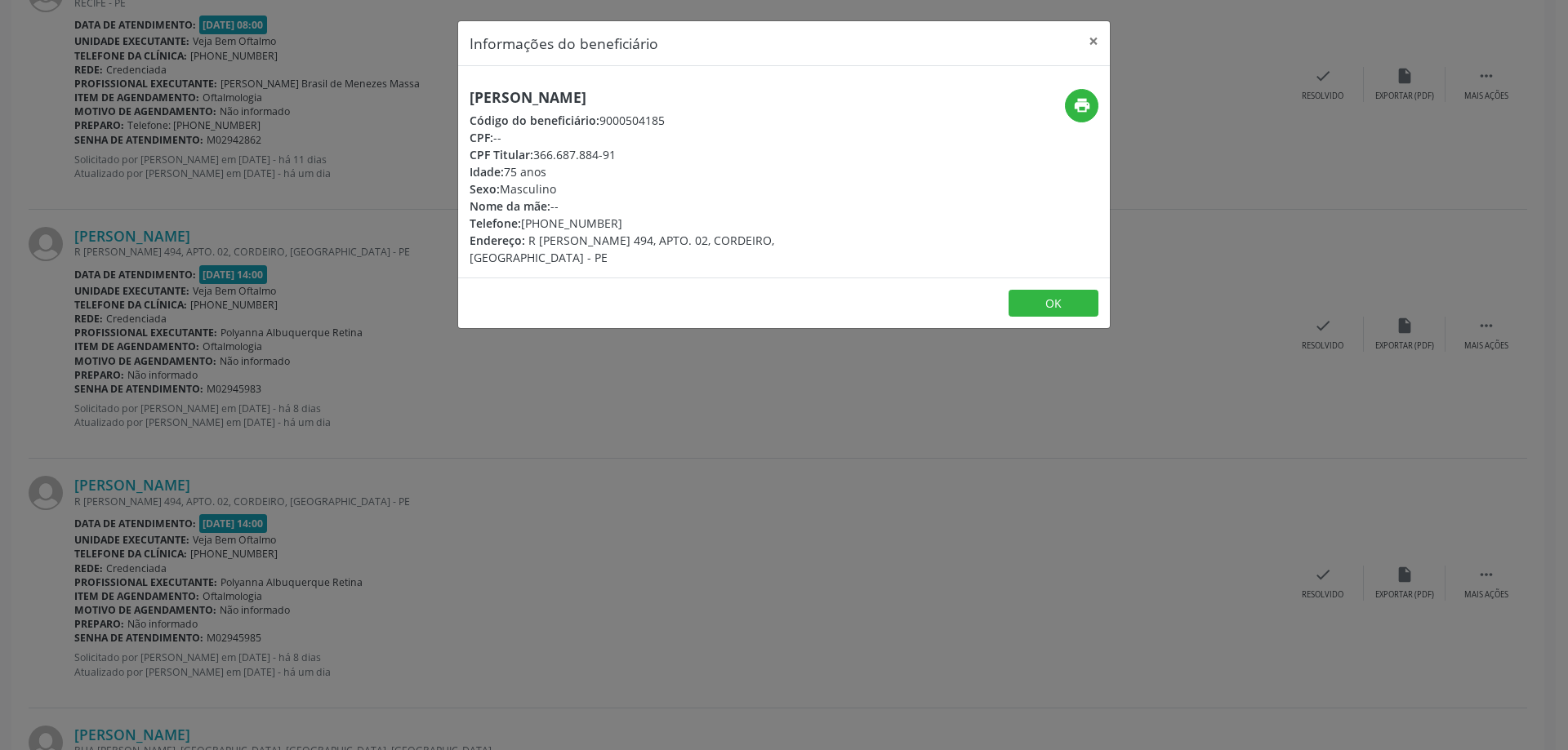
drag, startPoint x: 471, startPoint y: 97, endPoint x: 639, endPoint y: 93, distance: 168.0
click at [639, 93] on h5 "[PERSON_NAME]" at bounding box center [674, 98] width 411 height 17
click at [1090, 42] on button "×" at bounding box center [1093, 41] width 32 height 40
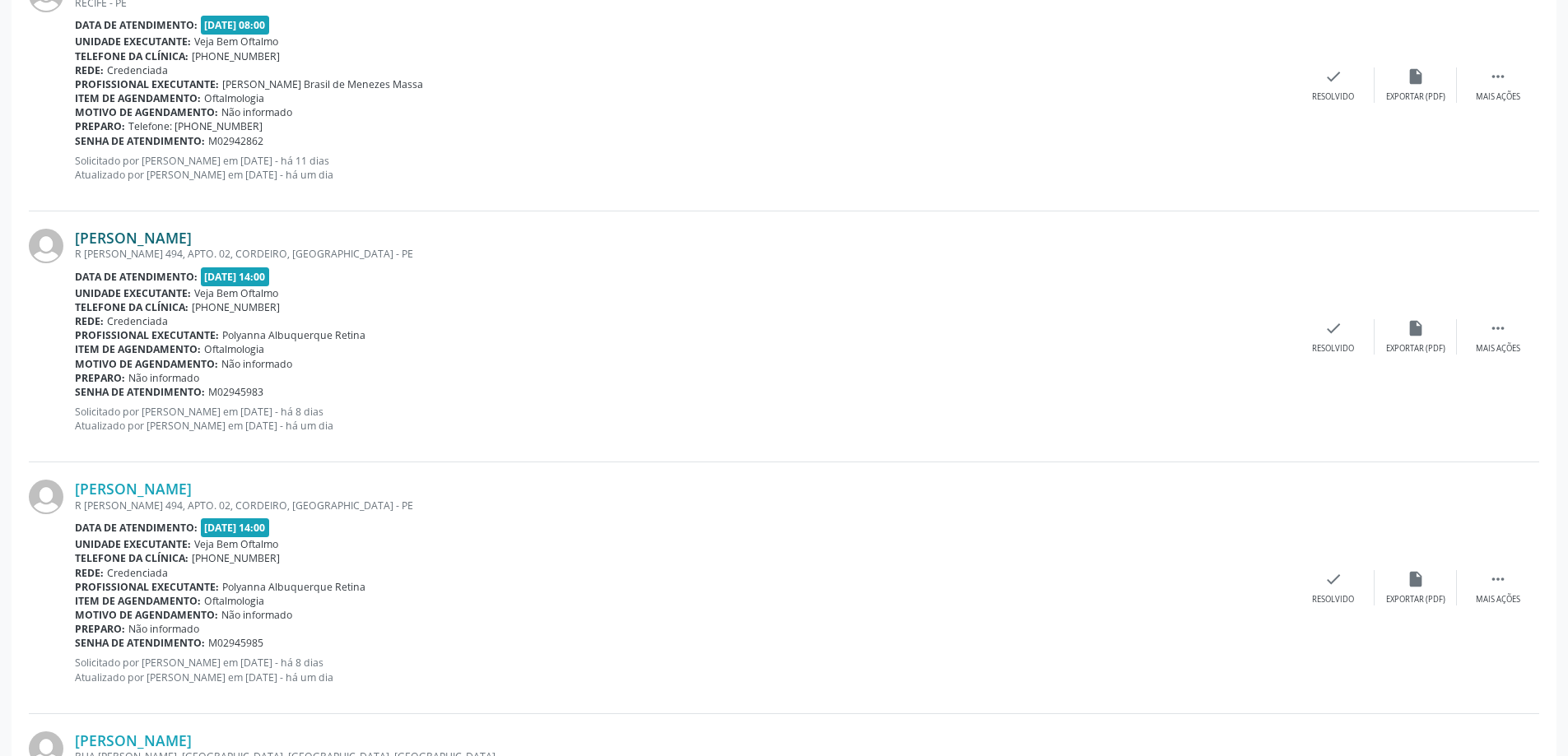
click at [168, 231] on link "[PERSON_NAME]" at bounding box center [133, 238] width 117 height 18
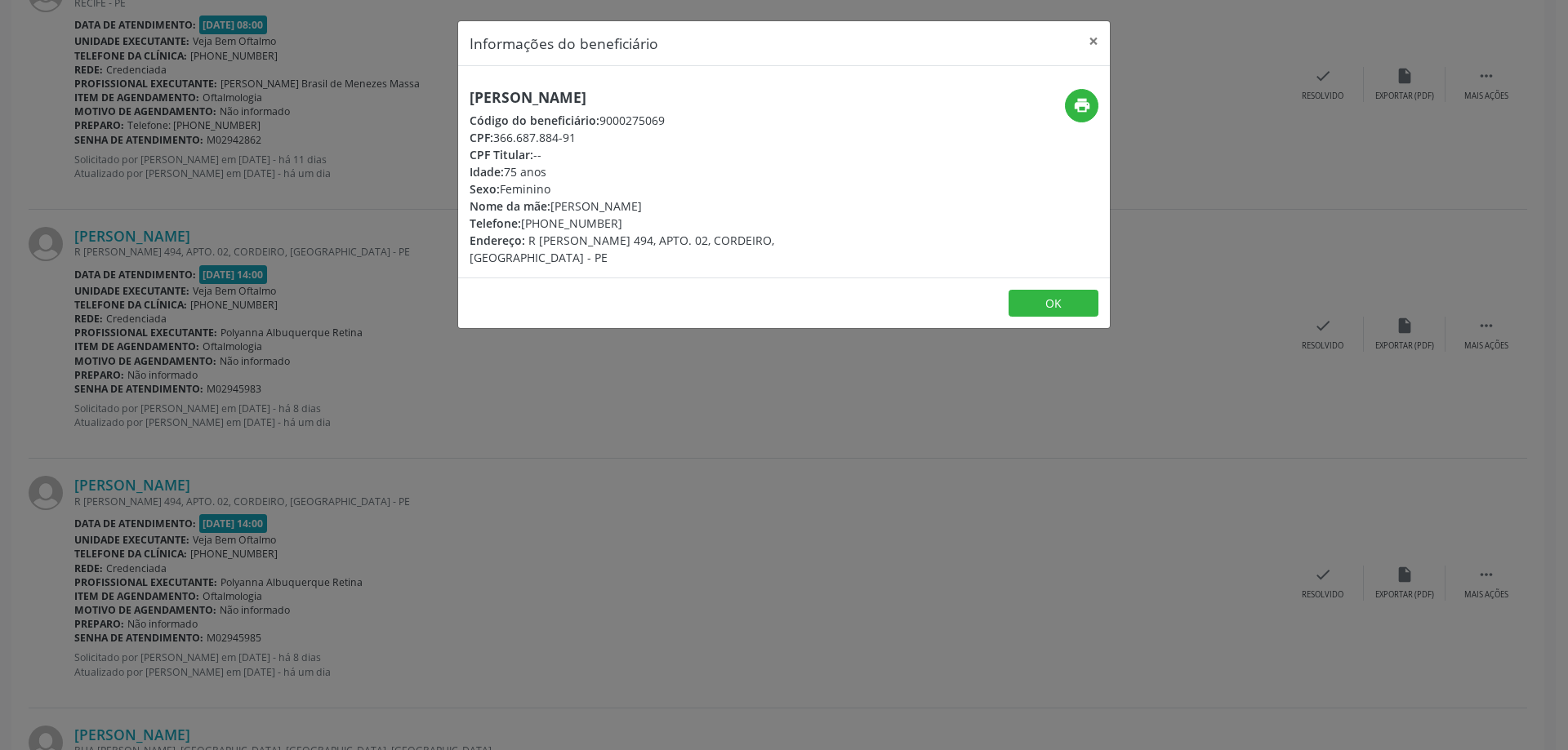
drag, startPoint x: 468, startPoint y: 93, endPoint x: 661, endPoint y: 82, distance: 193.3
click at [661, 82] on div "[PERSON_NAME] Código do beneficiário: 9000275069 CPF: 366.687.884-91 CPF Titula…" at bounding box center [784, 172] width 652 height 212
click at [1094, 40] on button "×" at bounding box center [1093, 41] width 32 height 40
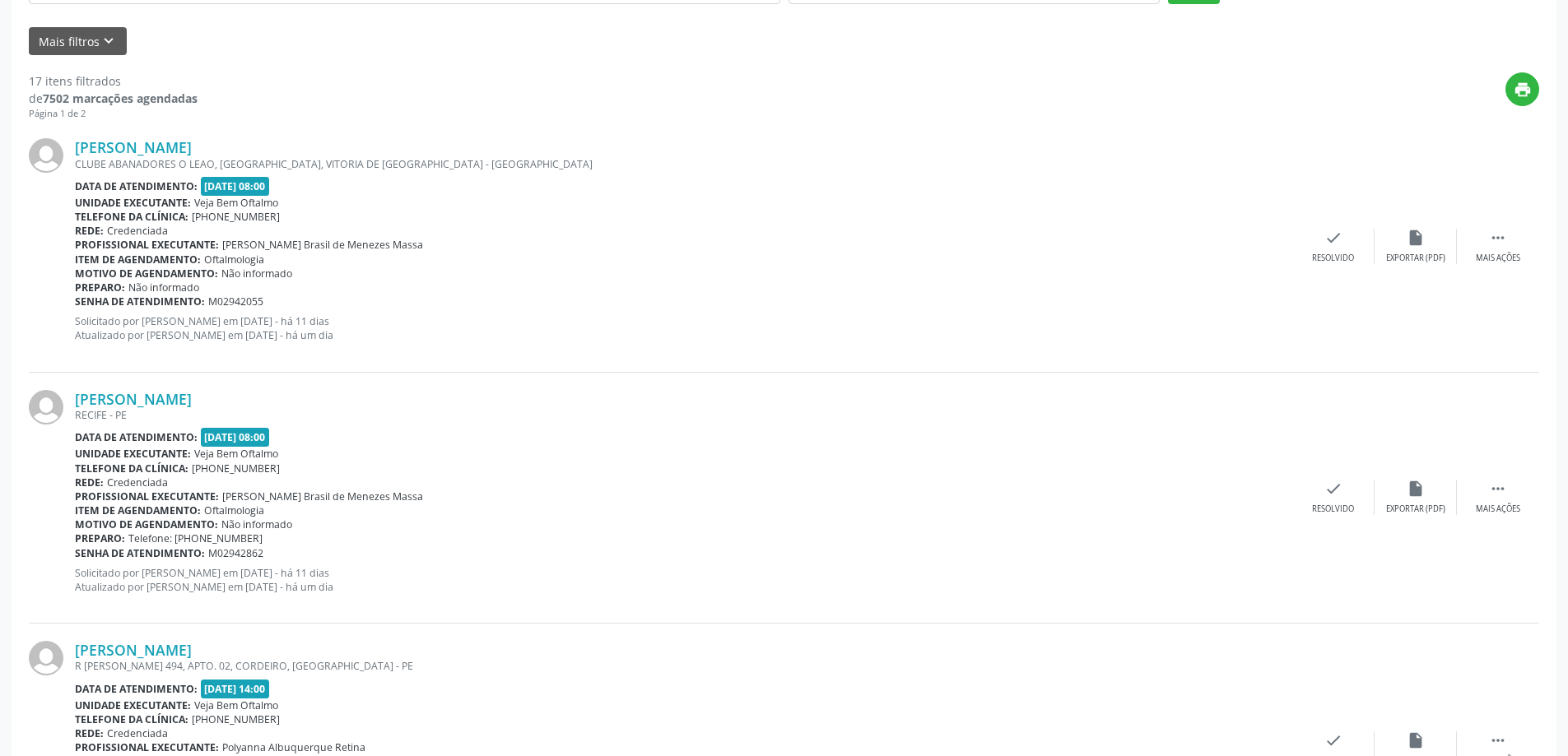
scroll to position [373, 0]
click at [183, 397] on link "[PERSON_NAME]" at bounding box center [133, 398] width 117 height 18
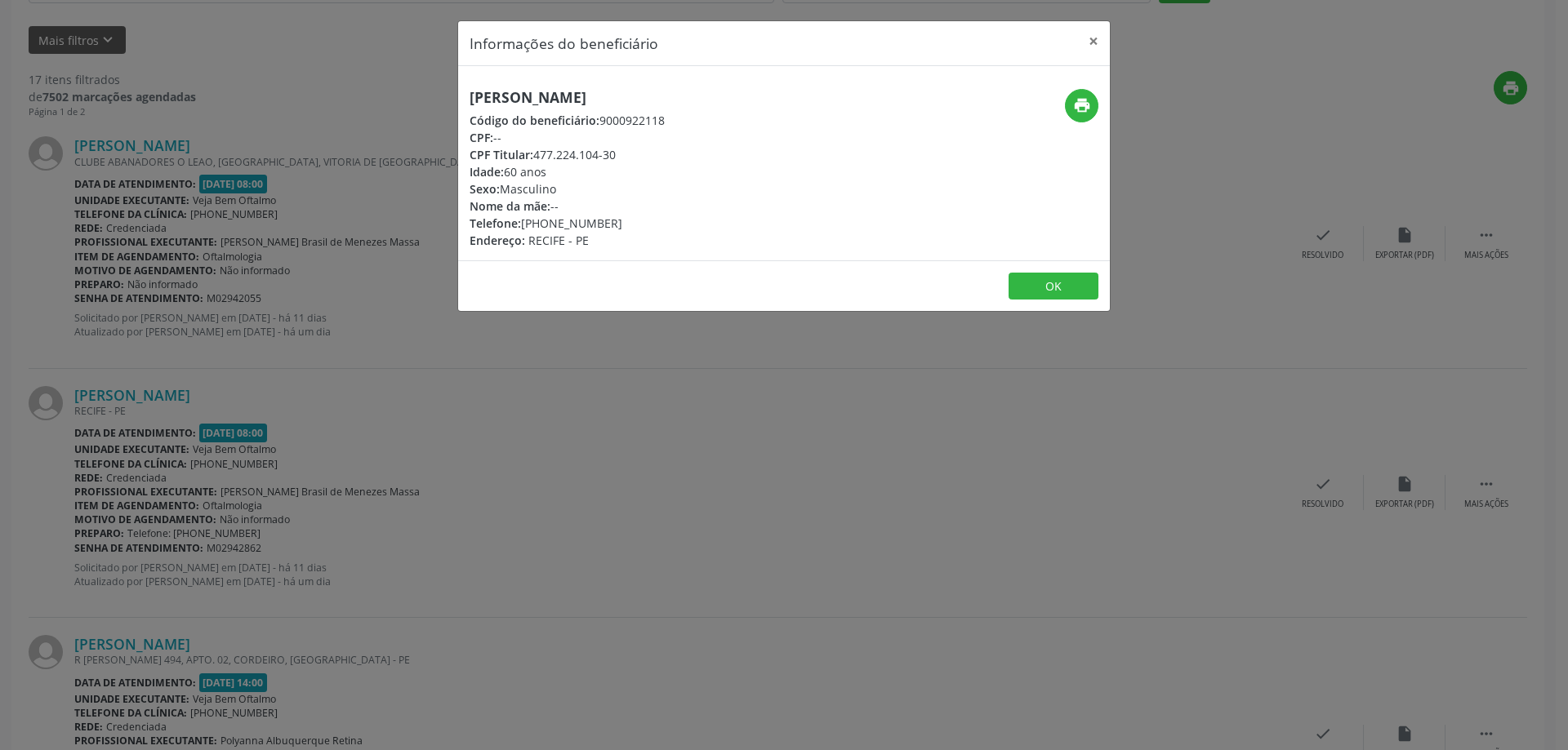
drag, startPoint x: 465, startPoint y: 98, endPoint x: 626, endPoint y: 93, distance: 161.1
click at [626, 93] on div "[PERSON_NAME] Código do beneficiário: 9000922118 CPF: -- CPF Titular: 477.224.1…" at bounding box center [675, 169] width 434 height 160
click at [1096, 35] on button "×" at bounding box center [1093, 41] width 32 height 40
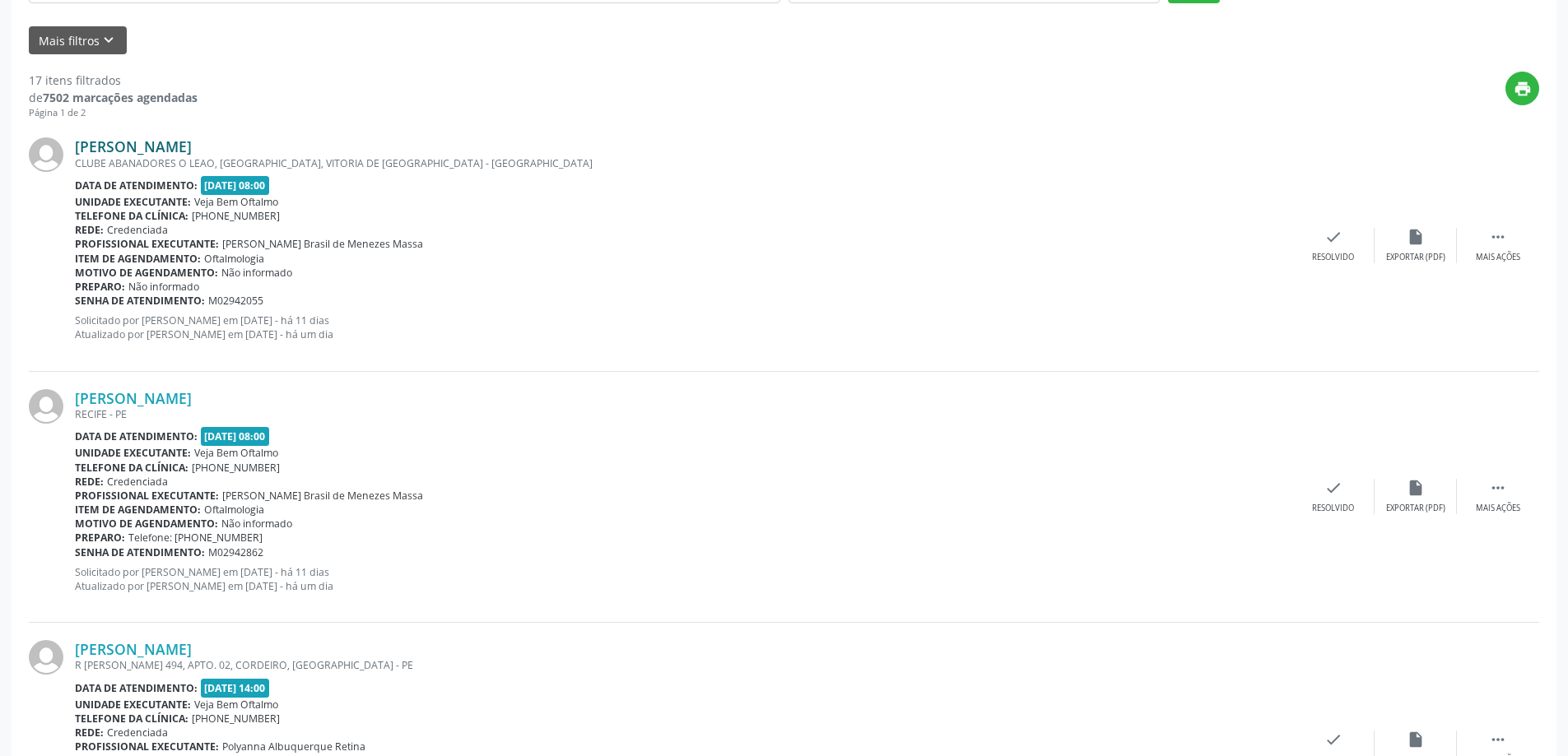
click at [192, 142] on link "[PERSON_NAME]" at bounding box center [133, 147] width 117 height 18
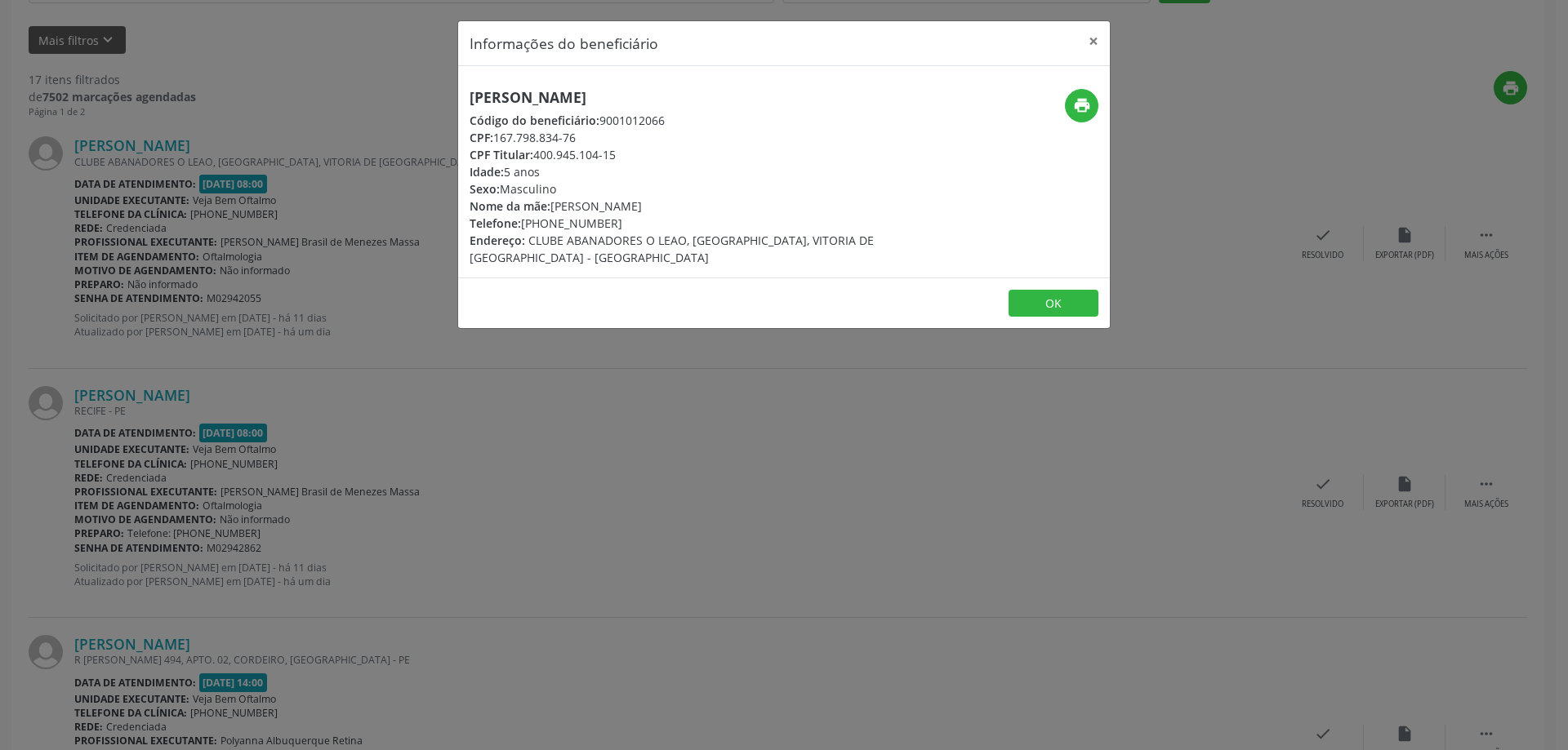
drag, startPoint x: 468, startPoint y: 102, endPoint x: 774, endPoint y: 92, distance: 306.2
click at [774, 92] on div "[PERSON_NAME] Código do beneficiário: 9001012066 CPF: 167.798.834-76 CPF Titula…" at bounding box center [675, 178] width 434 height 177
click at [1092, 36] on button "×" at bounding box center [1093, 41] width 32 height 40
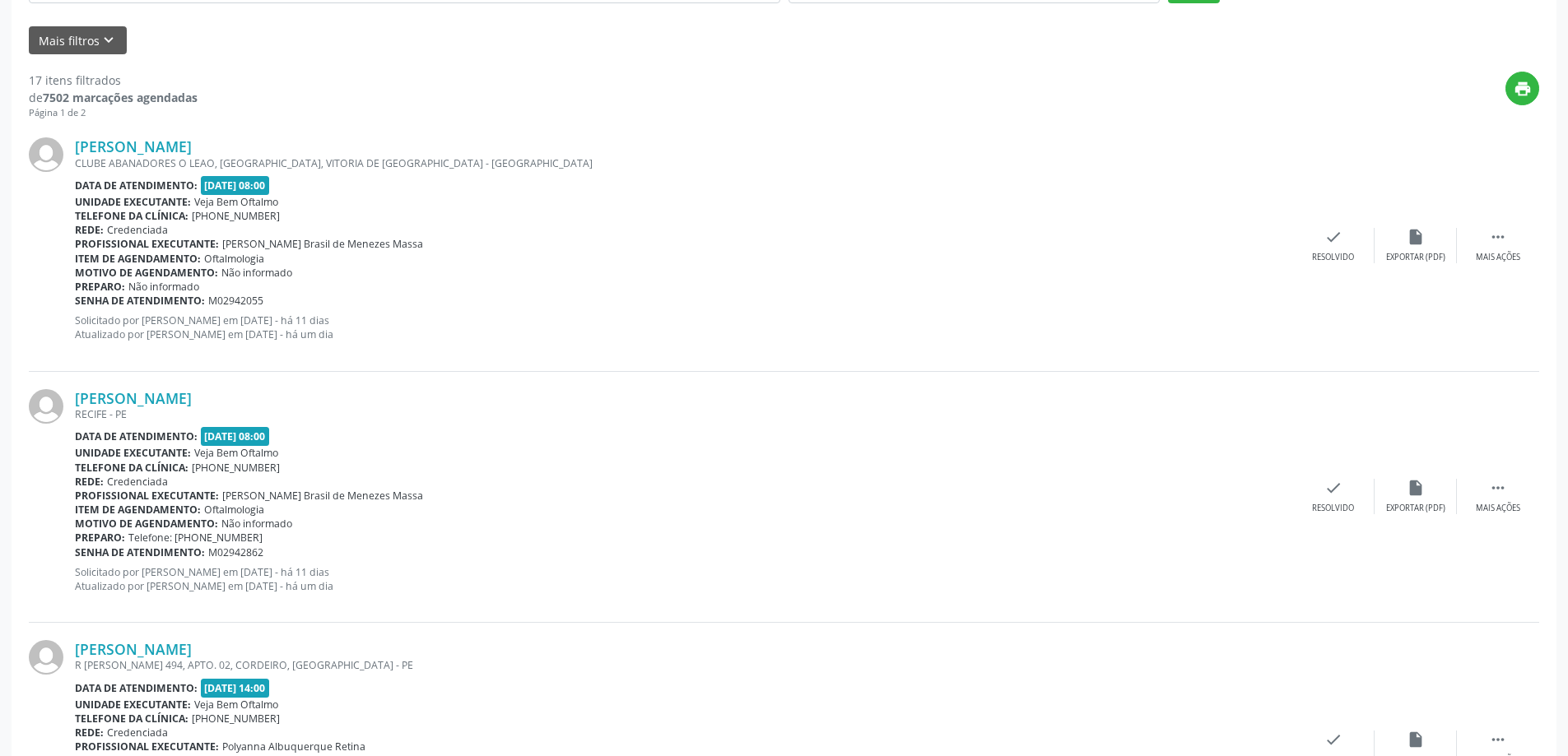
scroll to position [0, 0]
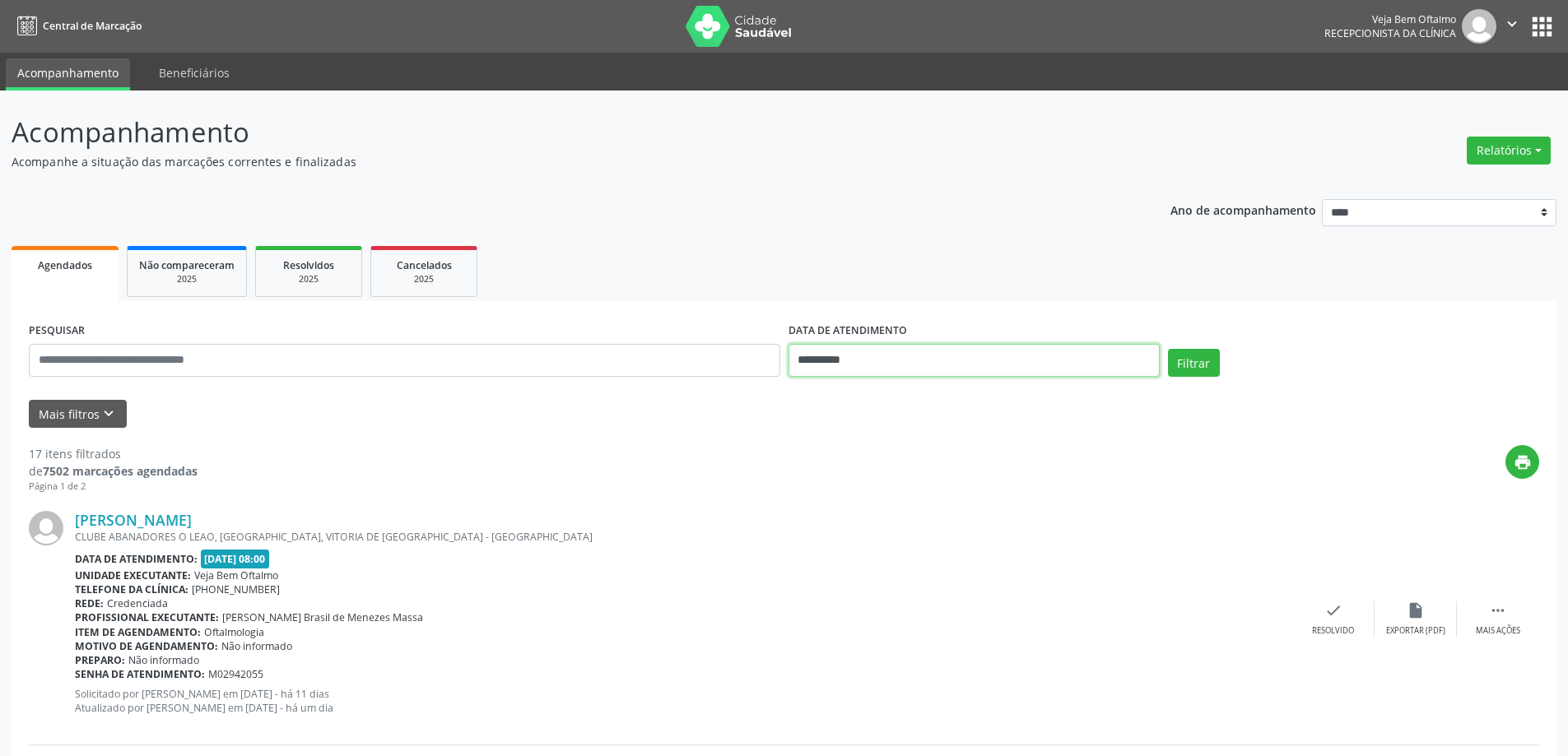
click at [990, 373] on body "**********" at bounding box center [784, 378] width 1568 height 756
click at [872, 444] on span "30" at bounding box center [878, 446] width 32 height 32
type input "**********"
click at [872, 444] on span "30" at bounding box center [878, 446] width 32 height 32
click at [1182, 355] on button "Filtrar" at bounding box center [1194, 363] width 52 height 28
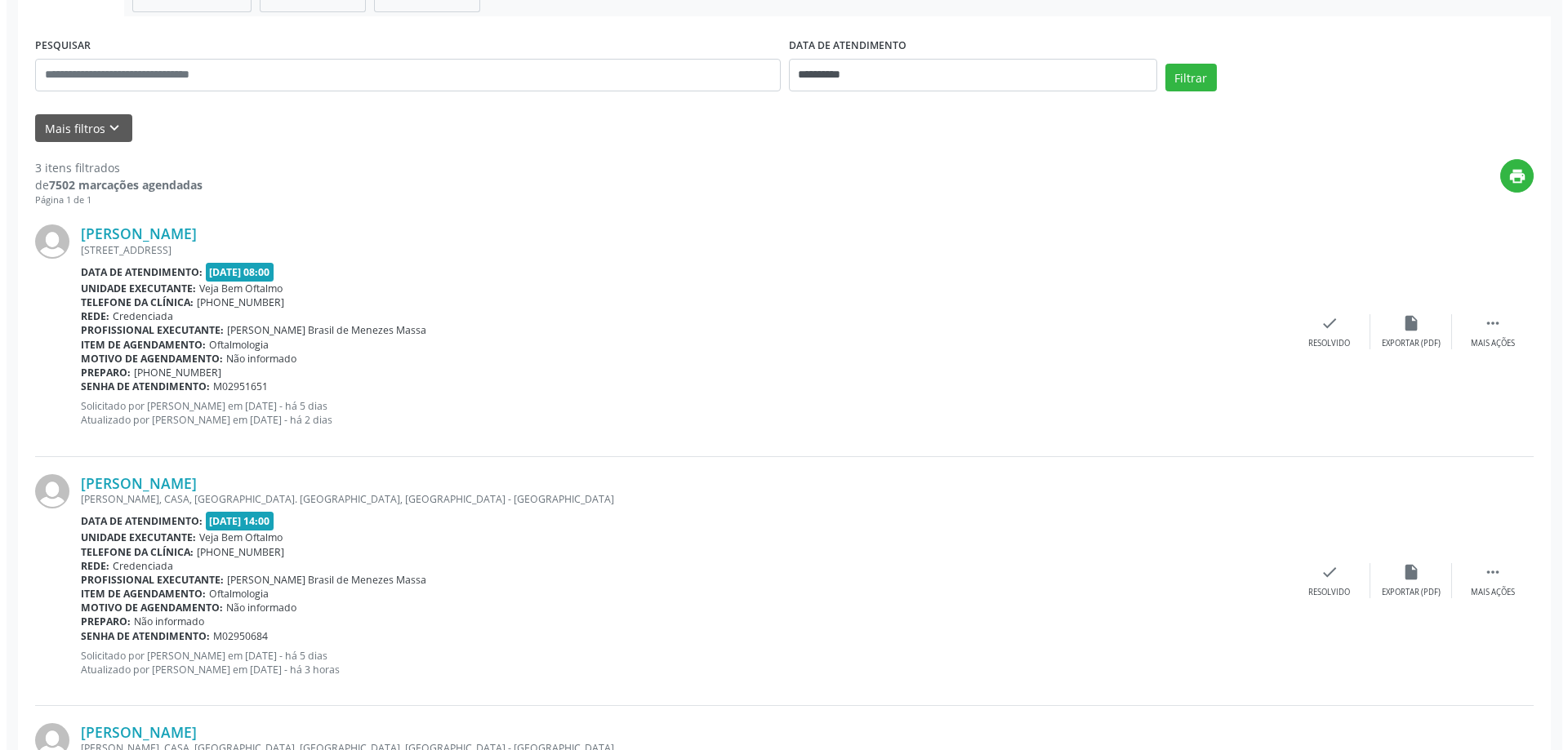
scroll to position [327, 0]
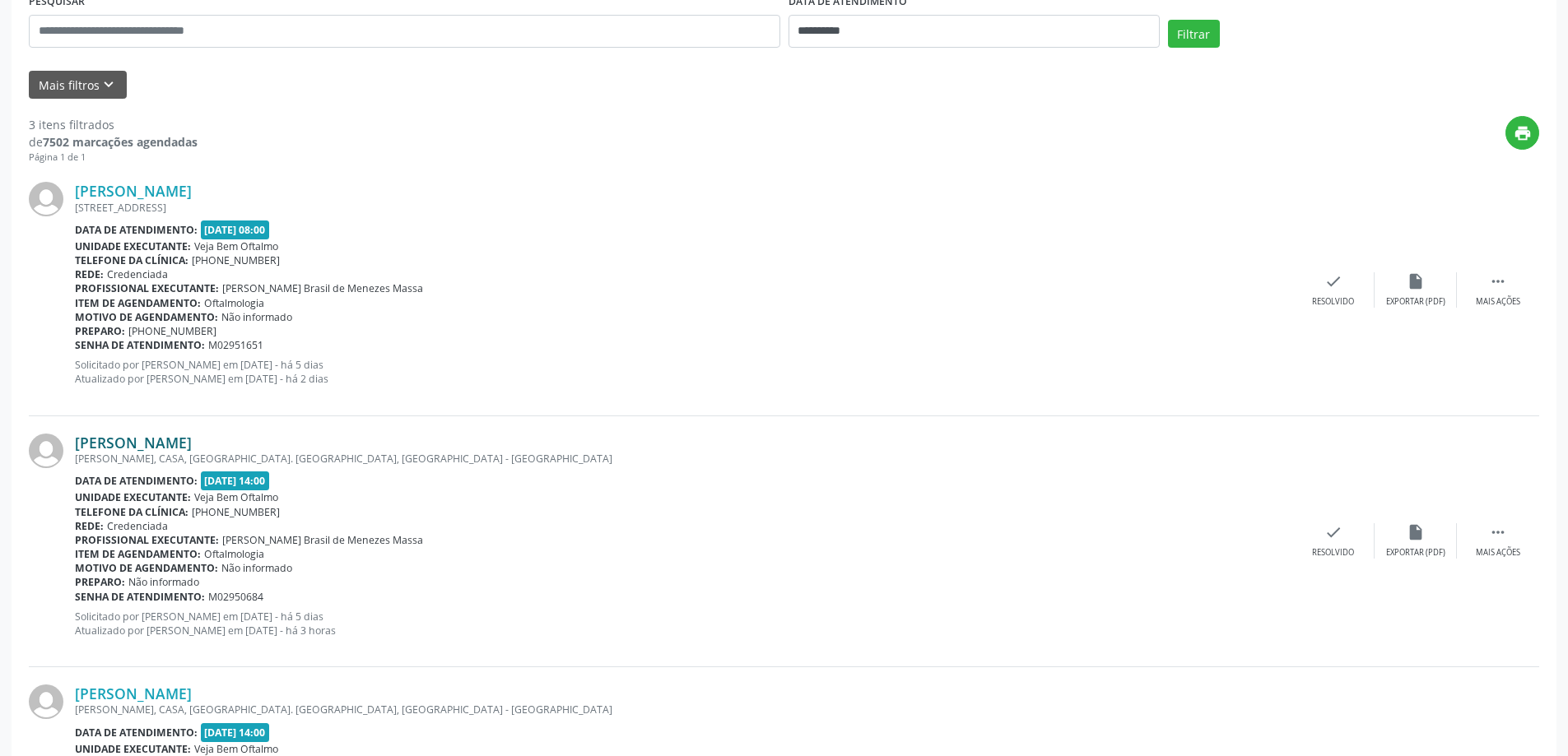
click at [125, 442] on link "[PERSON_NAME]" at bounding box center [133, 443] width 117 height 18
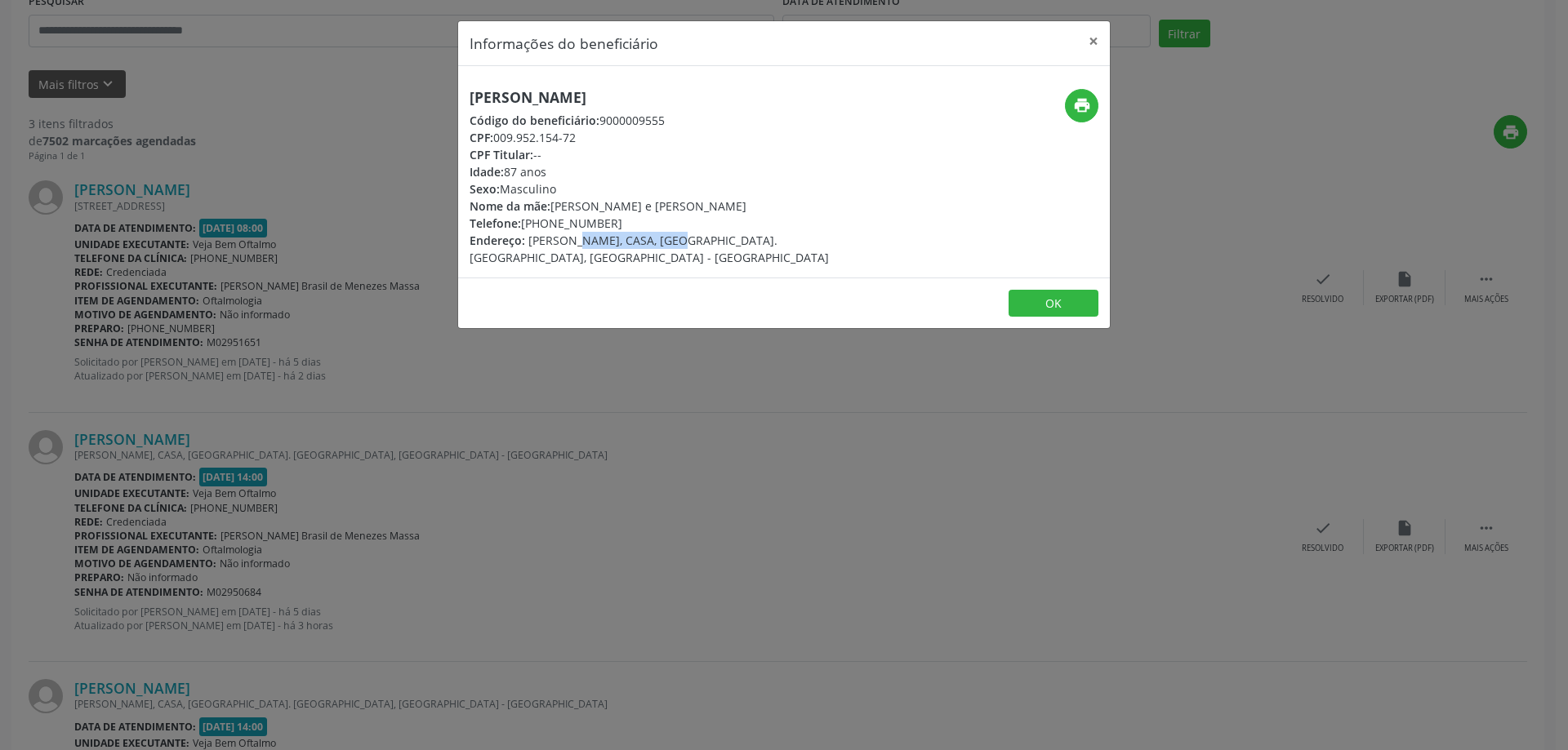
drag, startPoint x: 530, startPoint y: 244, endPoint x: 632, endPoint y: 255, distance: 102.6
click at [632, 255] on div "[PERSON_NAME] Código do beneficiário: 9000009555 CPF: 009.952.154-72 CPF Titula…" at bounding box center [784, 172] width 652 height 212
